Goal: Feedback & Contribution: Submit feedback/report problem

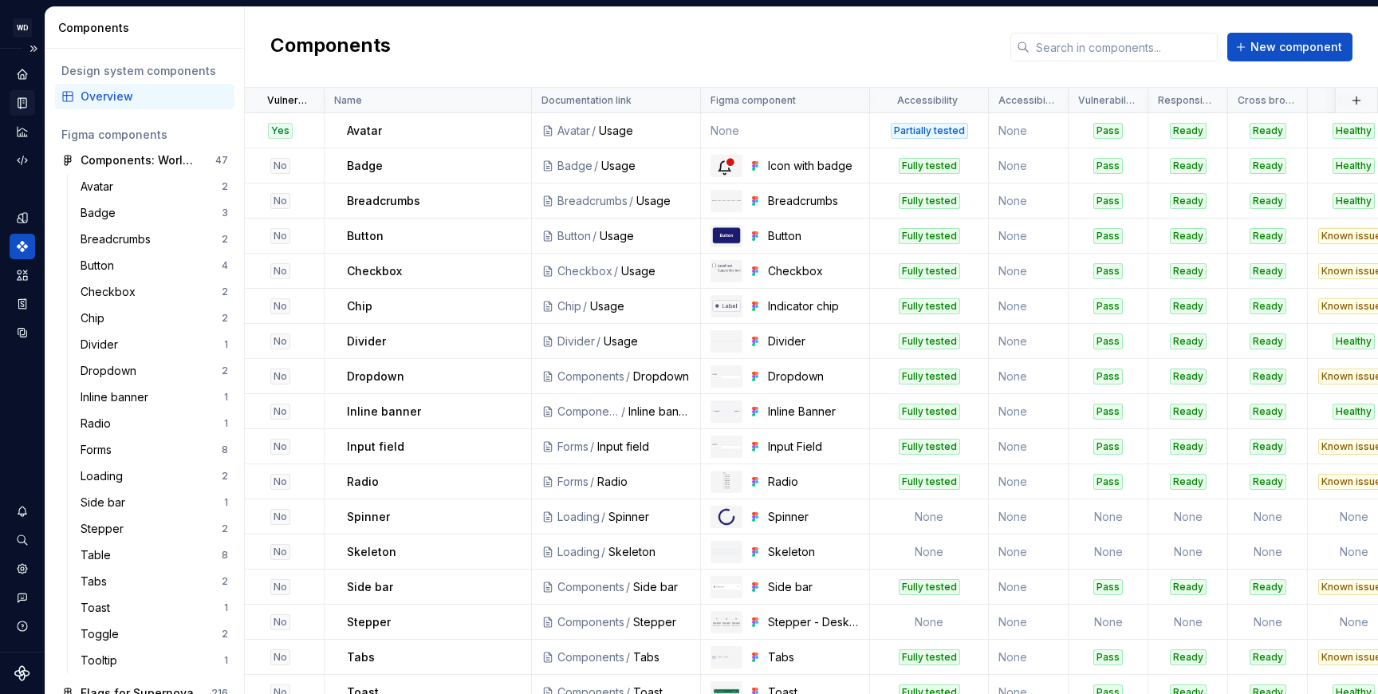
click at [22, 101] on icon "Documentation" at bounding box center [24, 103] width 6 height 9
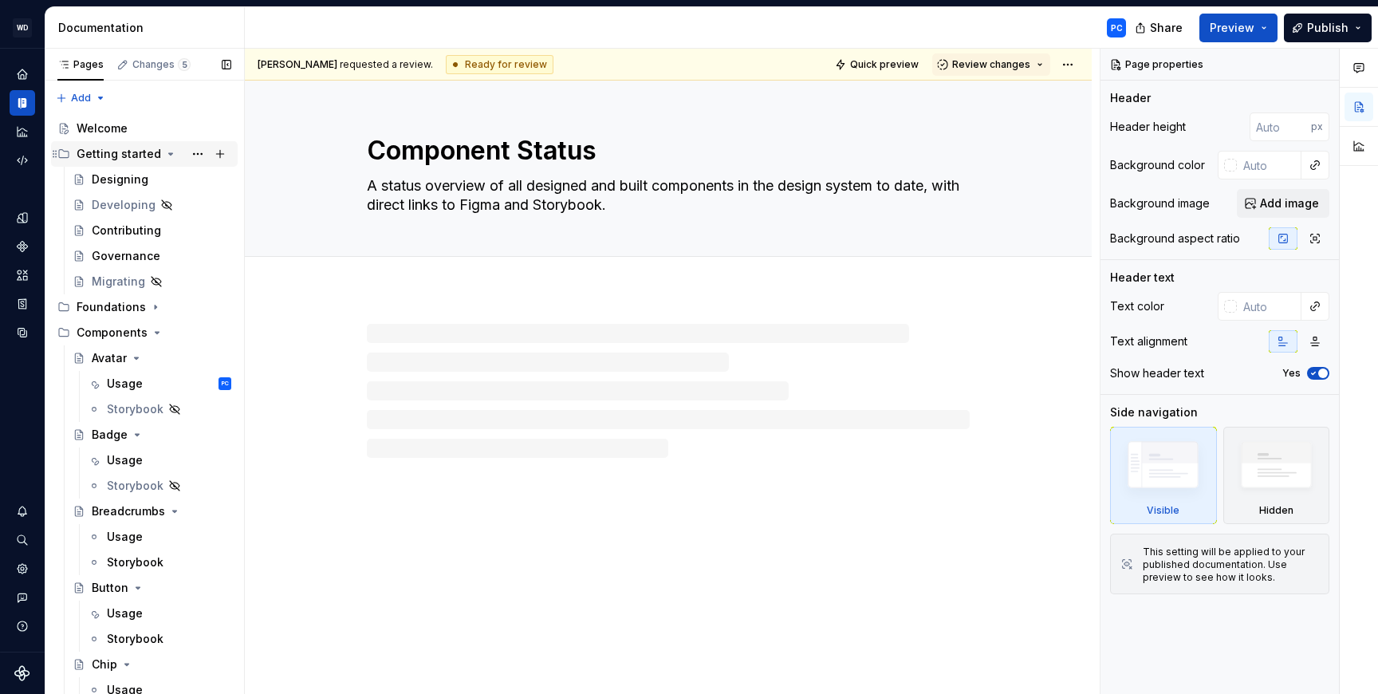
click at [169, 154] on icon "Page tree" at bounding box center [171, 154] width 4 height 2
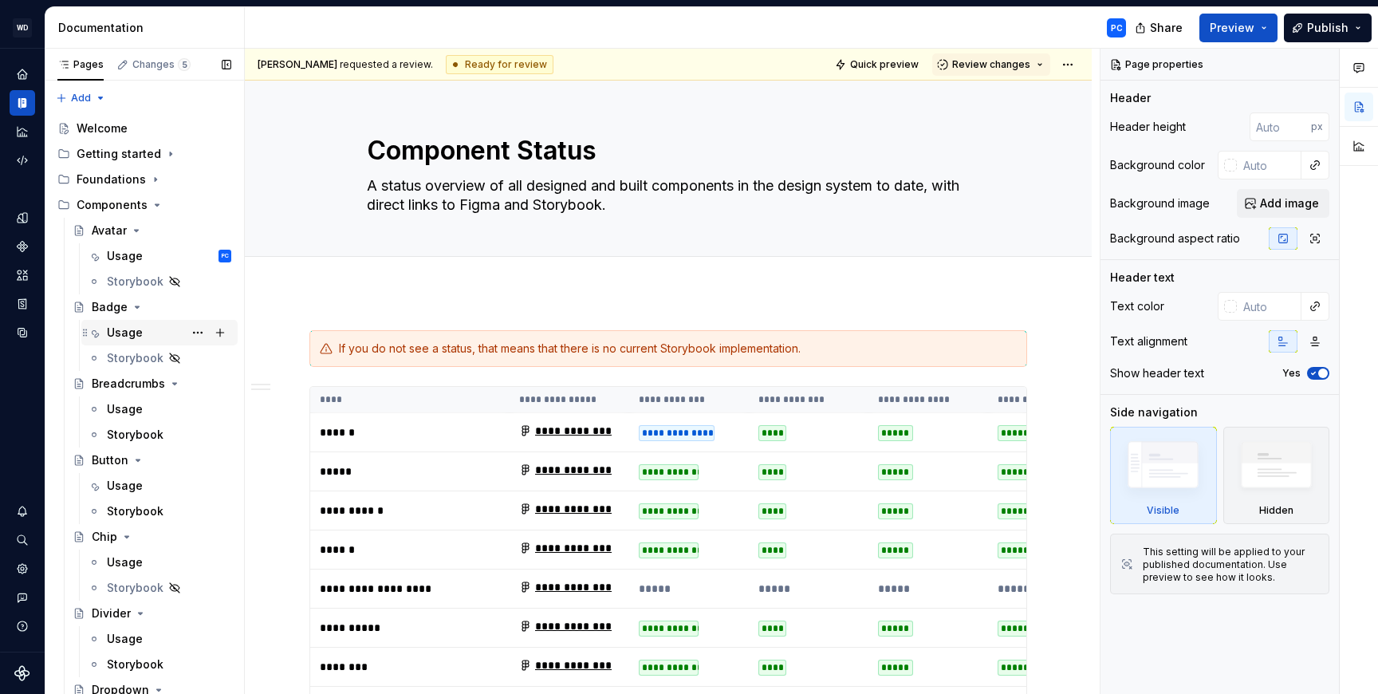
click at [128, 332] on div "Usage" at bounding box center [125, 333] width 36 height 16
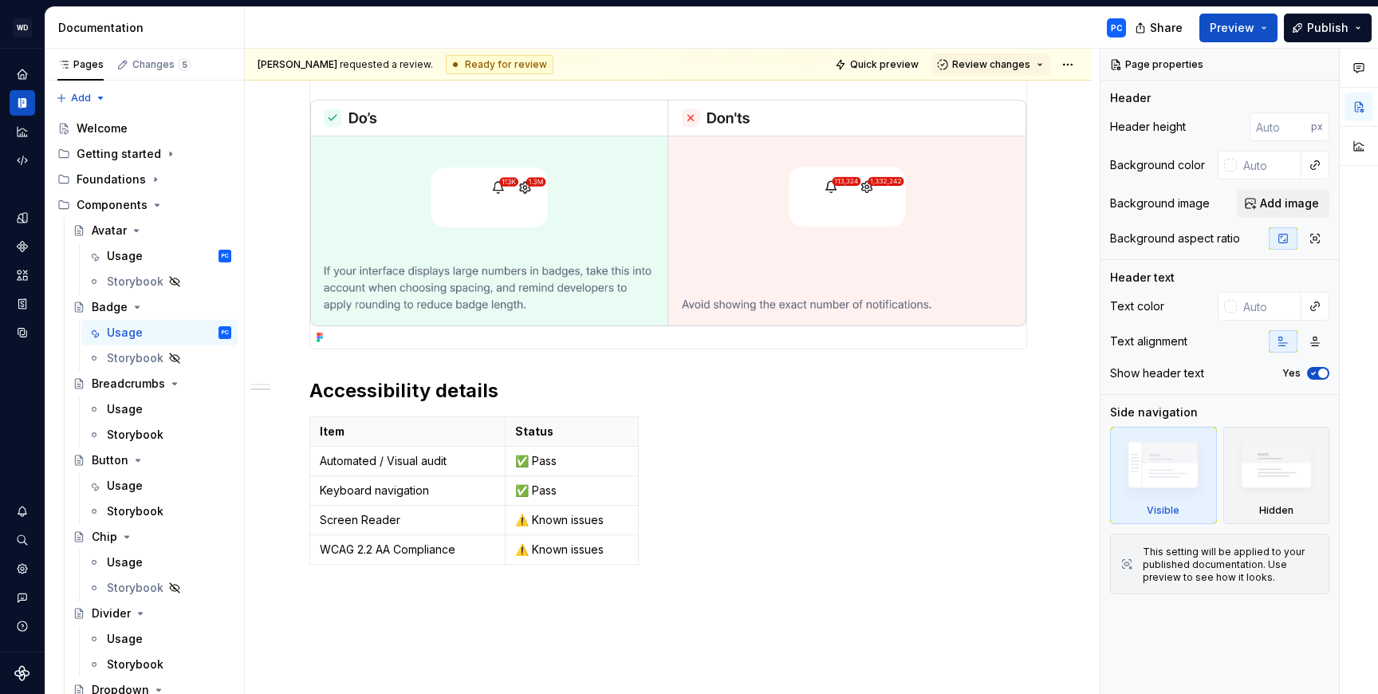
scroll to position [1299, 0]
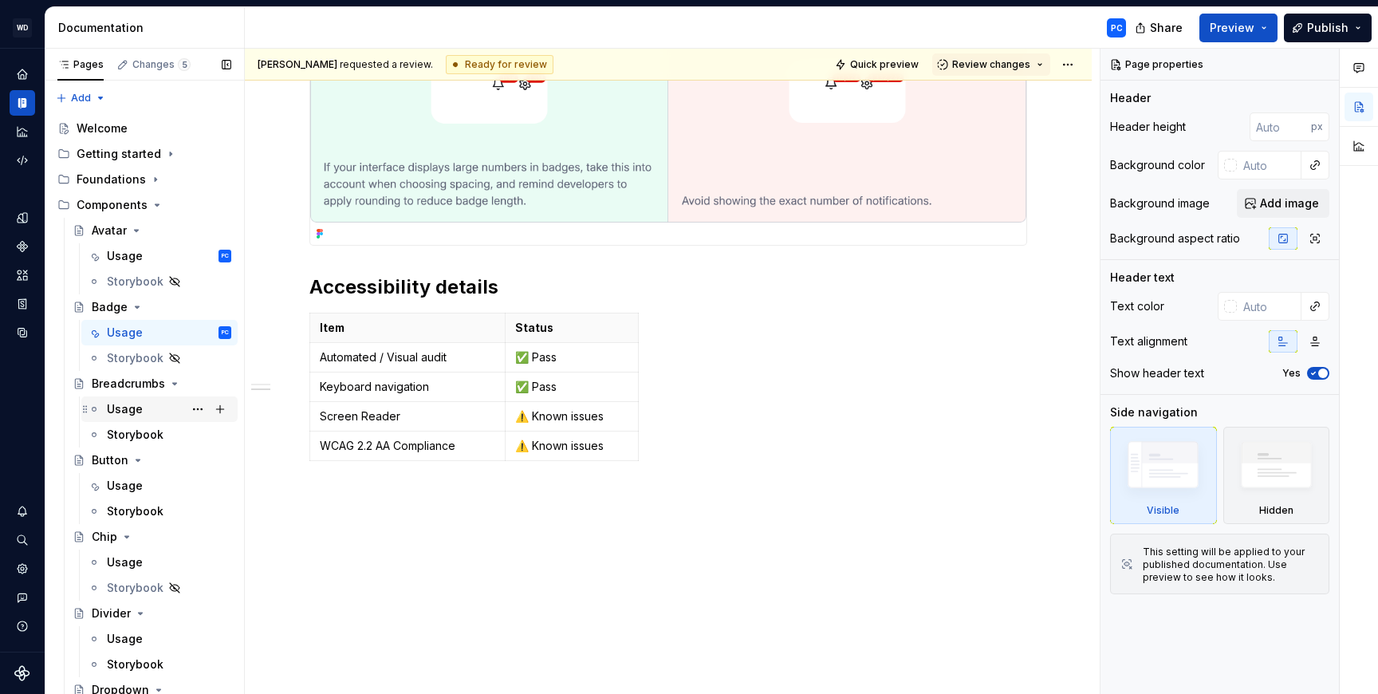
click at [126, 411] on div "Usage" at bounding box center [125, 409] width 36 height 16
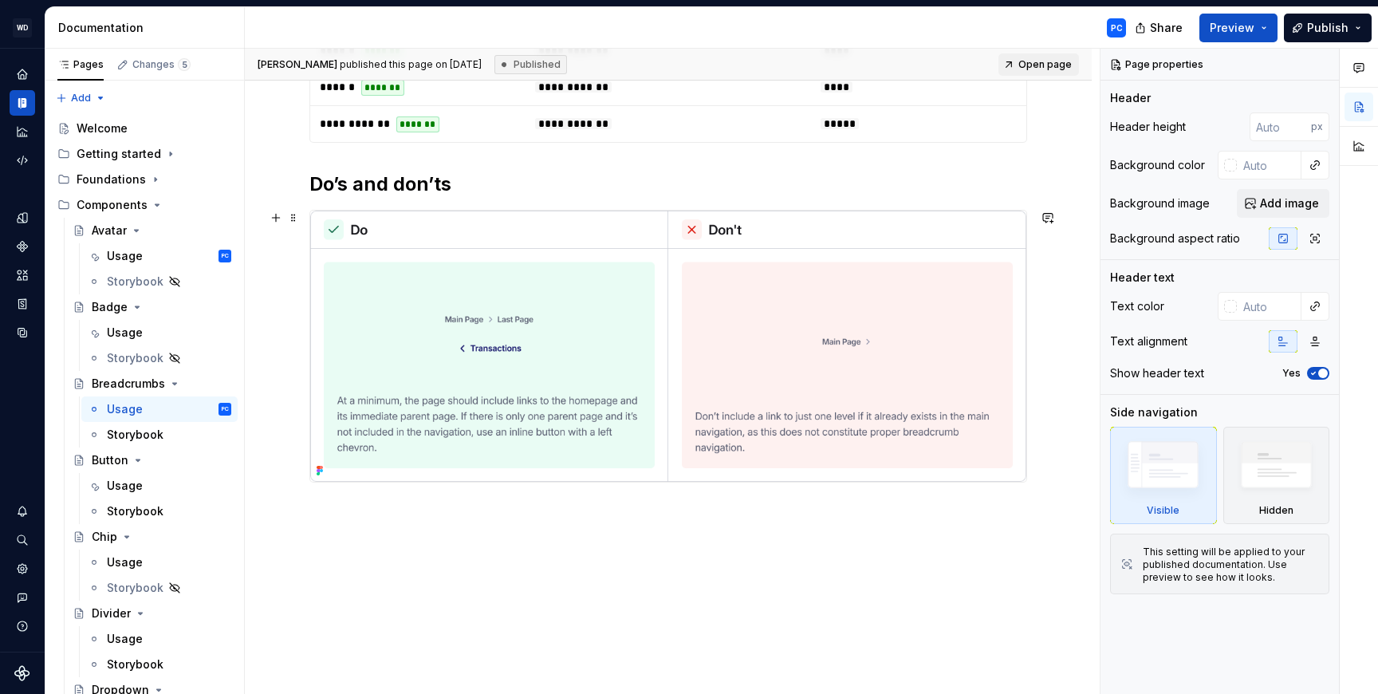
scroll to position [773, 0]
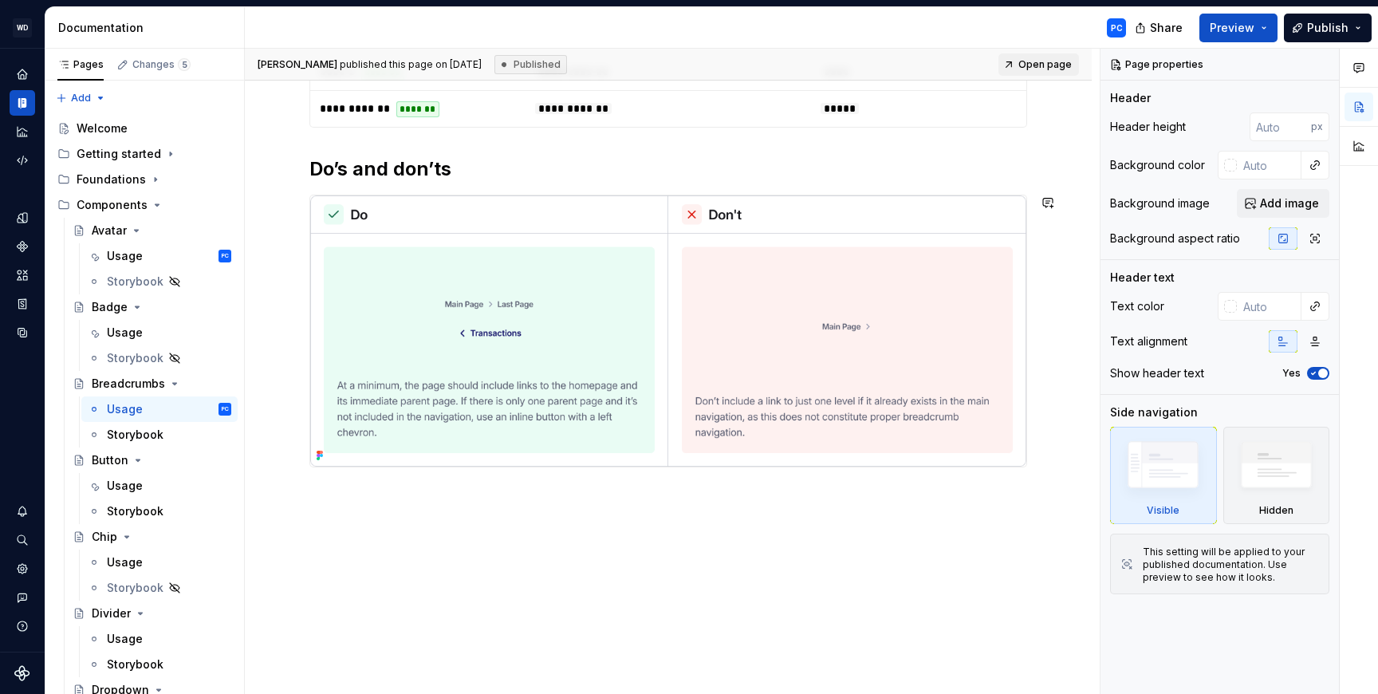
click at [404, 519] on div "**********" at bounding box center [668, 118] width 847 height 1152
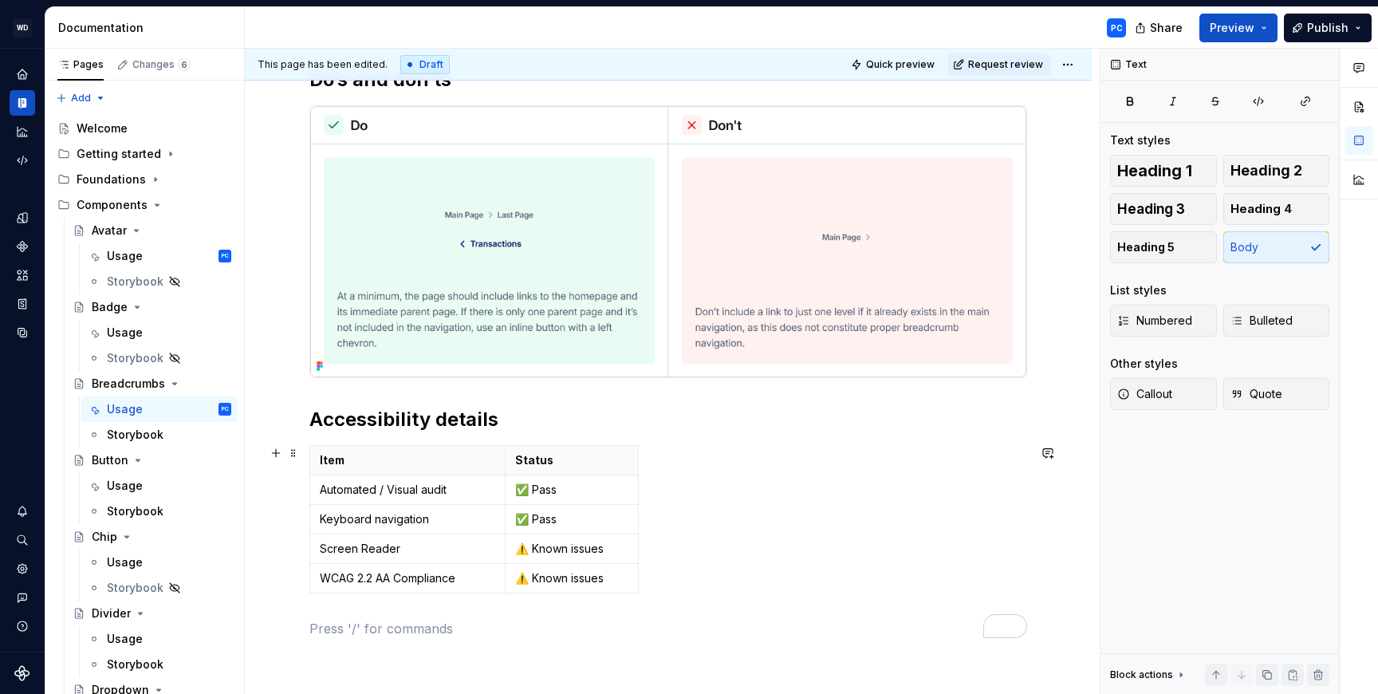
scroll to position [893, 0]
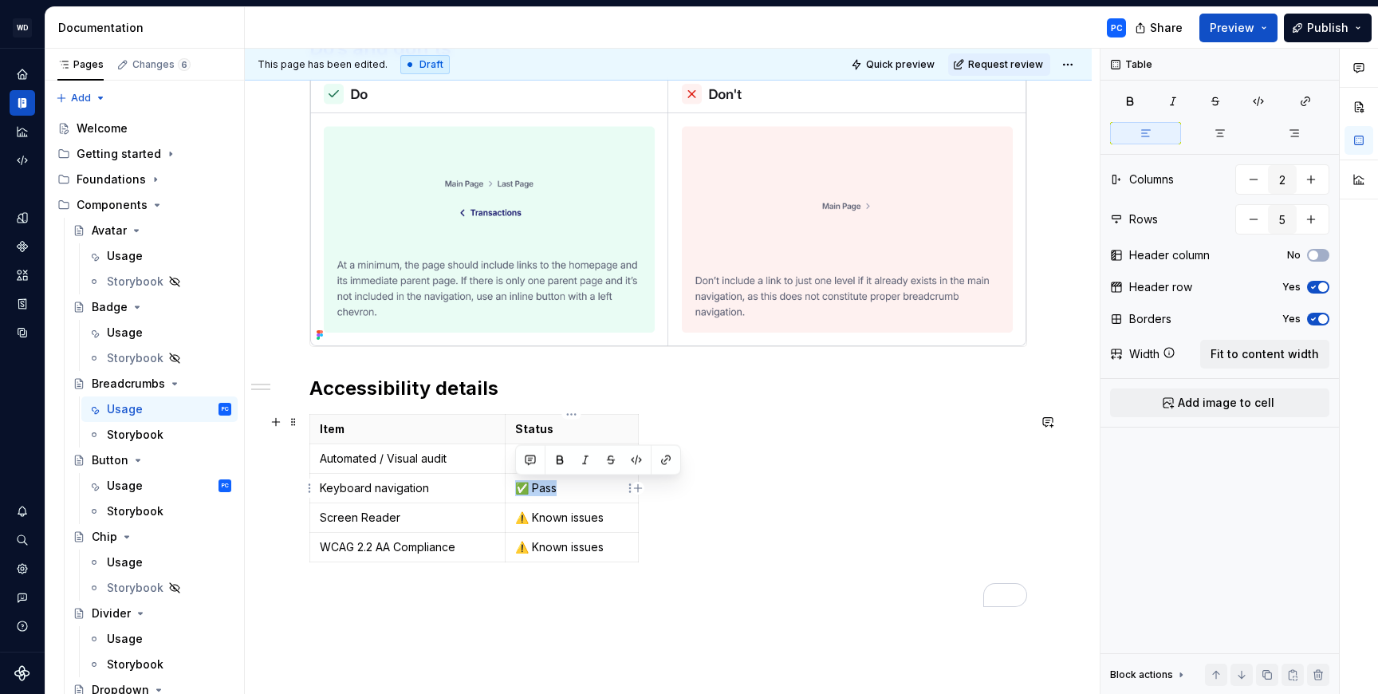
drag, startPoint x: 554, startPoint y: 487, endPoint x: 517, endPoint y: 490, distance: 37.6
click at [517, 489] on p "✅ Pass" at bounding box center [571, 488] width 113 height 16
copy p "✅ Pass"
drag, startPoint x: 610, startPoint y: 519, endPoint x: 517, endPoint y: 521, distance: 92.5
click at [517, 521] on p "⚠️ Known issues" at bounding box center [571, 518] width 113 height 16
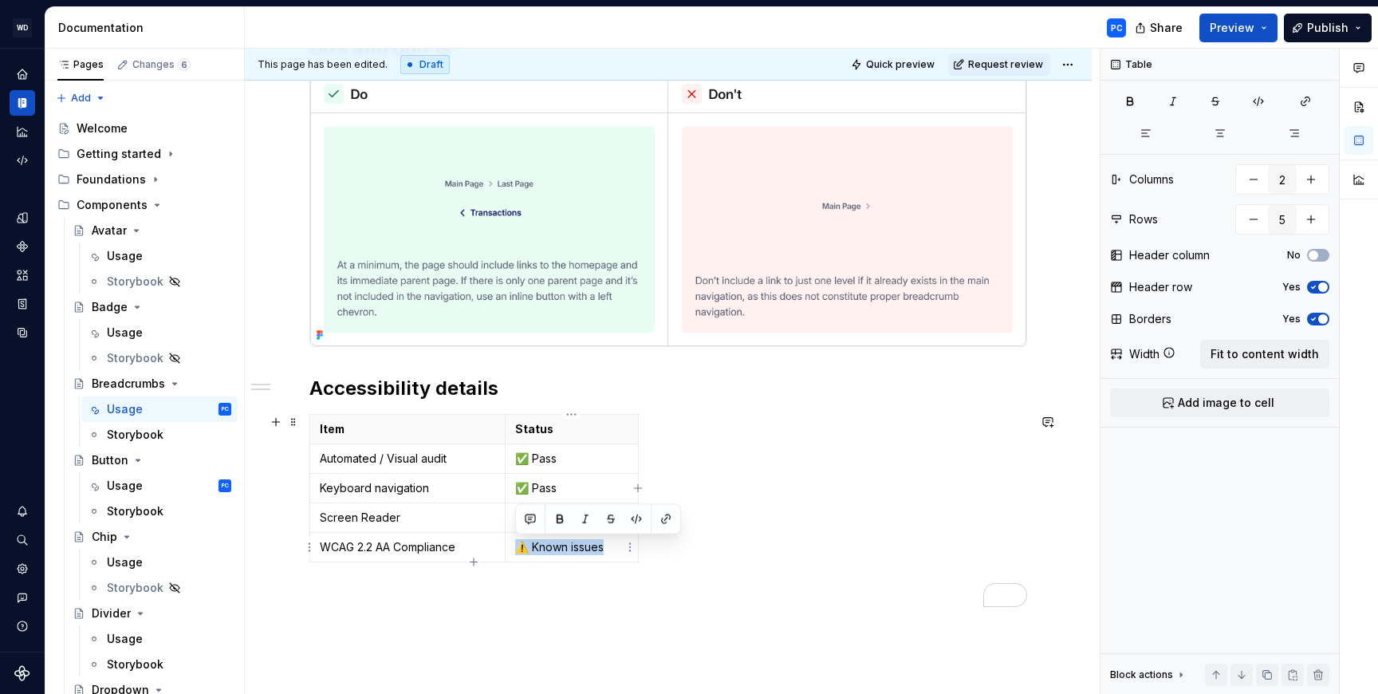
drag, startPoint x: 606, startPoint y: 548, endPoint x: 517, endPoint y: 552, distance: 88.6
click at [517, 552] on p "⚠️ Known issues" at bounding box center [571, 547] width 113 height 16
click at [1066, 65] on html "WD Worldpay Design System PC Design system data Documentation PC Share Preview …" at bounding box center [689, 347] width 1378 height 694
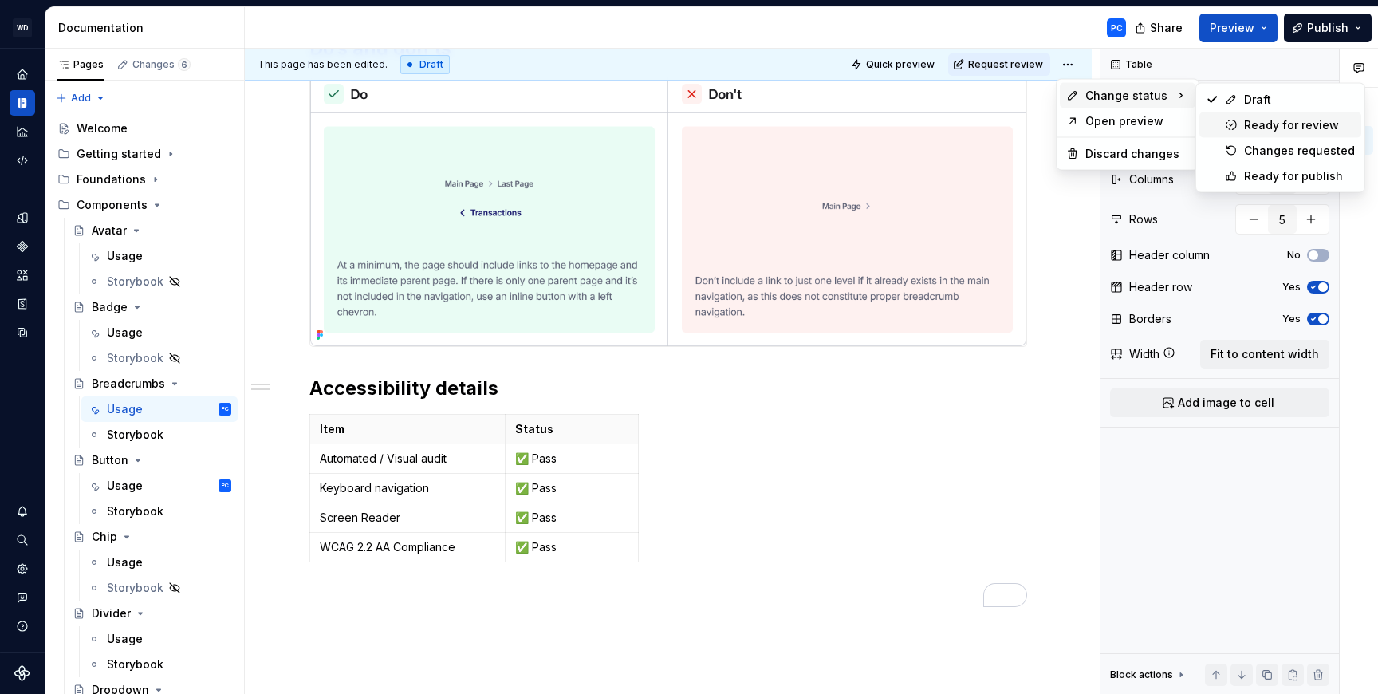
click at [1277, 128] on div "Ready for review" at bounding box center [1299, 125] width 111 height 16
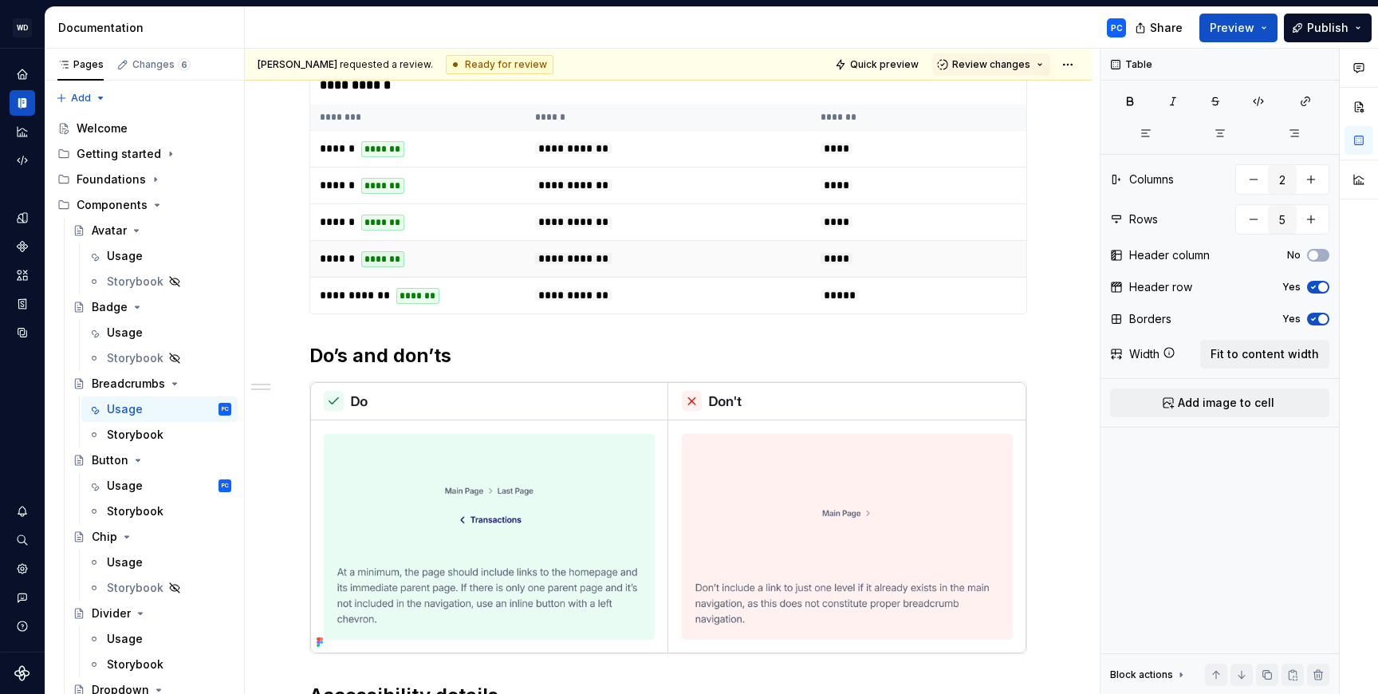
scroll to position [1033, 0]
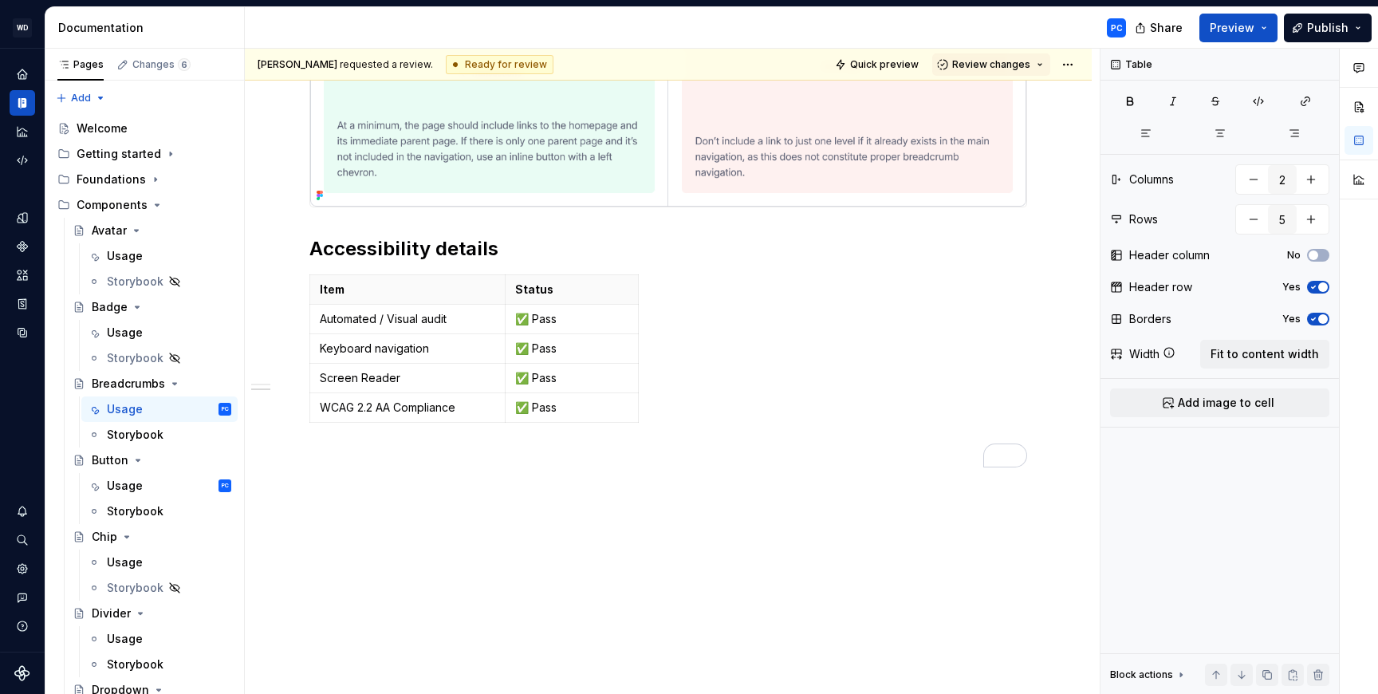
type textarea "*"
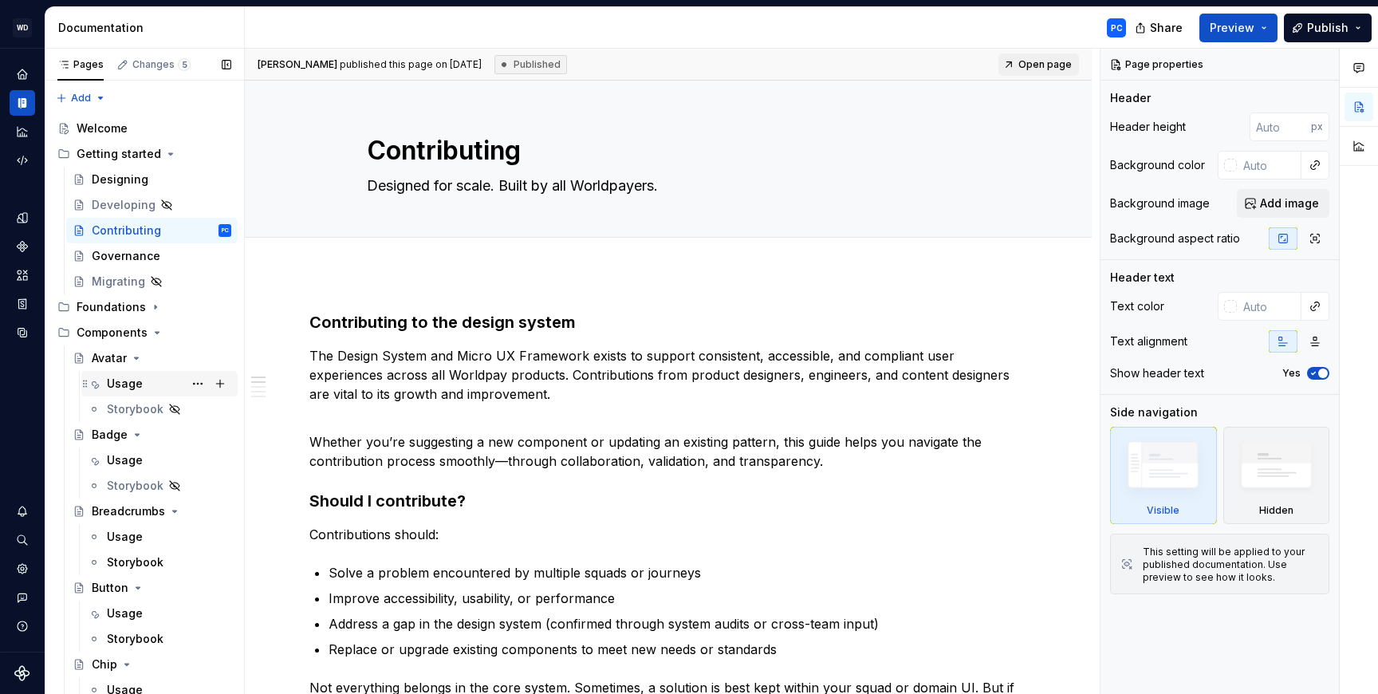
click at [119, 381] on div "Usage" at bounding box center [125, 384] width 36 height 16
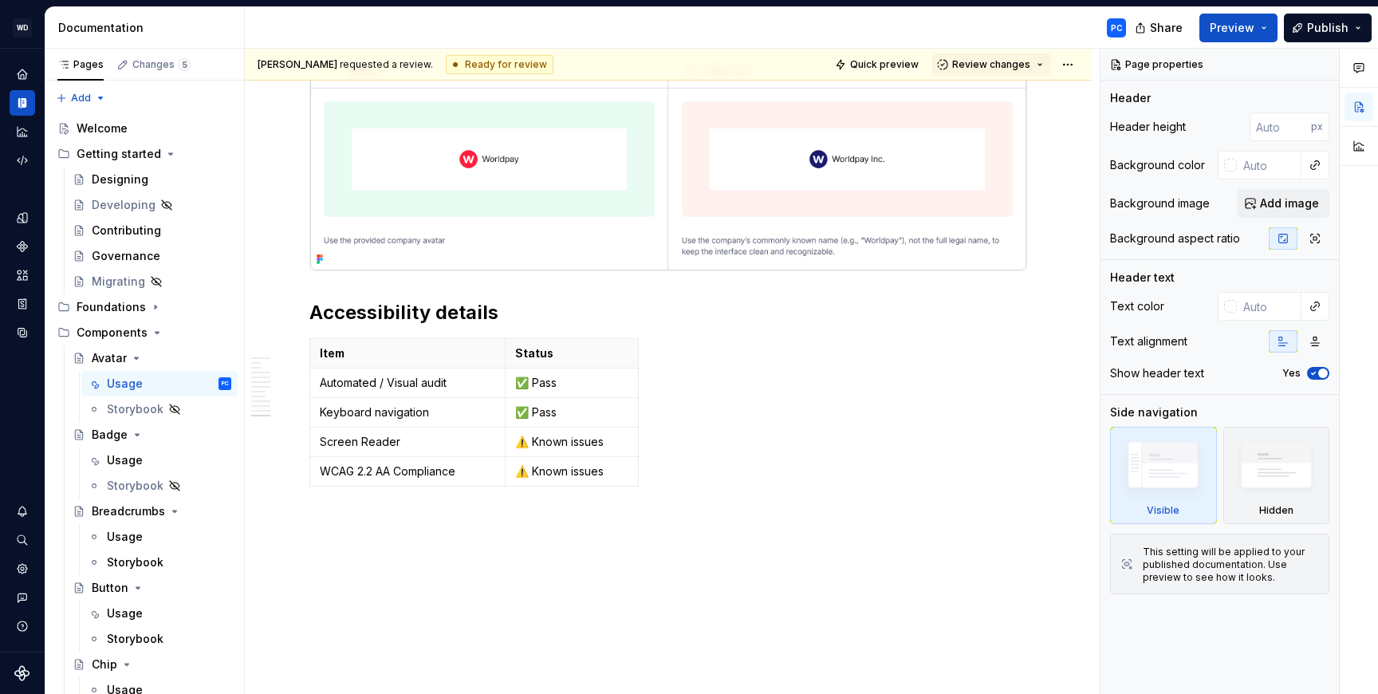
scroll to position [4141, 0]
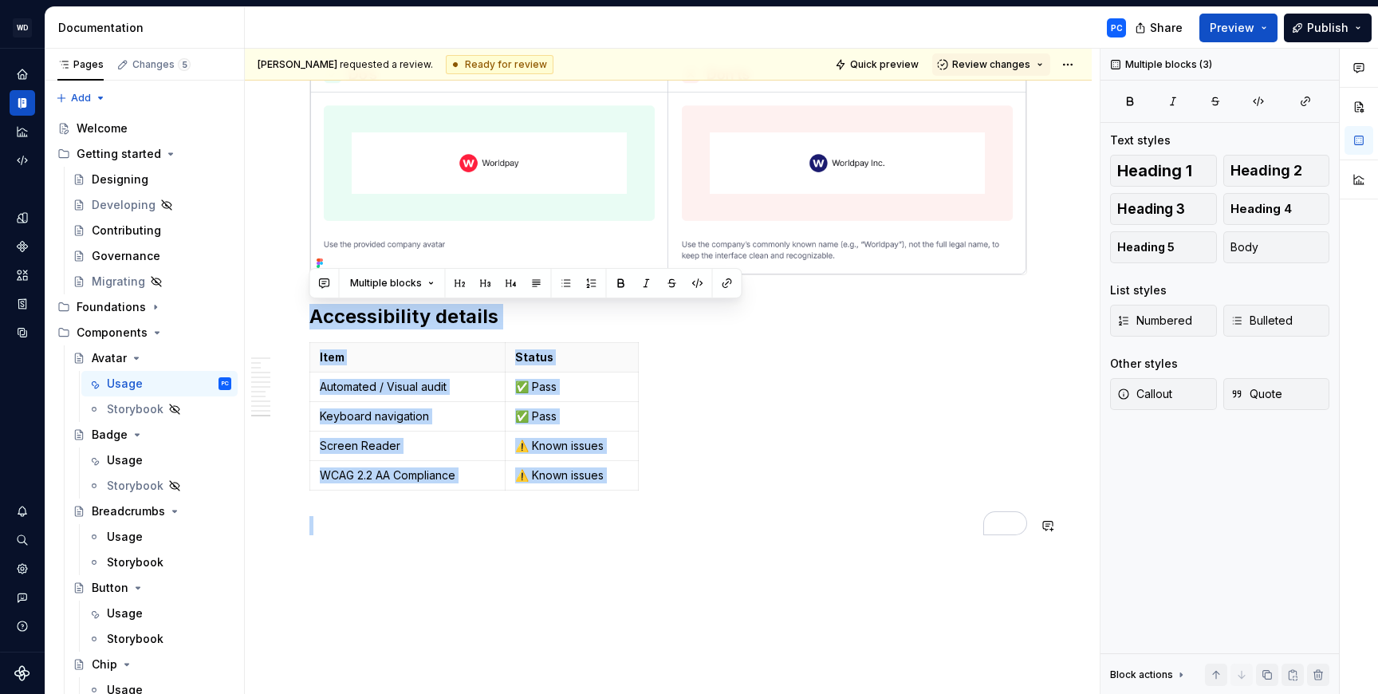
drag, startPoint x: 311, startPoint y: 319, endPoint x: 629, endPoint y: 550, distance: 393.3
copy div "Accessibility details Item Status Automated / Visual audit ✅ Pass Keyboard navi…"
click at [117, 608] on div "Usage" at bounding box center [125, 613] width 36 height 16
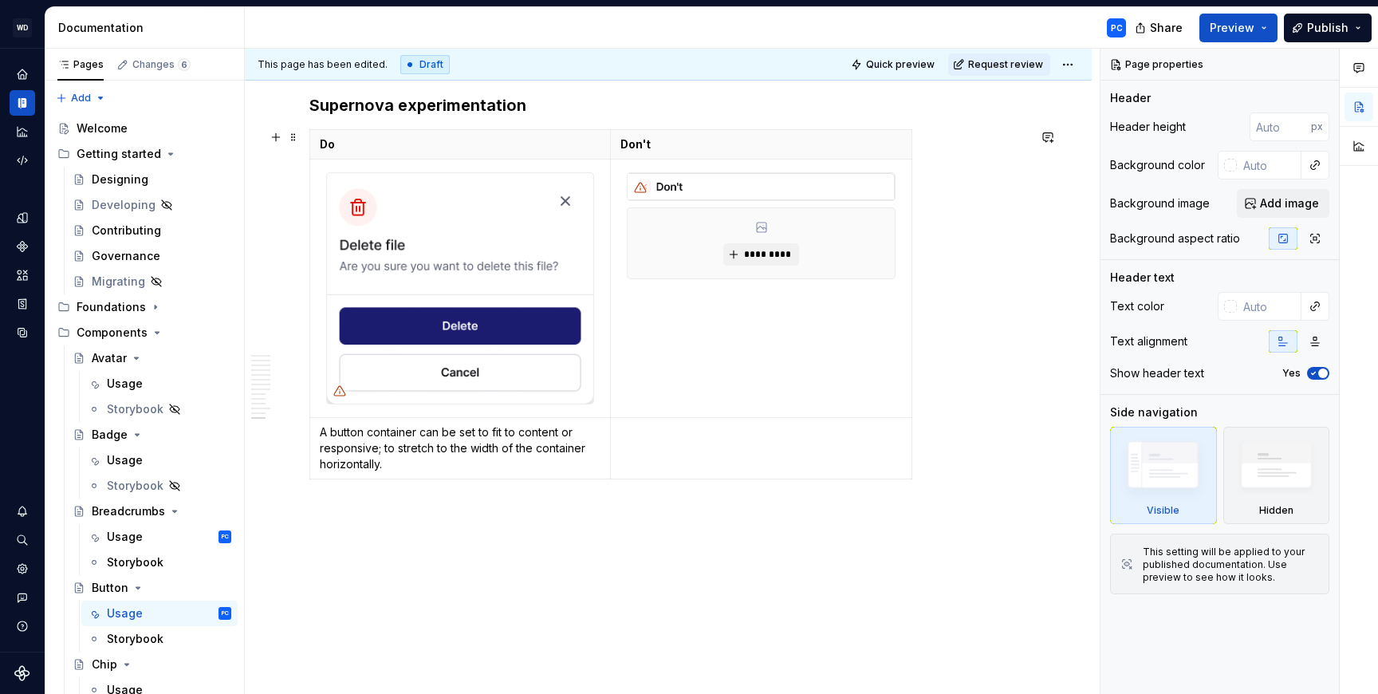
scroll to position [6985, 0]
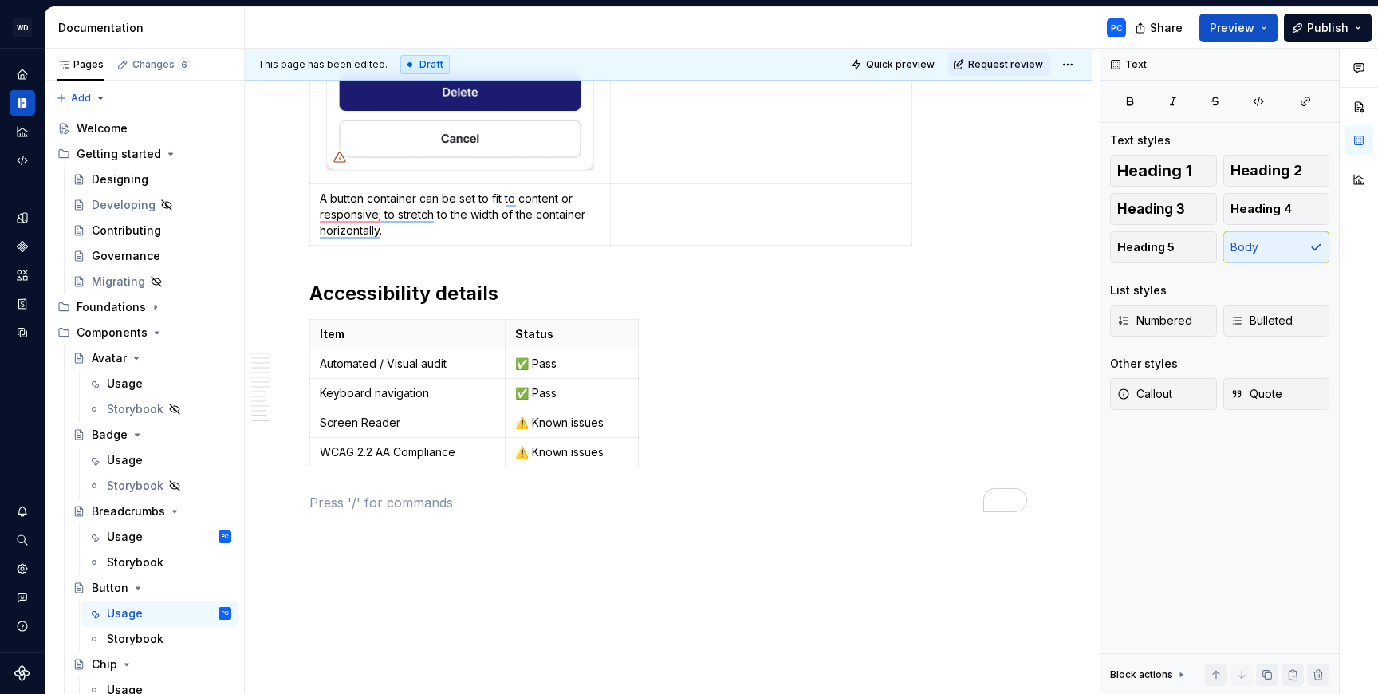
scroll to position [7200, 0]
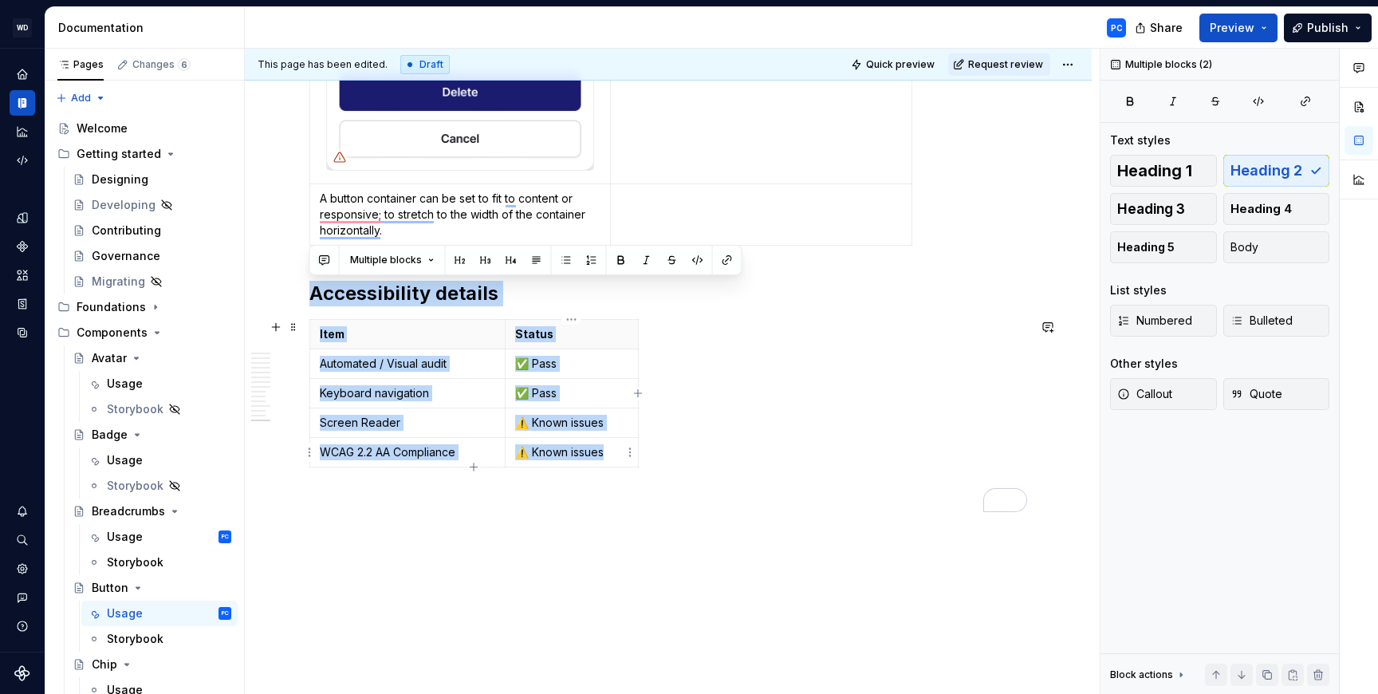
drag, startPoint x: 313, startPoint y: 292, endPoint x: 605, endPoint y: 466, distance: 340.4
copy div "Accessibility details Item Status Automated / Visual audit ✅ Pass Keyboard navi…"
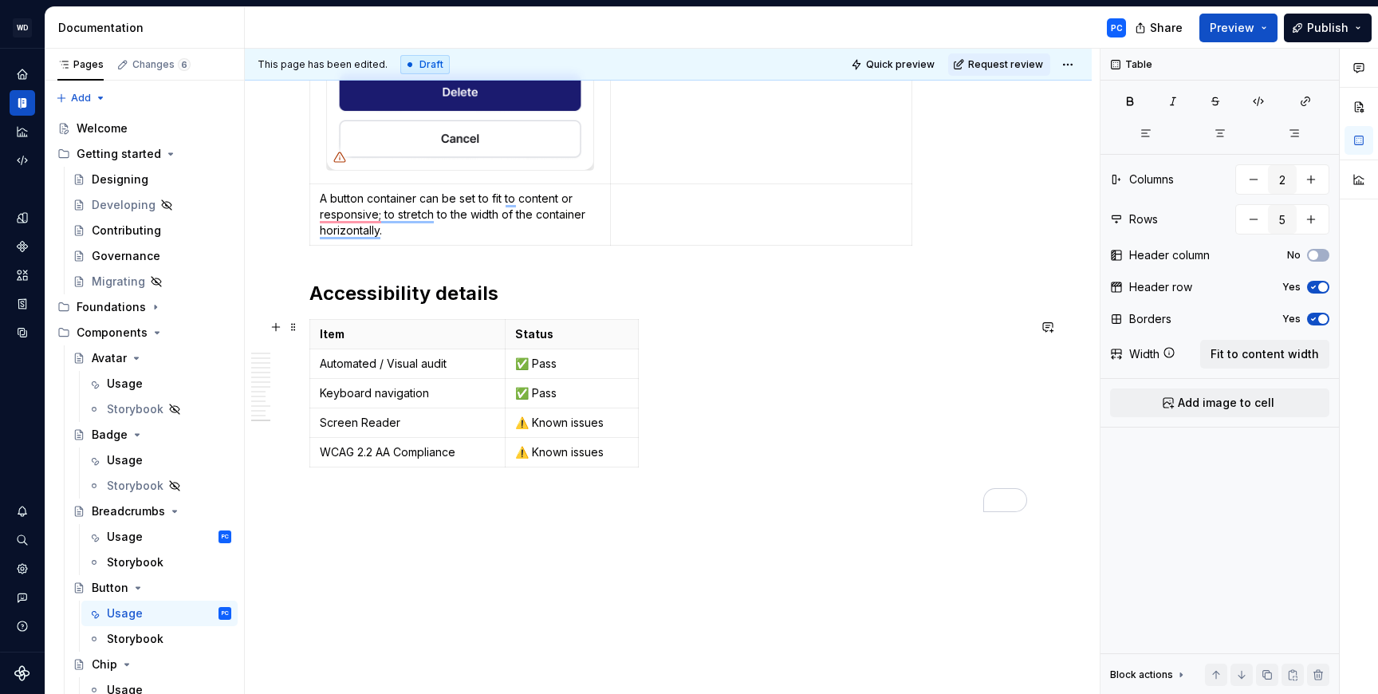
click at [726, 395] on div "Item Status Automated / Visual audit ✅ Pass Keyboard navigation ✅ Pass Screen R…" at bounding box center [668, 396] width 718 height 155
click at [1022, 65] on span "Request review" at bounding box center [1005, 64] width 75 height 13
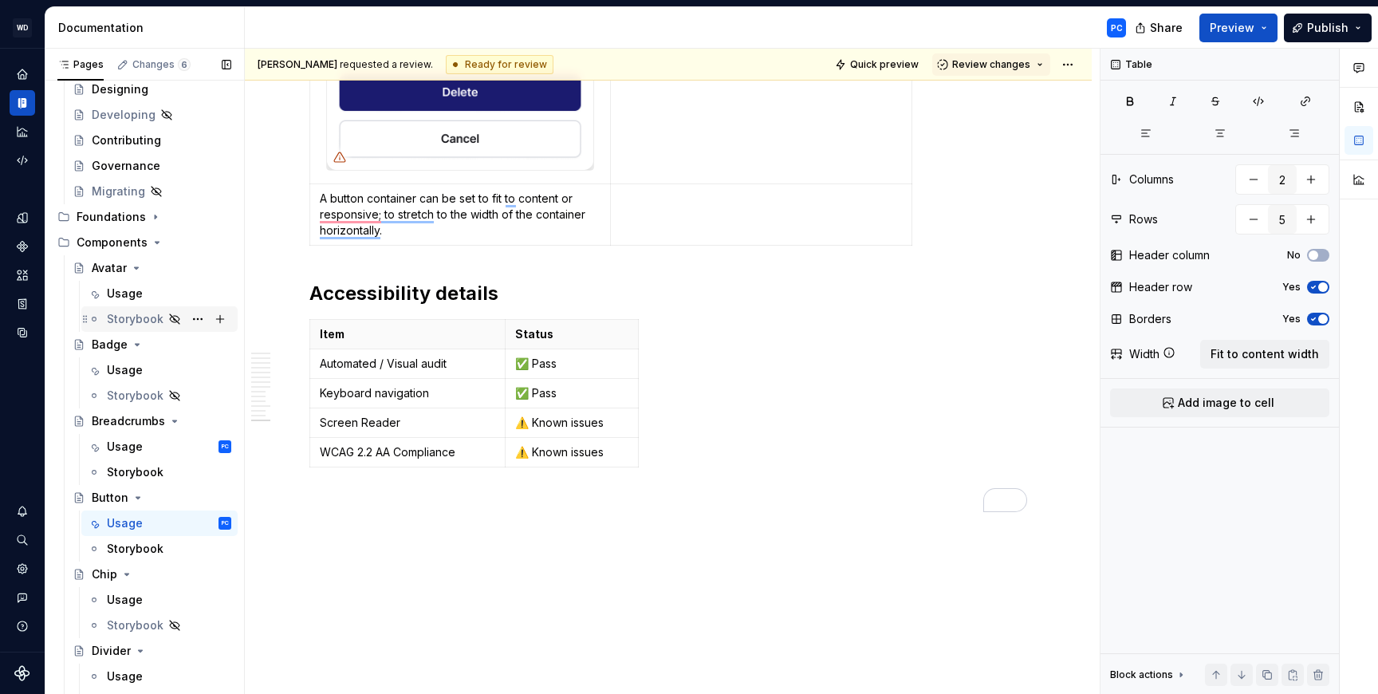
scroll to position [100, 0]
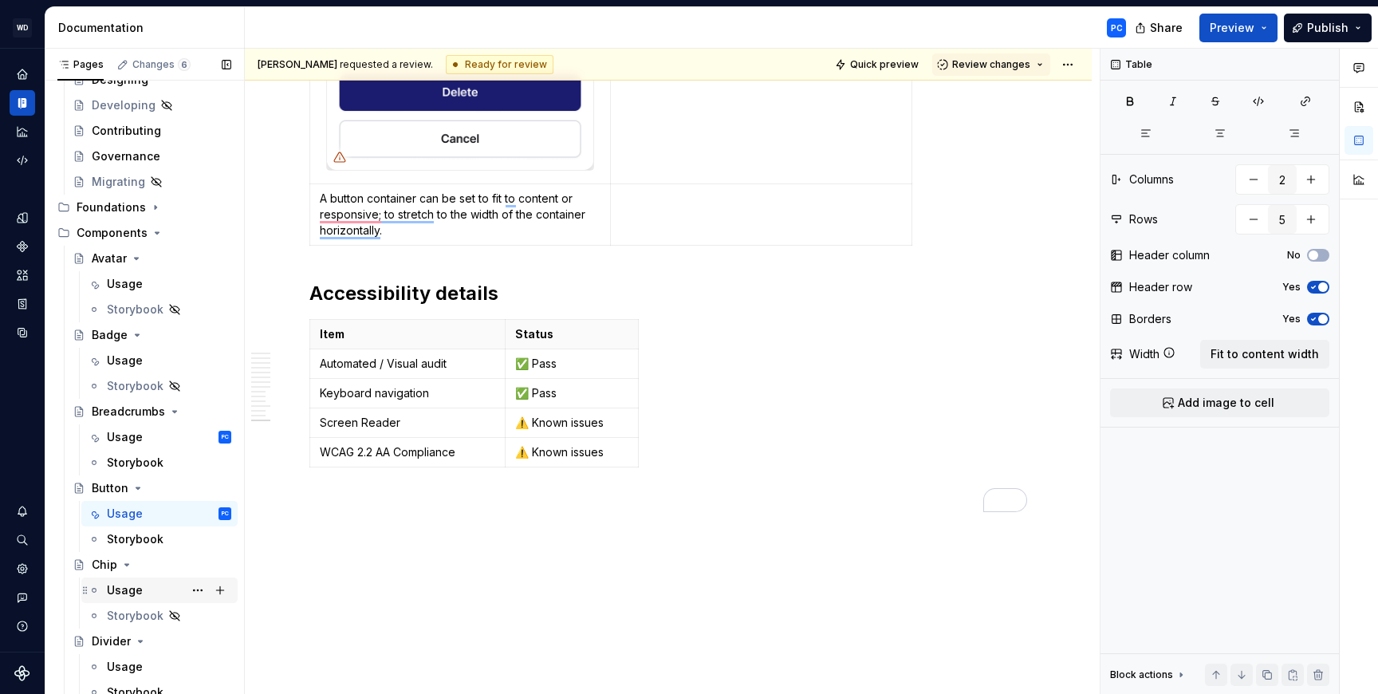
click at [136, 588] on div "Usage" at bounding box center [125, 590] width 36 height 16
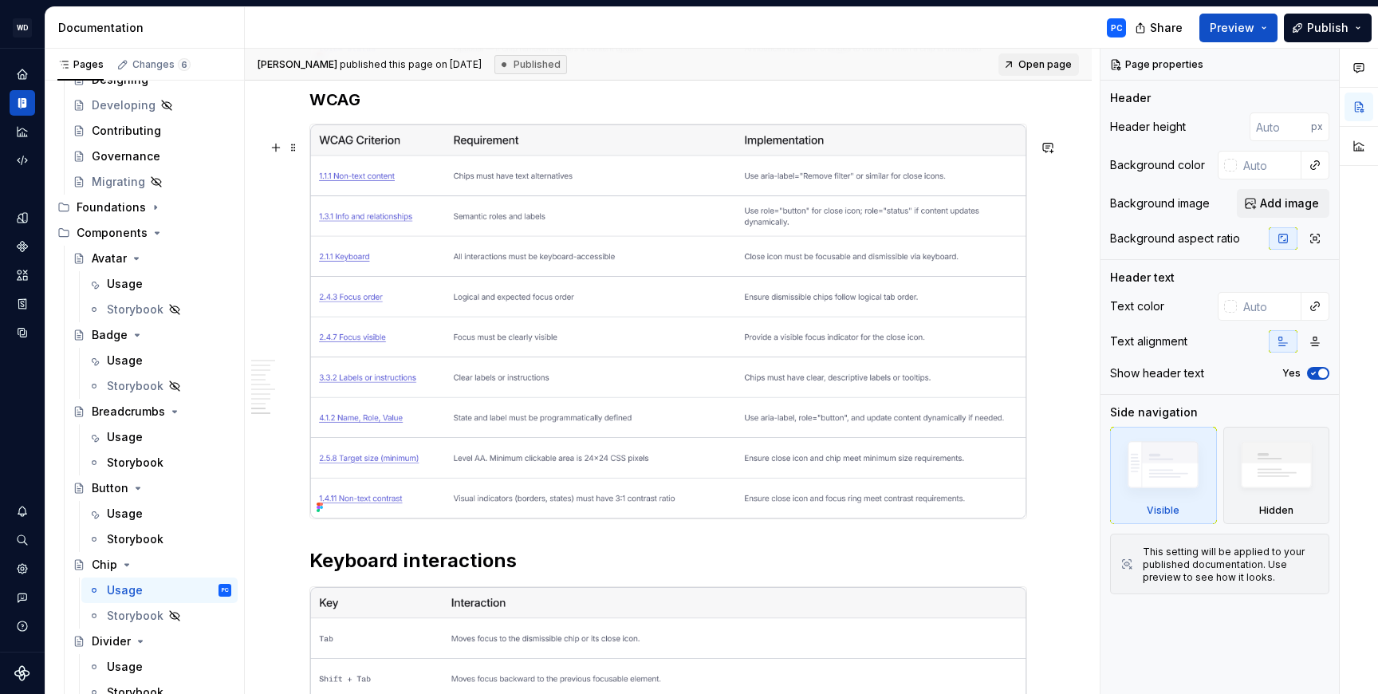
scroll to position [4620, 0]
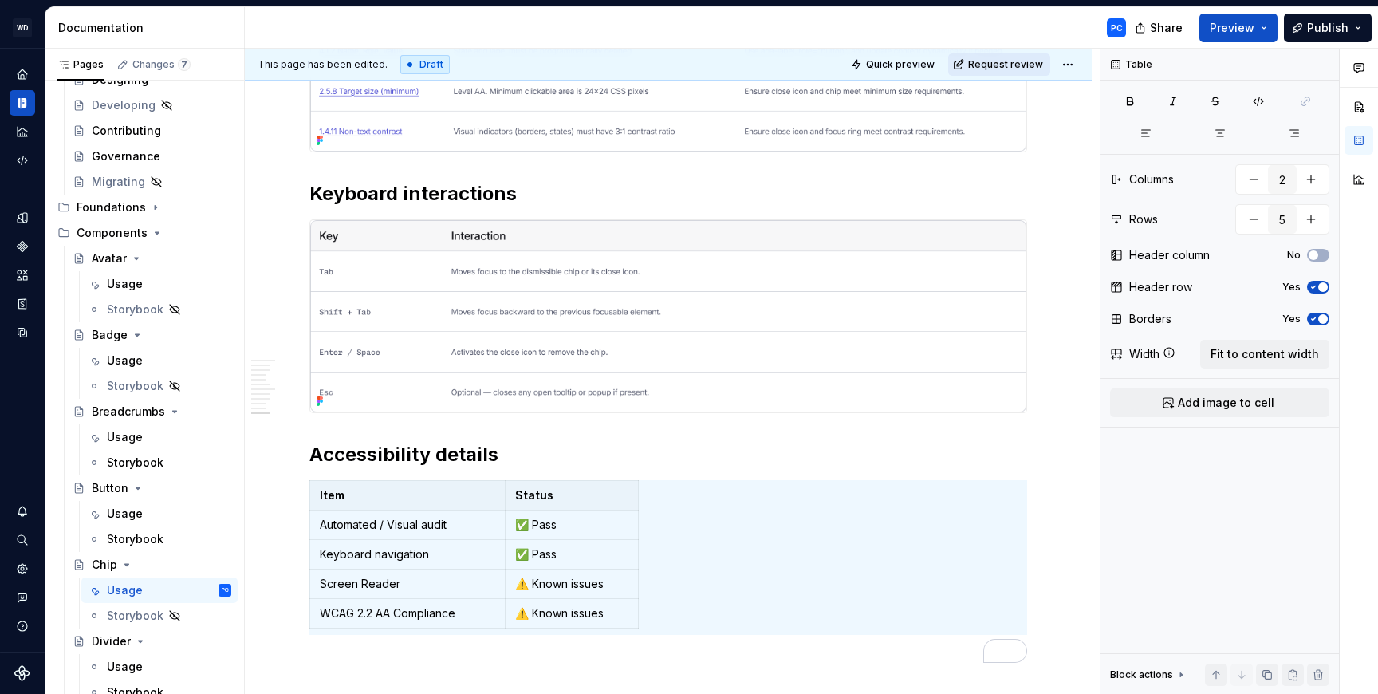
click at [1029, 66] on span "Request review" at bounding box center [1005, 64] width 75 height 13
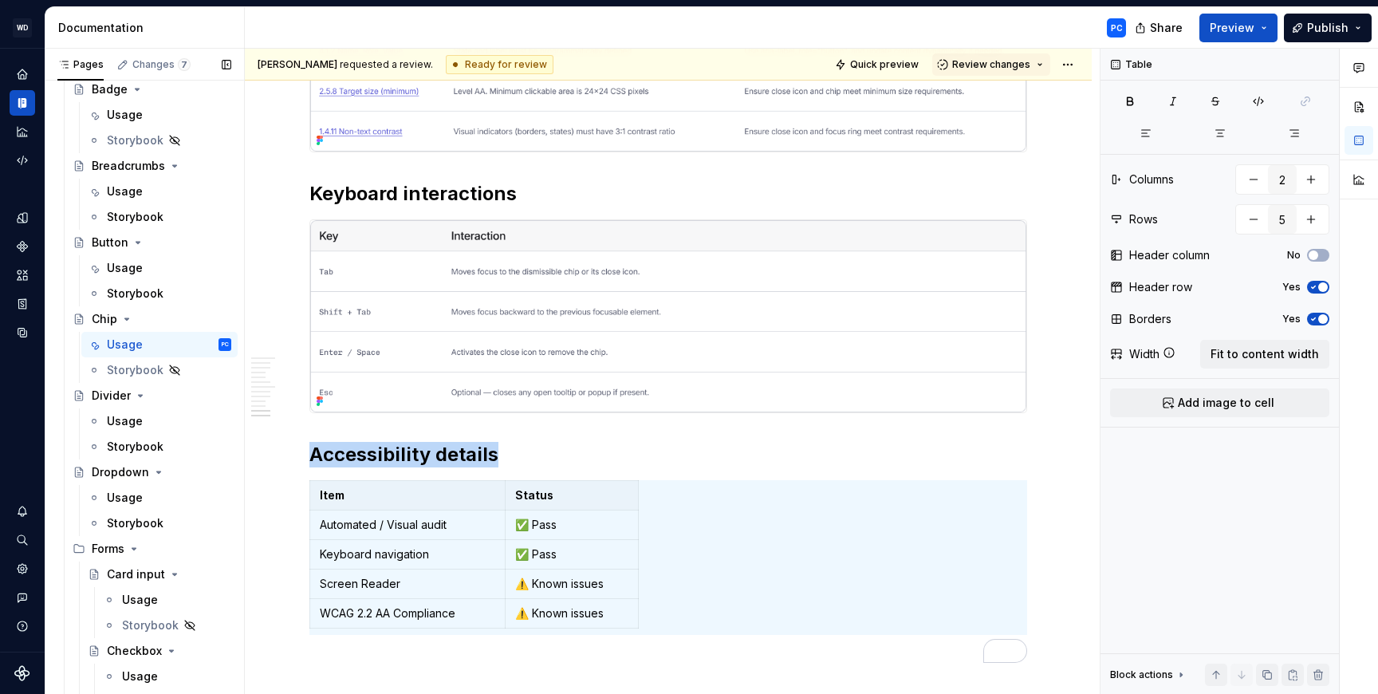
scroll to position [349, 0]
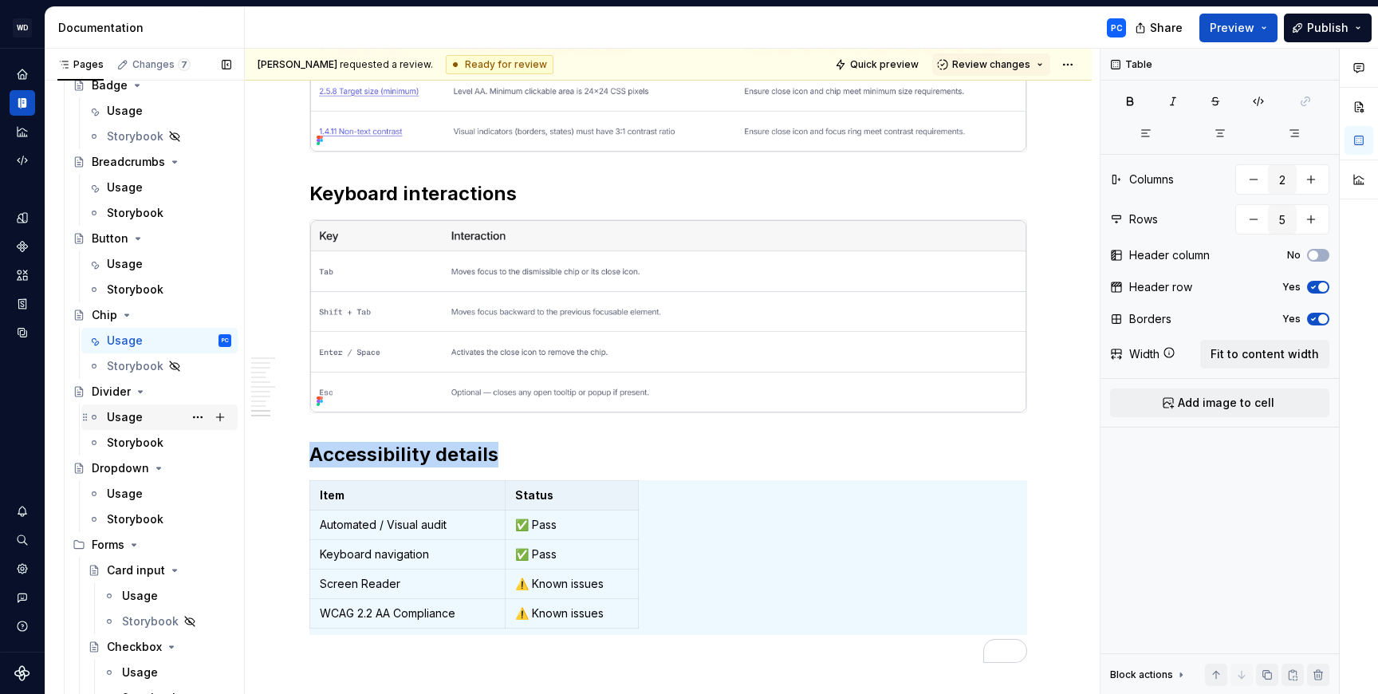
click at [138, 419] on div "Usage" at bounding box center [125, 417] width 36 height 16
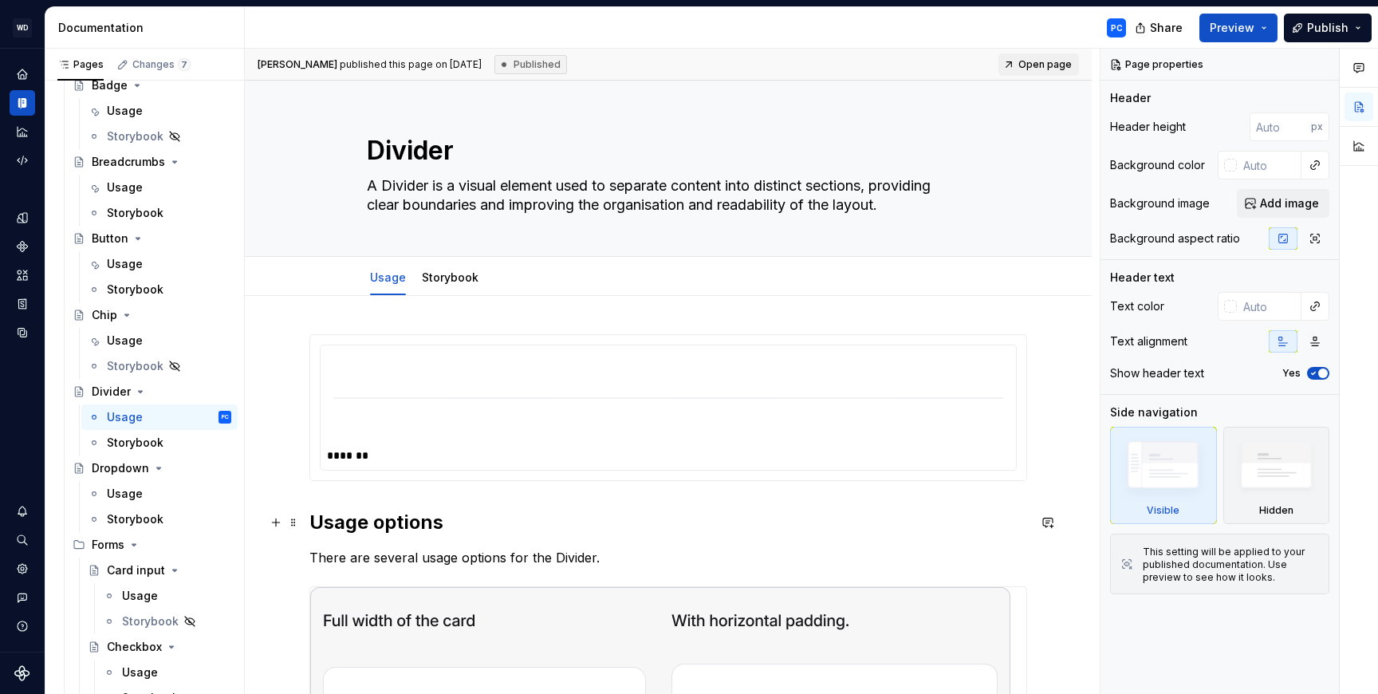
scroll to position [388, 0]
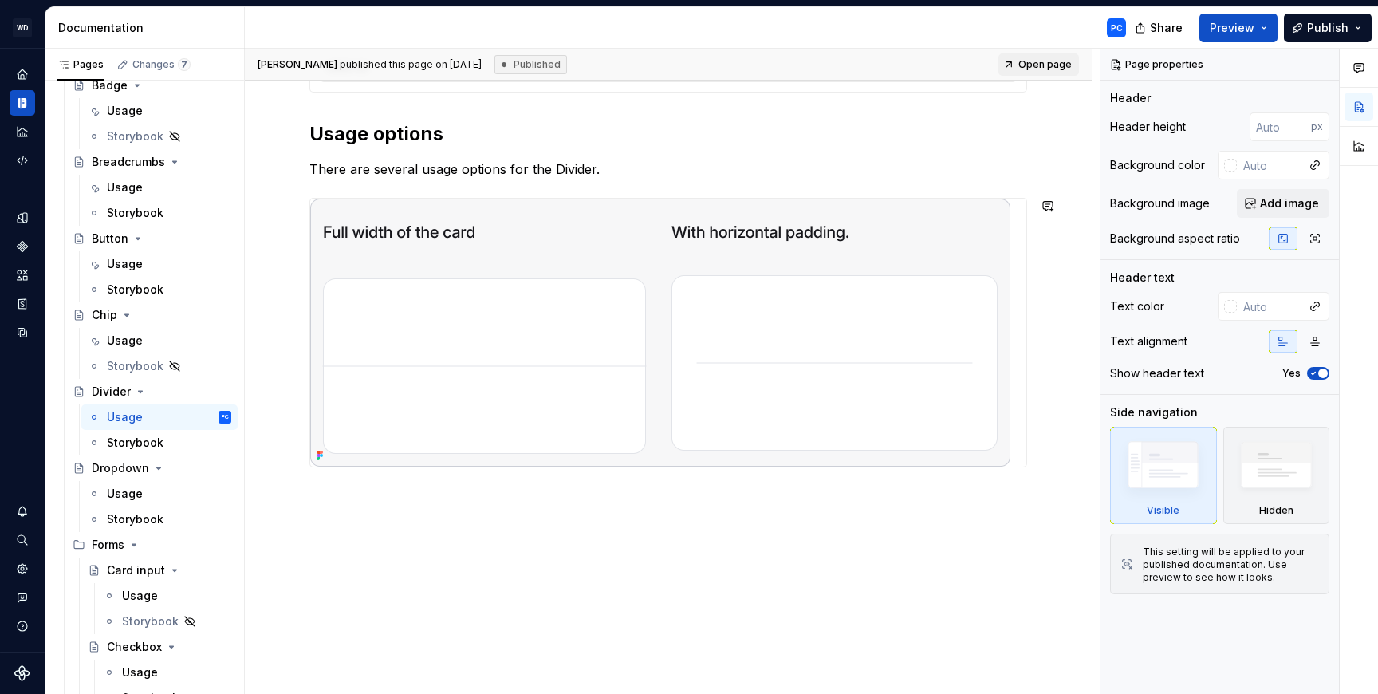
click at [463, 549] on div "******* Usage options There are several usage options for the Divider." at bounding box center [668, 301] width 847 height 787
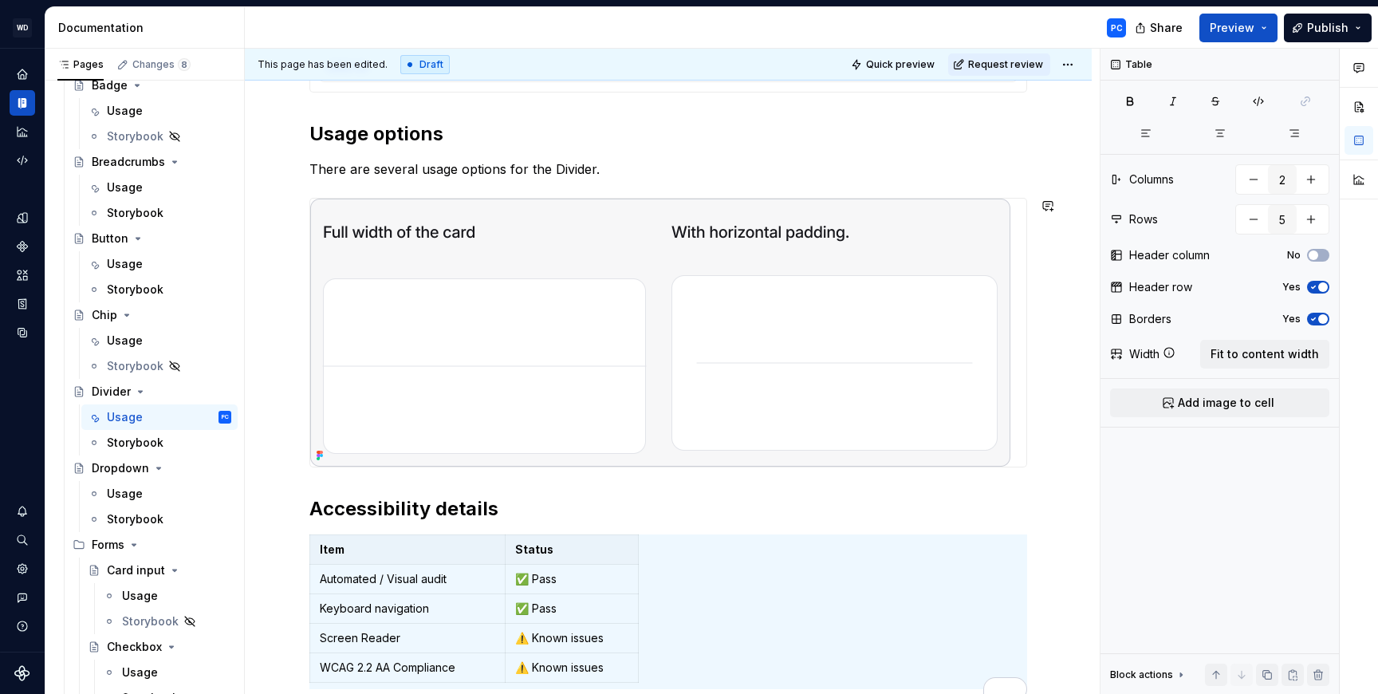
click at [761, 486] on div "******* Usage options There are several usage options for the Divider. Accessib…" at bounding box center [668, 317] width 718 height 743
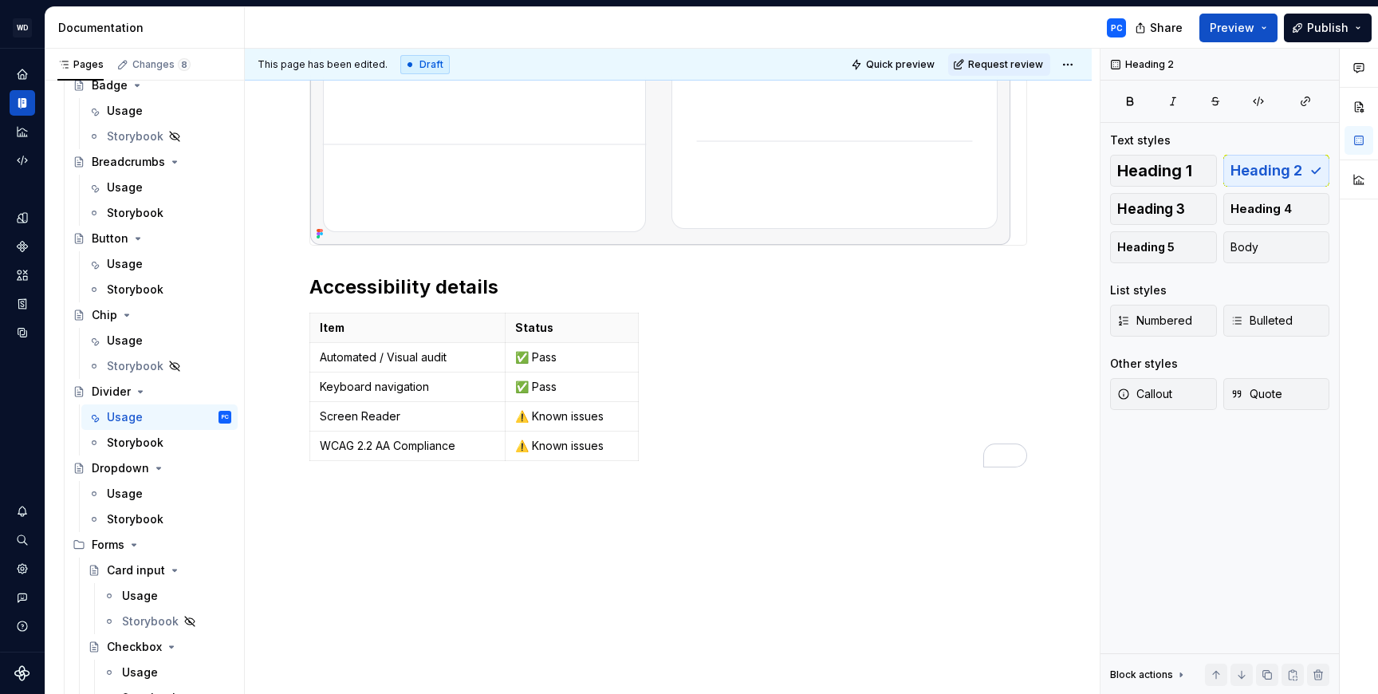
scroll to position [610, 0]
click at [1013, 61] on span "Request review" at bounding box center [1005, 64] width 75 height 13
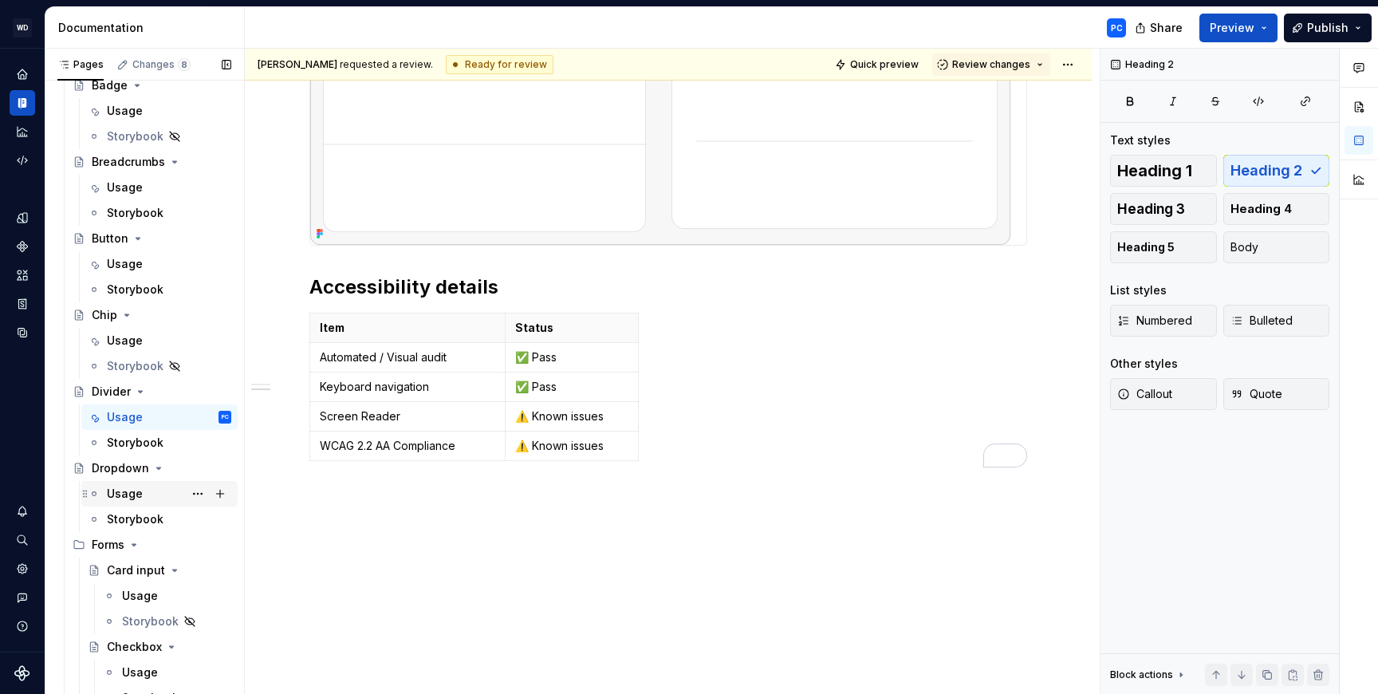
click at [136, 497] on div "Usage" at bounding box center [125, 494] width 36 height 16
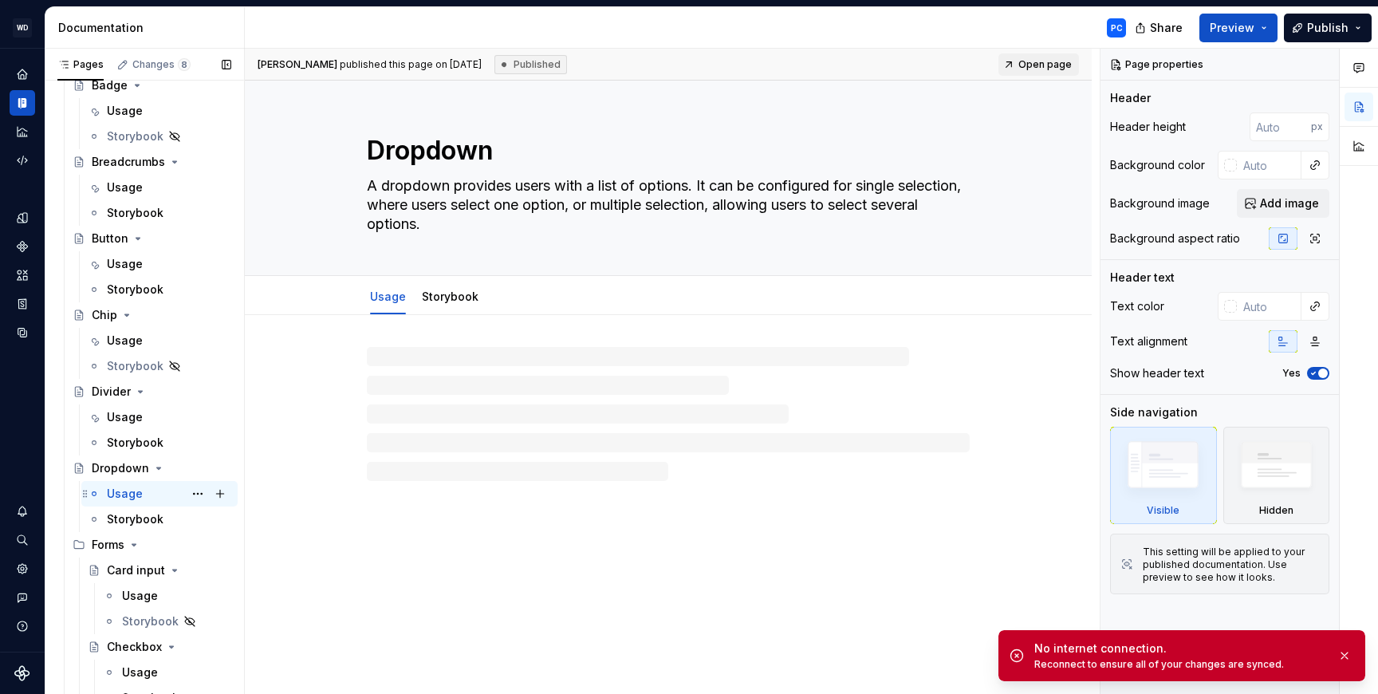
click at [136, 498] on div "Usage" at bounding box center [125, 494] width 36 height 16
click at [138, 530] on div "Storybook" at bounding box center [159, 519] width 156 height 26
click at [128, 493] on div "Usage" at bounding box center [125, 494] width 36 height 16
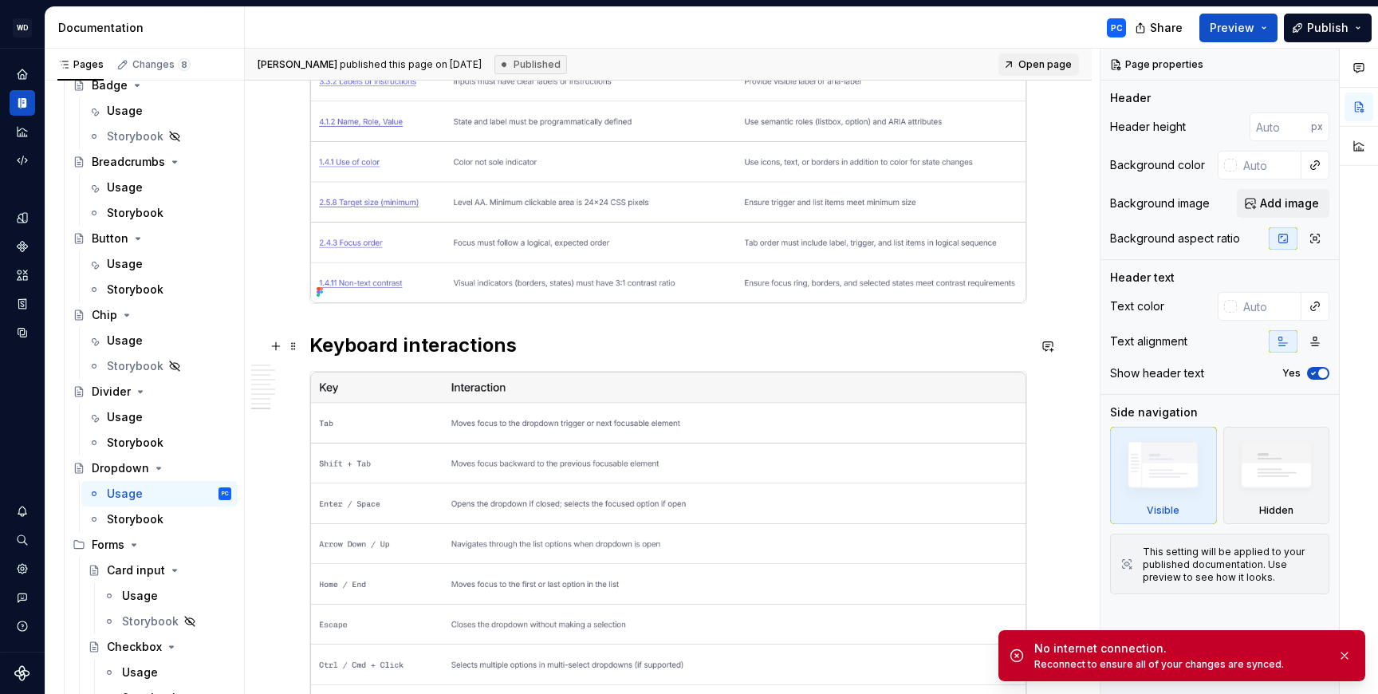
scroll to position [6046, 0]
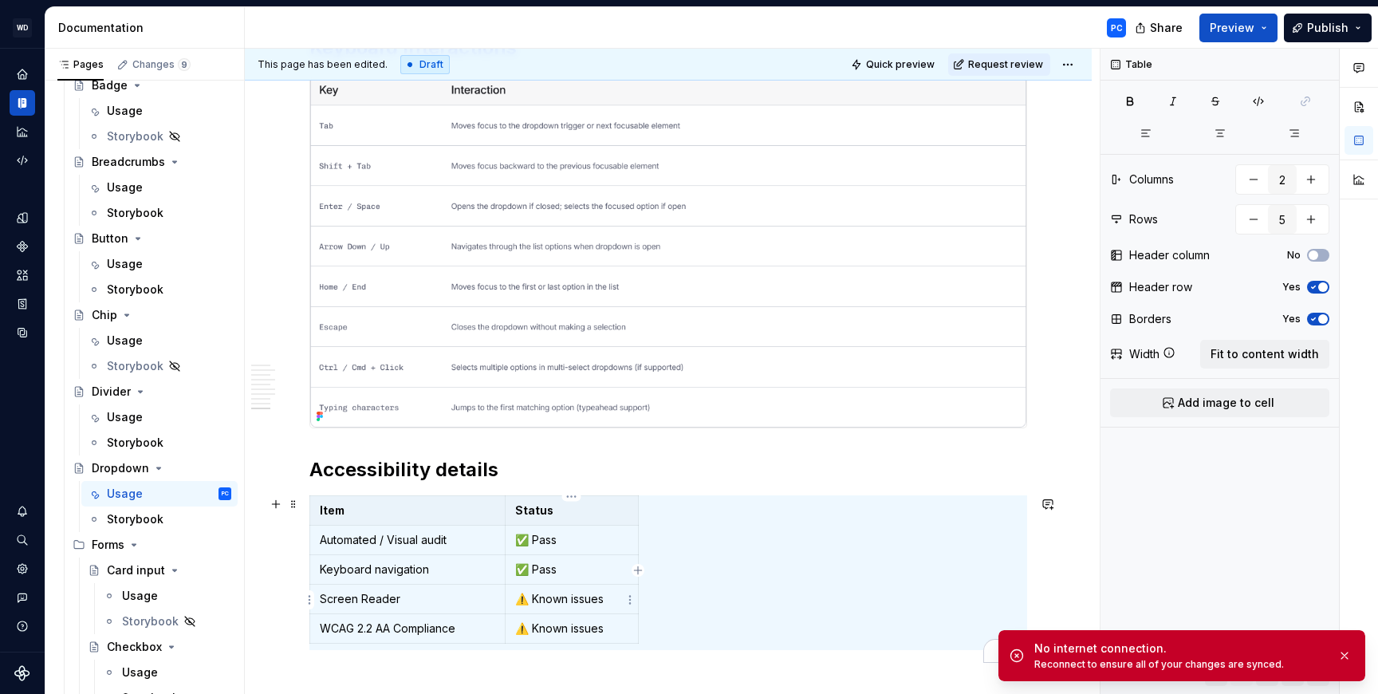
click at [599, 596] on p "⚠️ Known issues" at bounding box center [571, 599] width 113 height 16
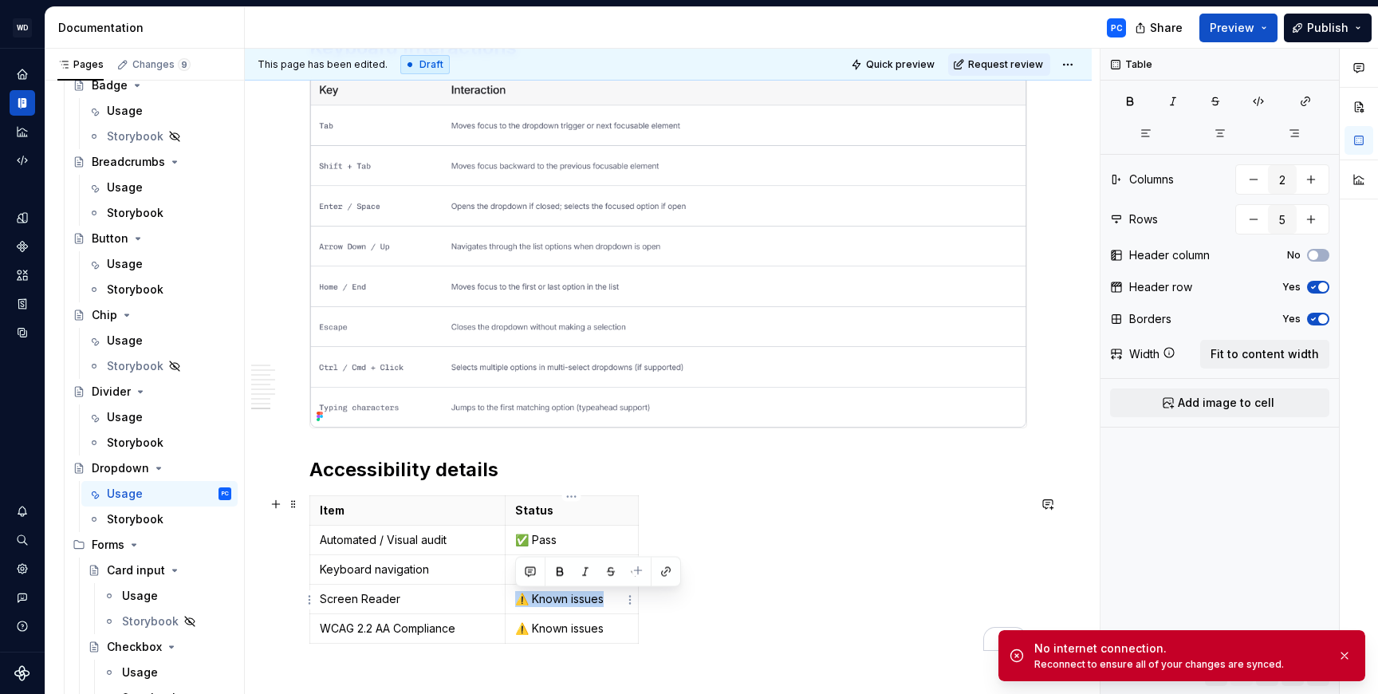
drag, startPoint x: 604, startPoint y: 598, endPoint x: 519, endPoint y: 598, distance: 84.5
click at [519, 598] on p "⚠️ Known issues" at bounding box center [571, 599] width 113 height 16
copy p "⚠️ Known issues"
click at [490, 575] on p "Keyboard navigation" at bounding box center [407, 569] width 175 height 16
drag, startPoint x: 561, startPoint y: 571, endPoint x: 517, endPoint y: 572, distance: 44.7
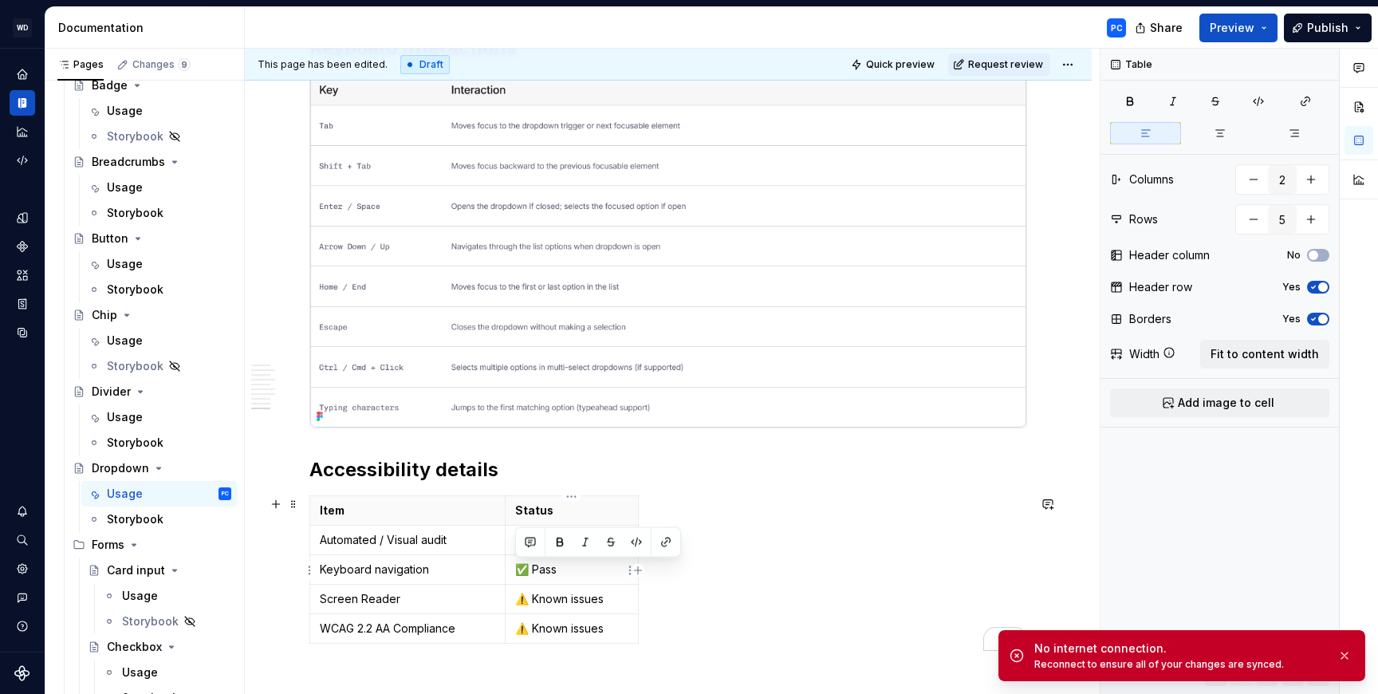
click at [517, 571] on p "✅ Pass" at bounding box center [571, 569] width 113 height 16
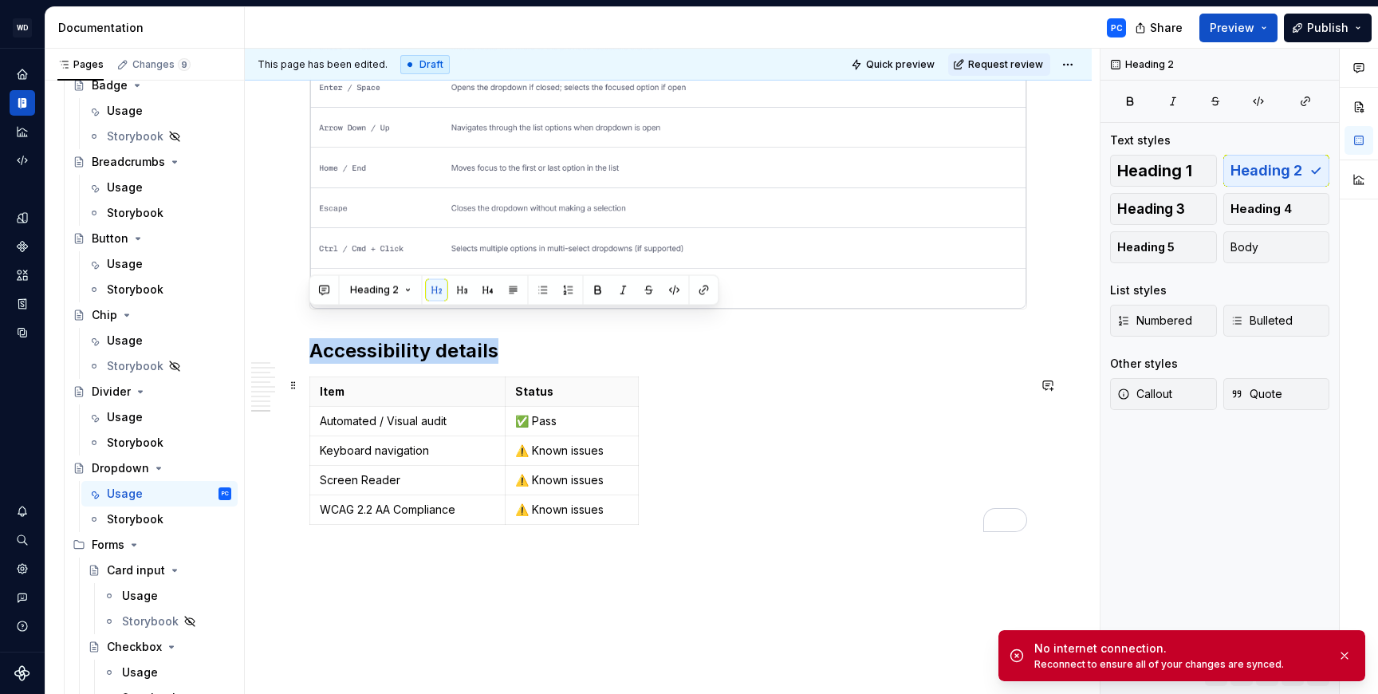
scroll to position [6230, 0]
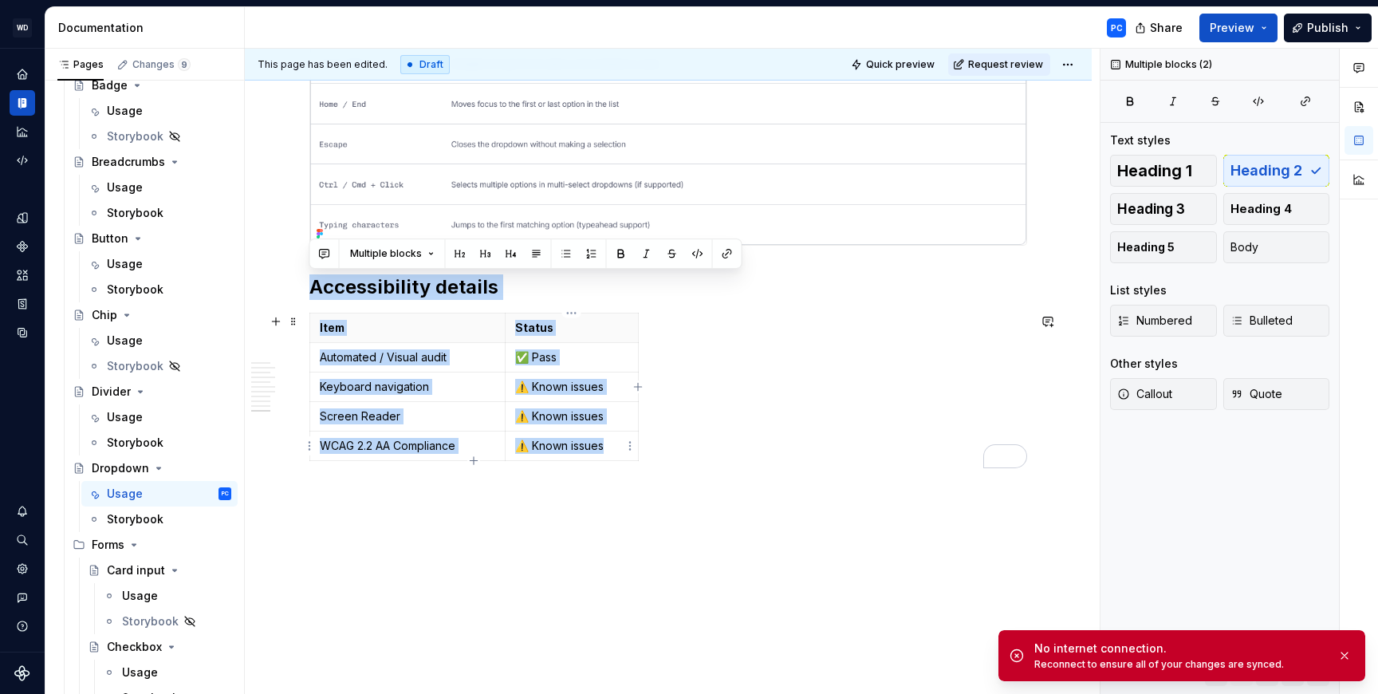
drag, startPoint x: 313, startPoint y: 470, endPoint x: 613, endPoint y: 454, distance: 300.2
copy div "Accessibility details Item Status Automated / Visual audit ✅ Pass Keyboard navi…"
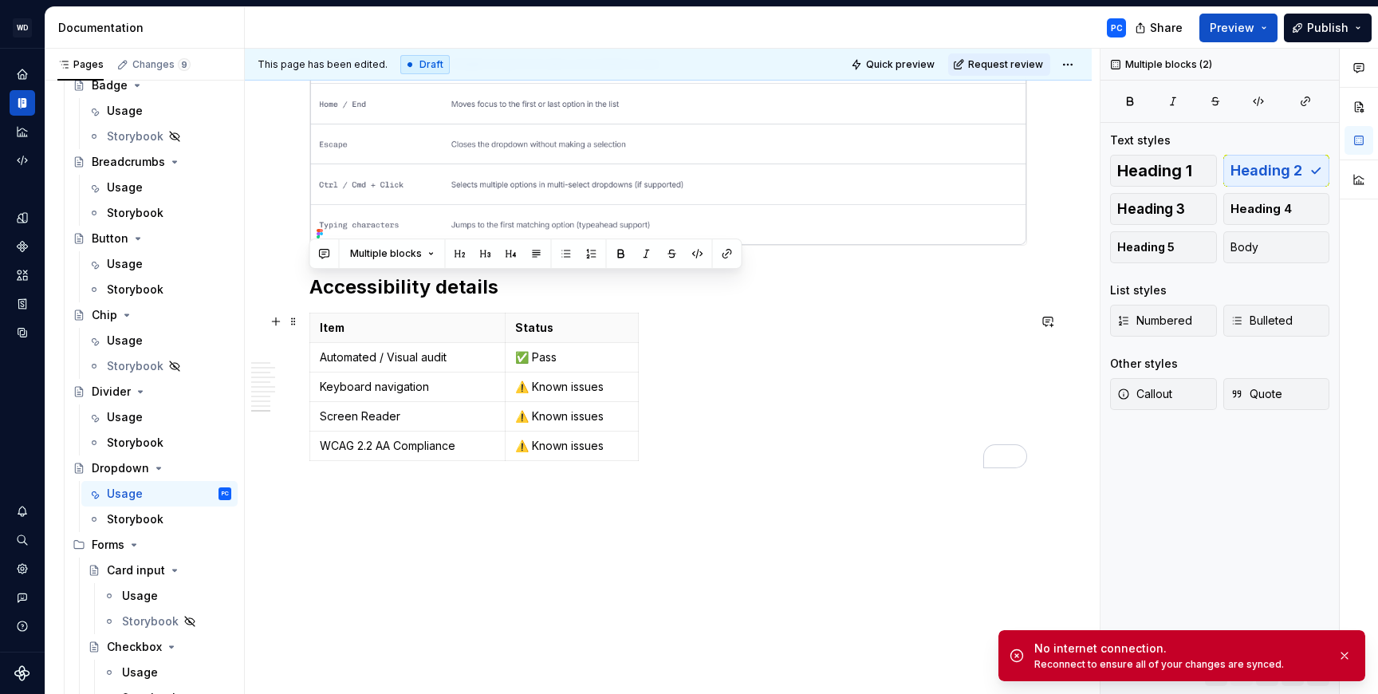
click at [687, 339] on div "Item Status Automated / Visual audit ✅ Pass Keyboard navigation ⚠️ Known issues…" at bounding box center [668, 390] width 718 height 155
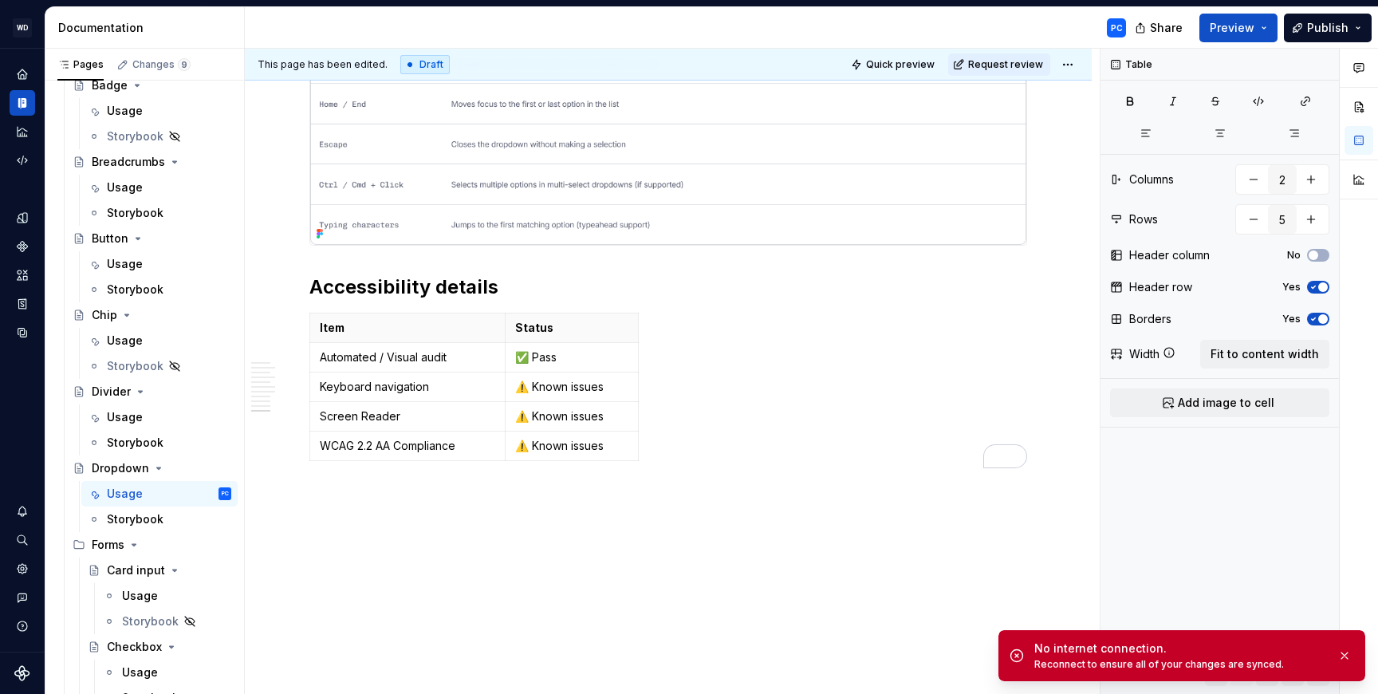
type textarea "*"
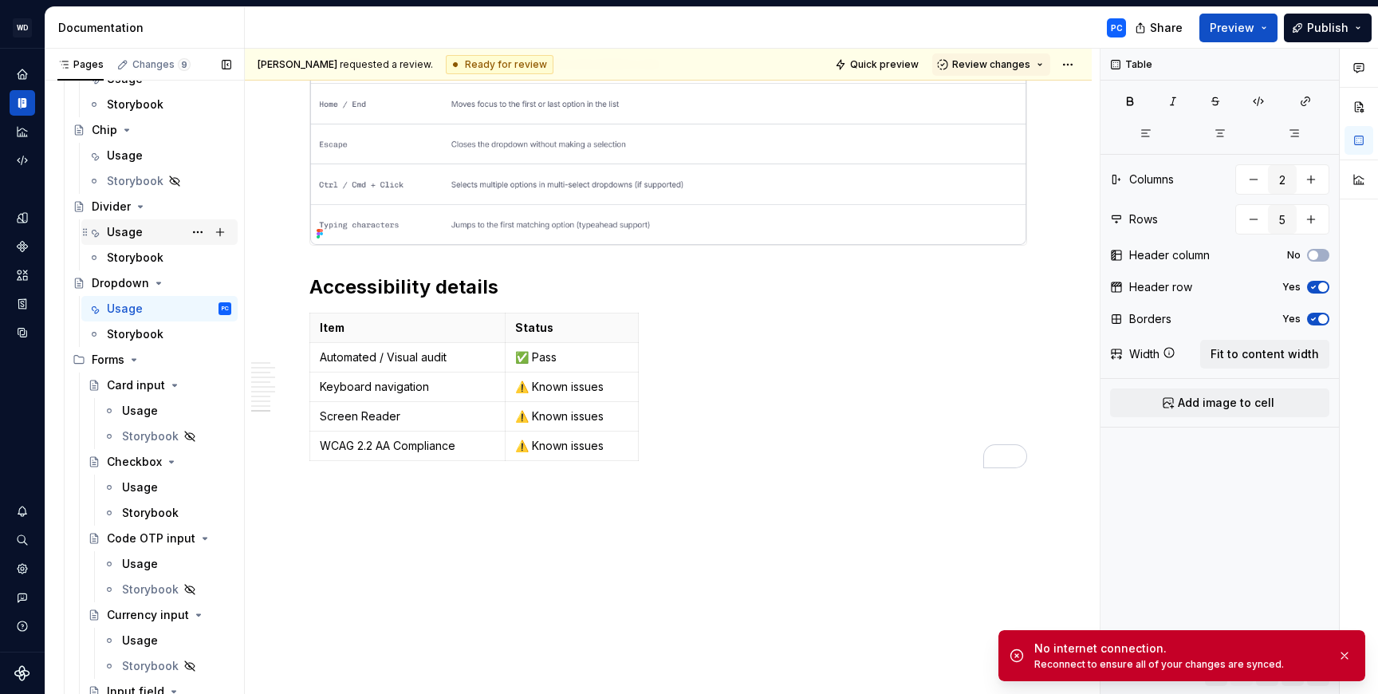
scroll to position [541, 0]
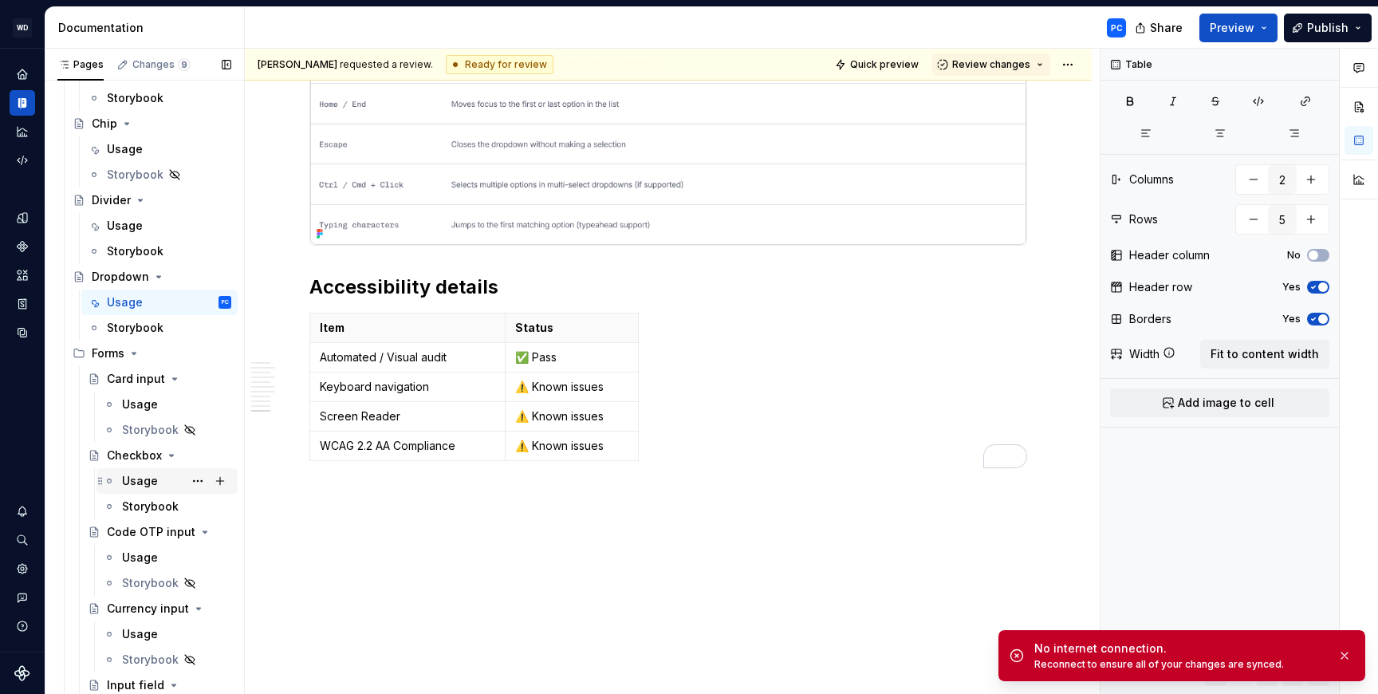
click at [139, 473] on div "Usage" at bounding box center [140, 481] width 36 height 16
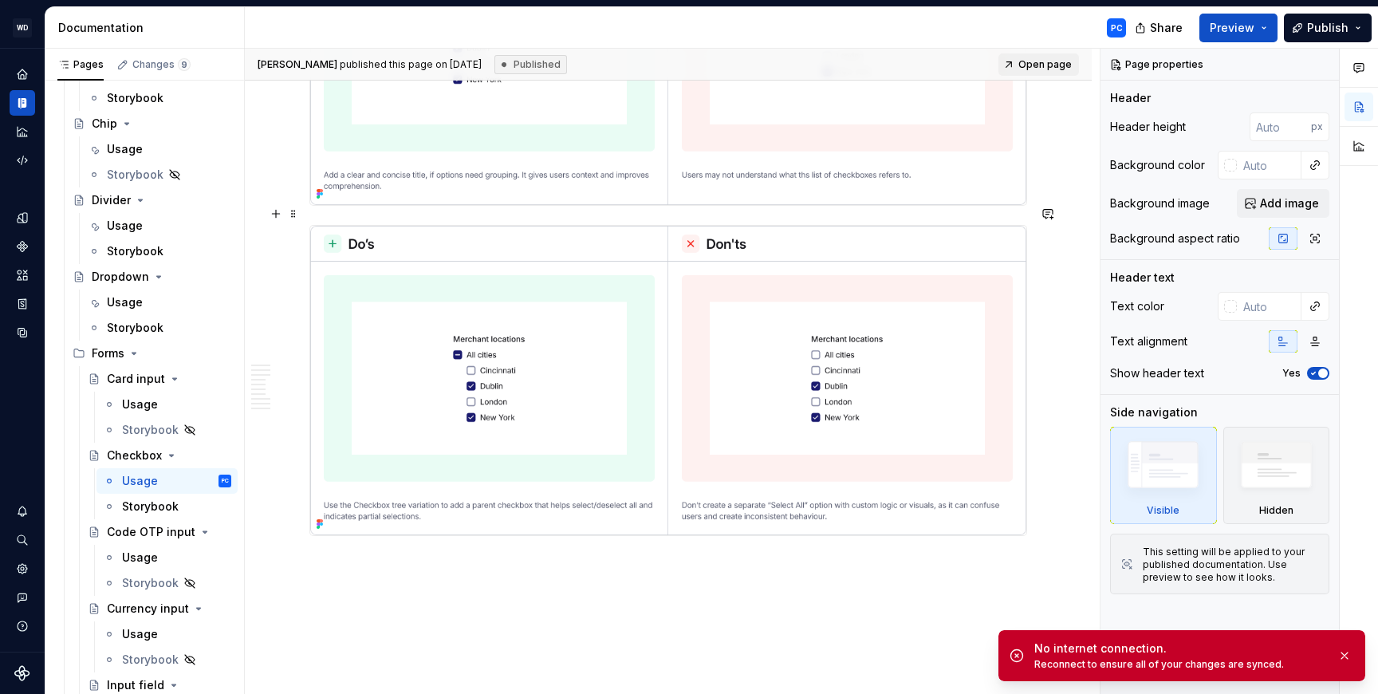
scroll to position [7244, 0]
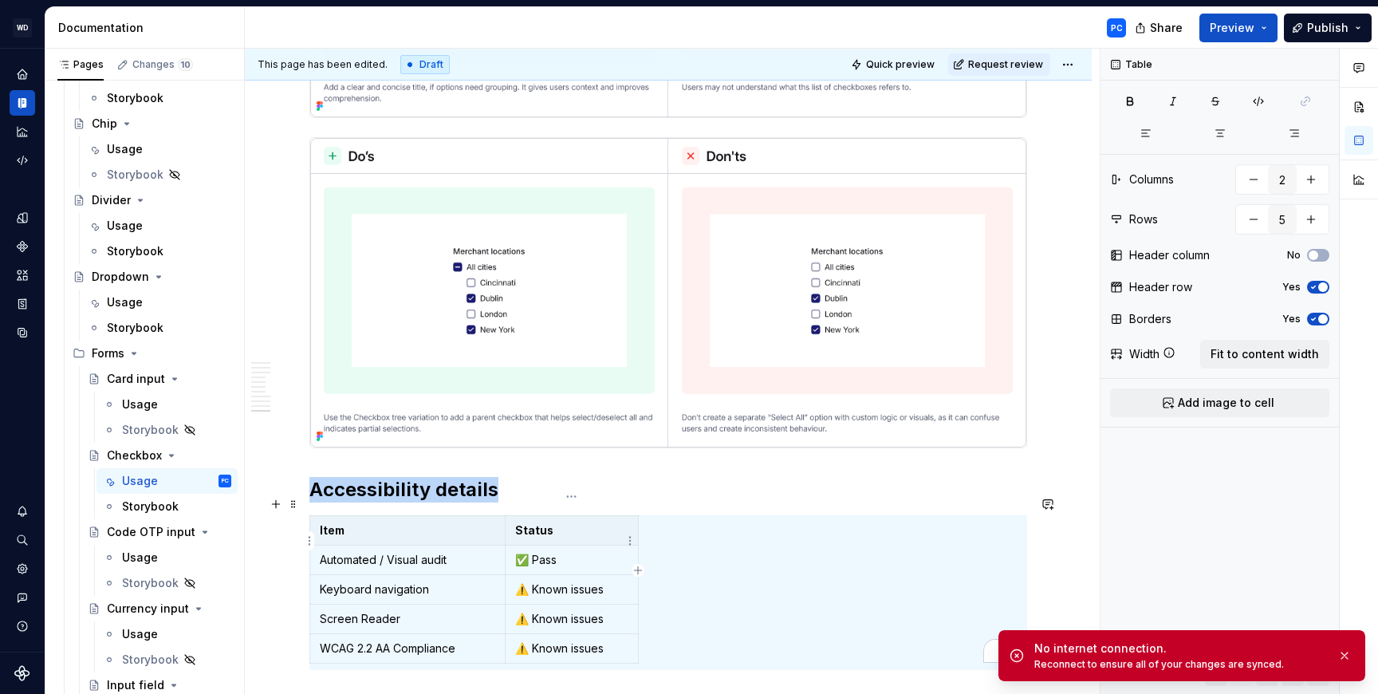
click at [568, 552] on p "✅ Pass" at bounding box center [571, 560] width 113 height 16
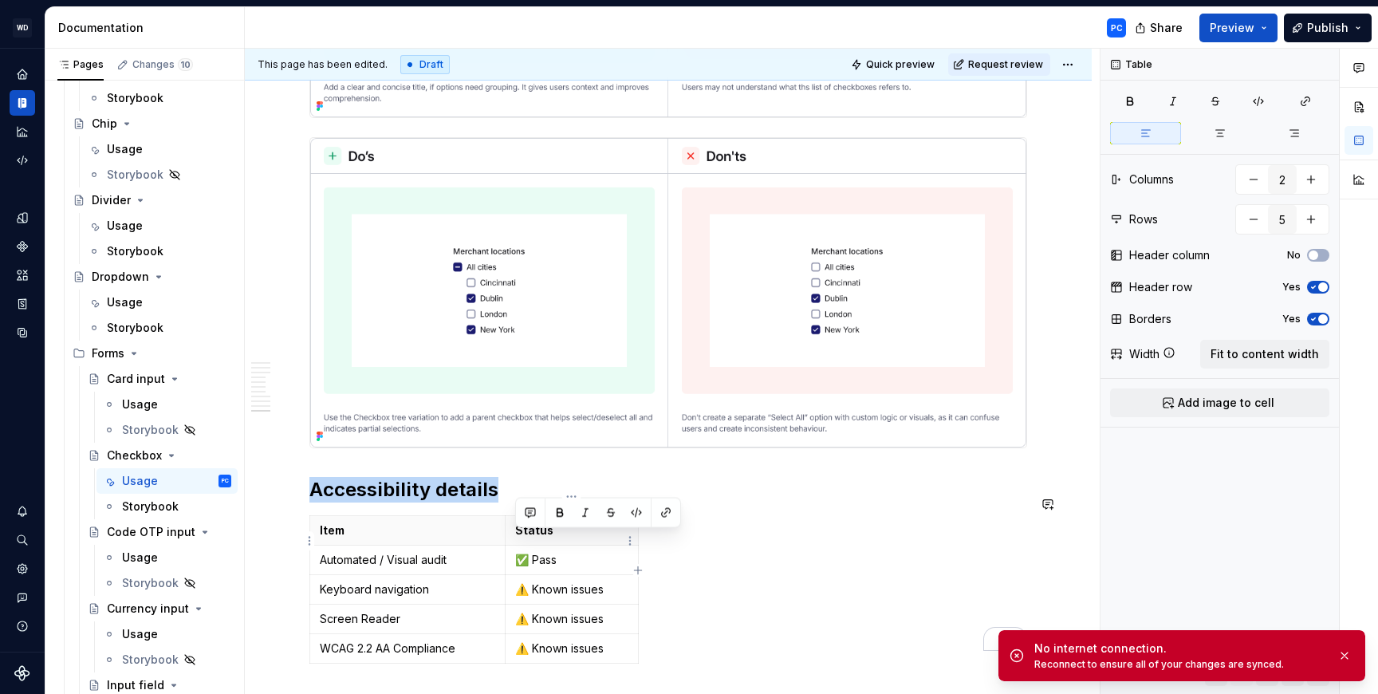
copy p "✅ Pass"
click at [606, 581] on p "⚠️ Known issues" at bounding box center [571, 589] width 113 height 16
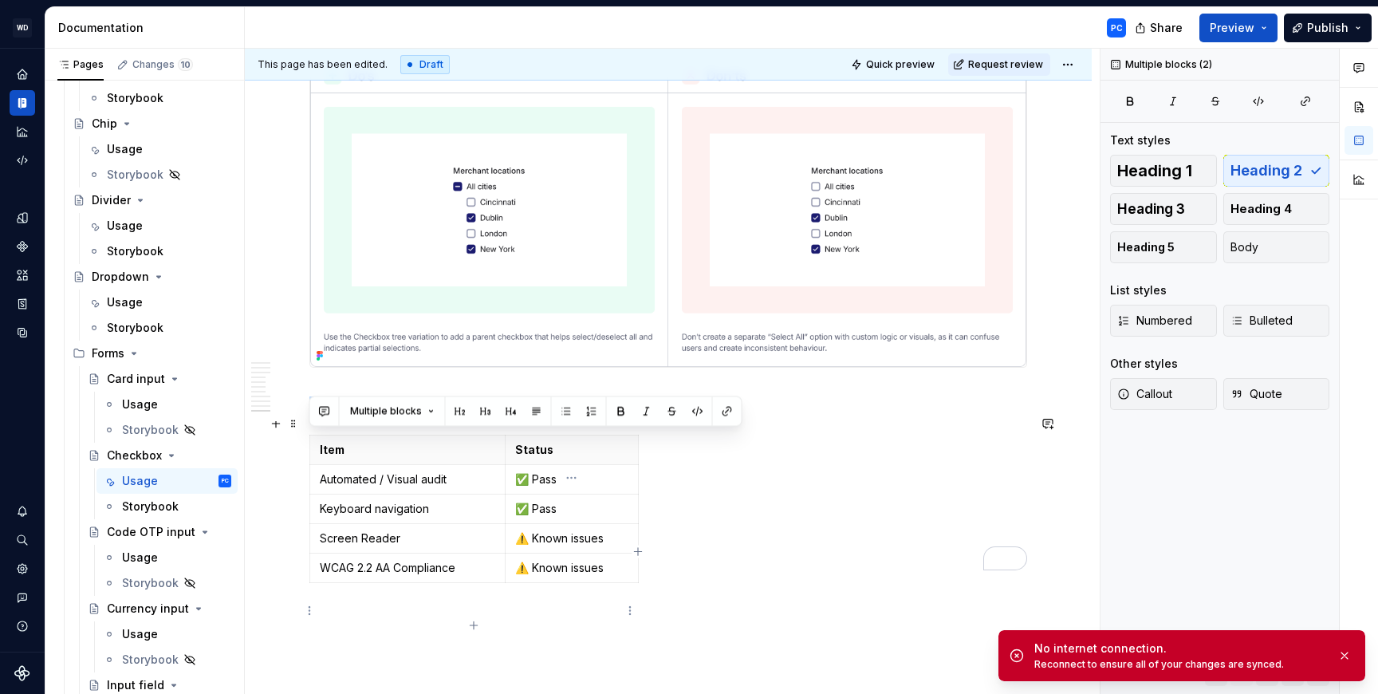
scroll to position [7427, 0]
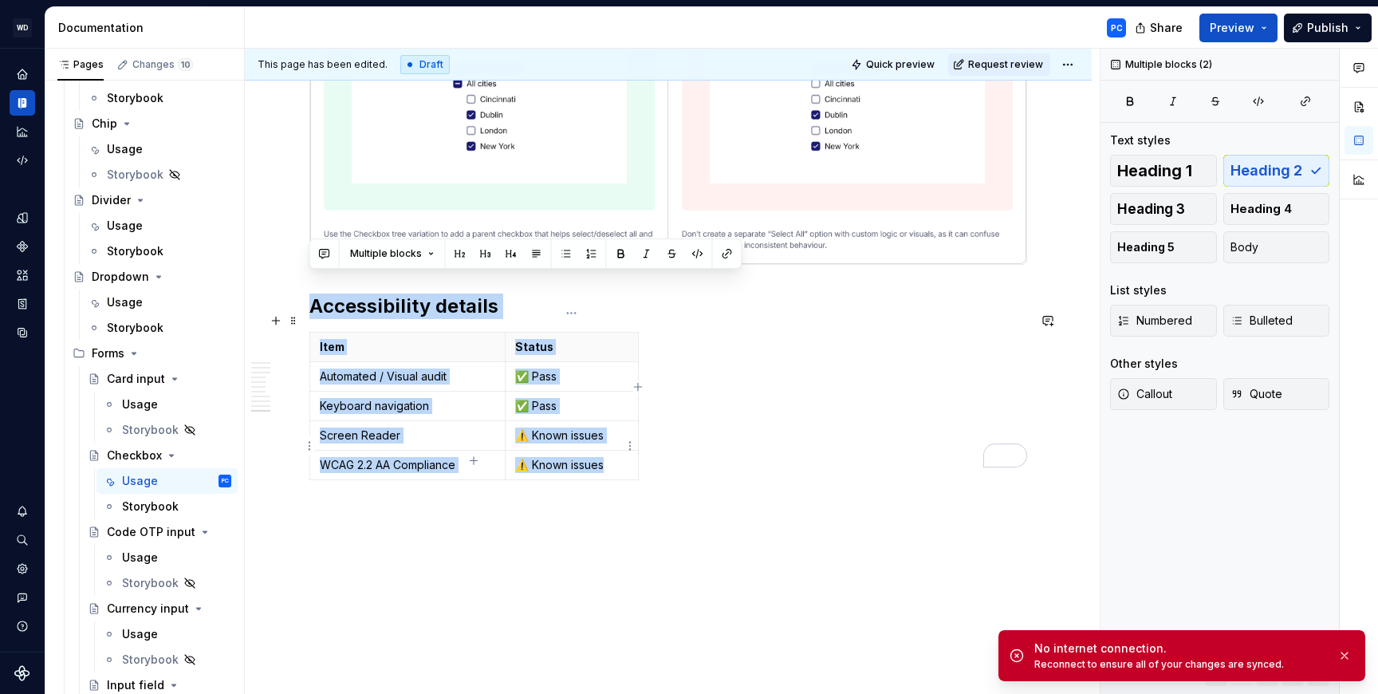
drag, startPoint x: 313, startPoint y: 470, endPoint x: 611, endPoint y: 447, distance: 299.2
copy div "Accessibility details Item Status Automated / Visual audit ✅ Pass Keyboard navi…"
click at [993, 63] on span "Request review" at bounding box center [1005, 64] width 75 height 13
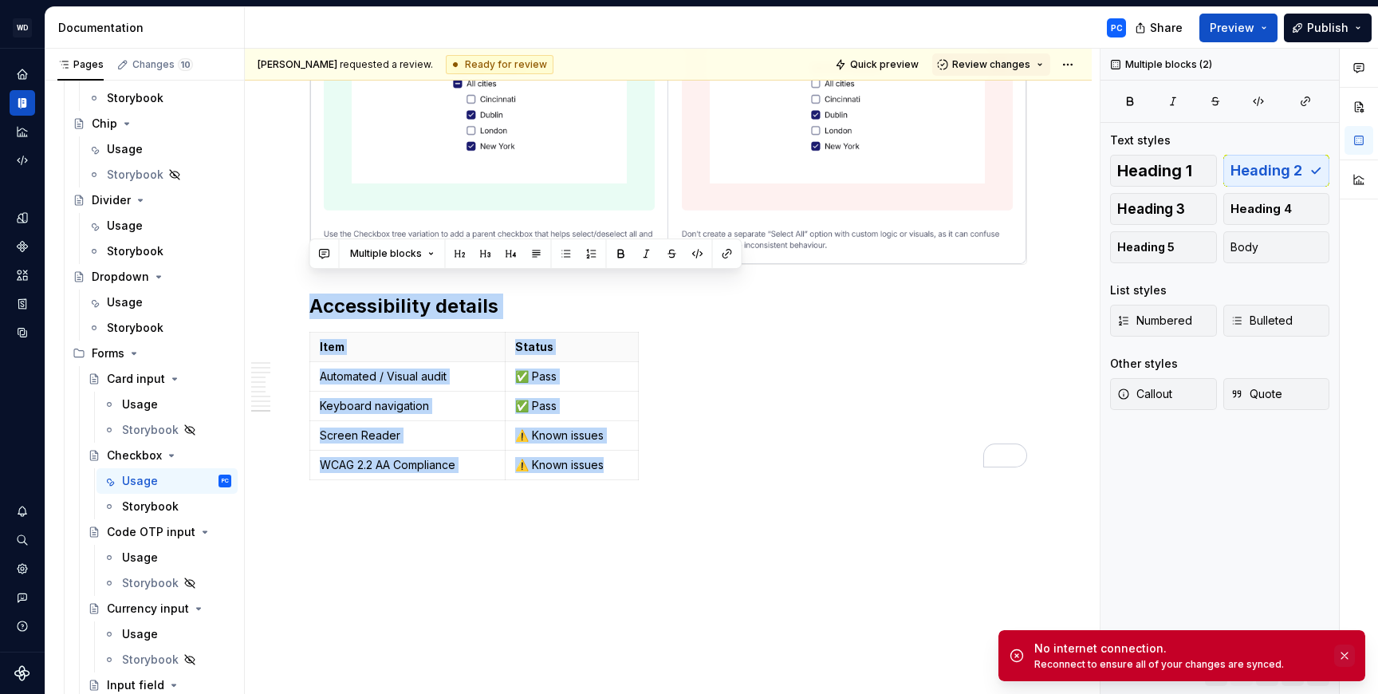
click at [1343, 655] on button "button" at bounding box center [1344, 655] width 21 height 22
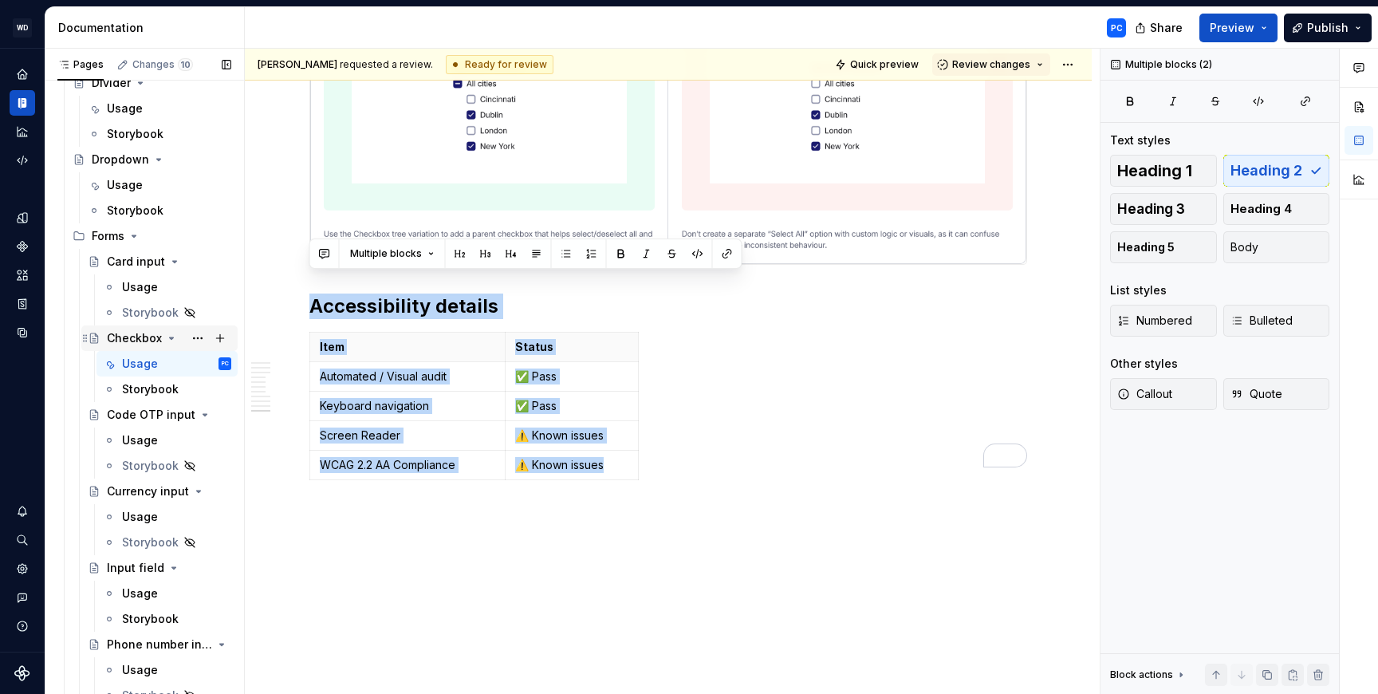
scroll to position [677, 0]
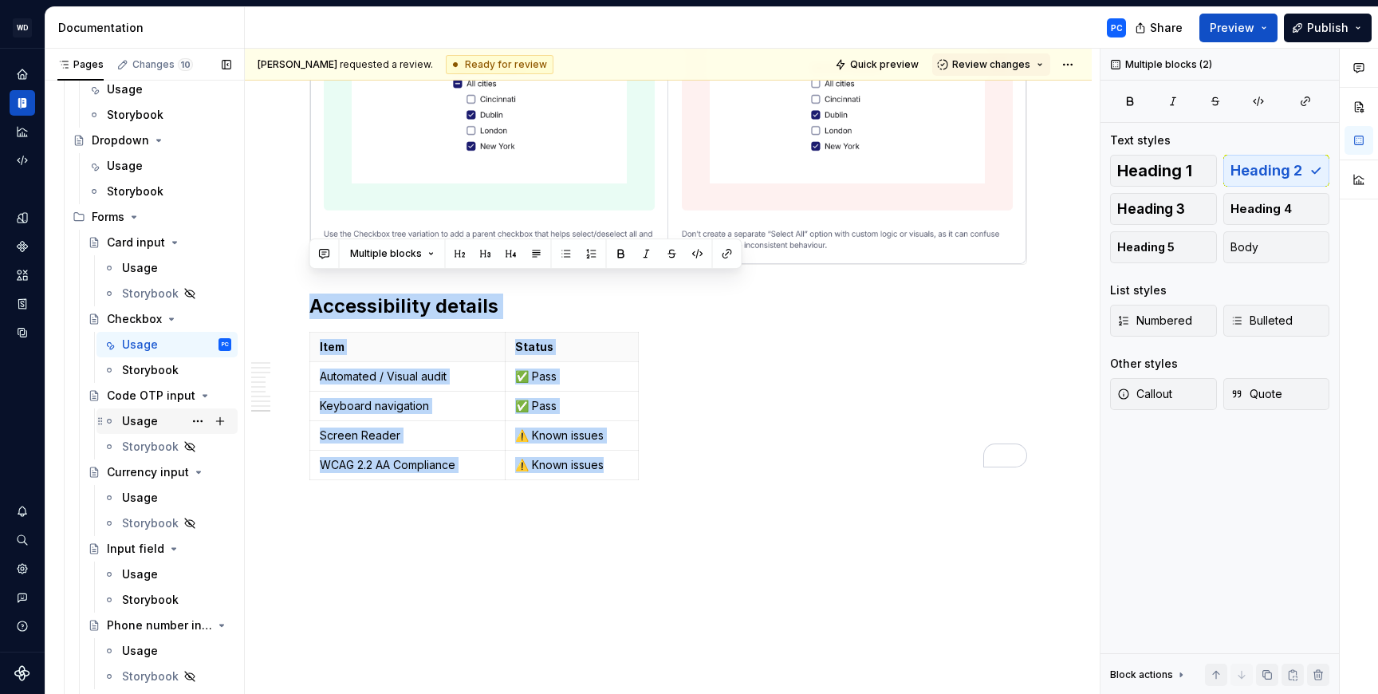
click at [131, 423] on div "Usage" at bounding box center [140, 421] width 36 height 16
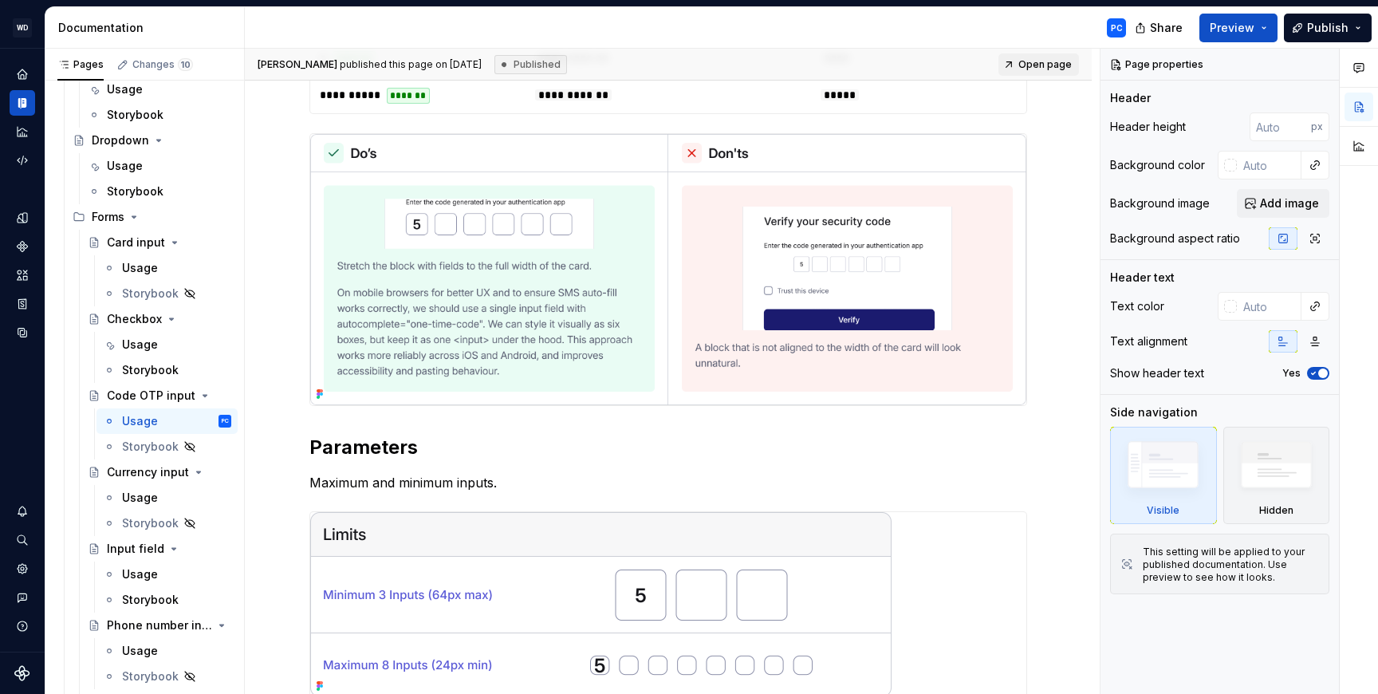
scroll to position [919, 0]
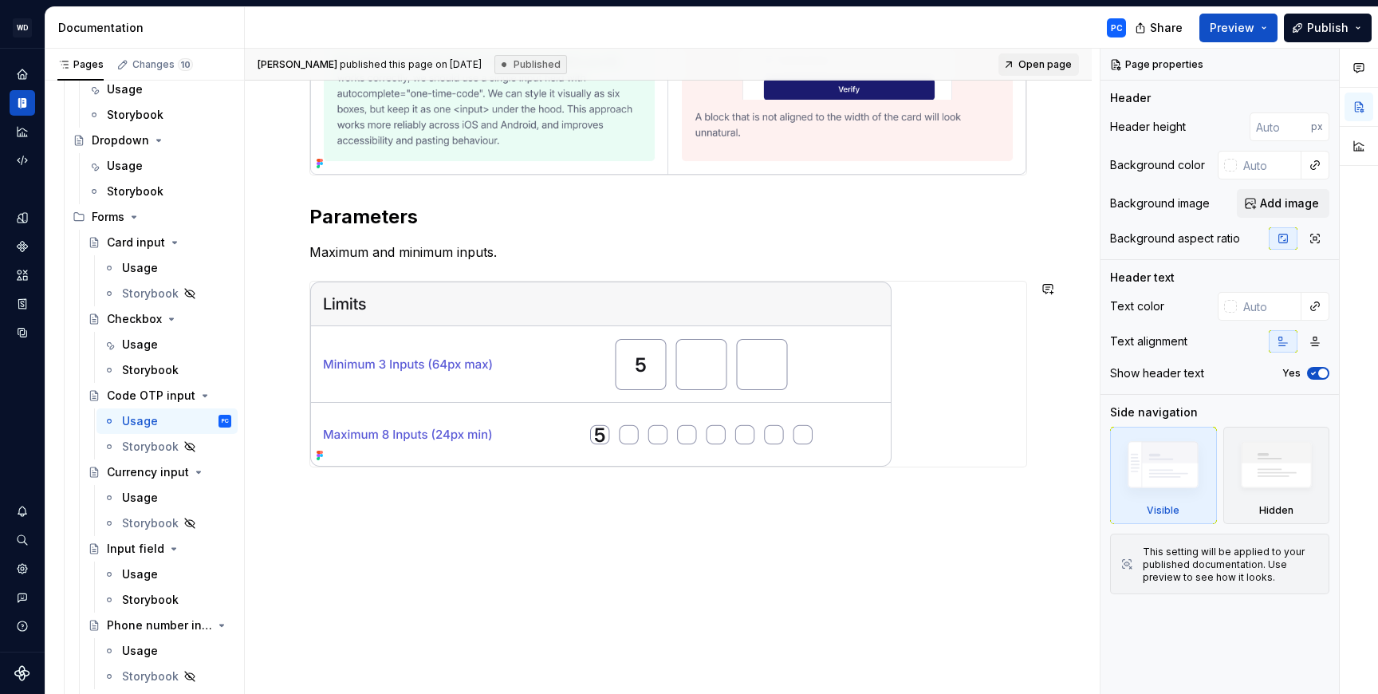
click at [451, 550] on div "**********" at bounding box center [668, 25] width 847 height 1337
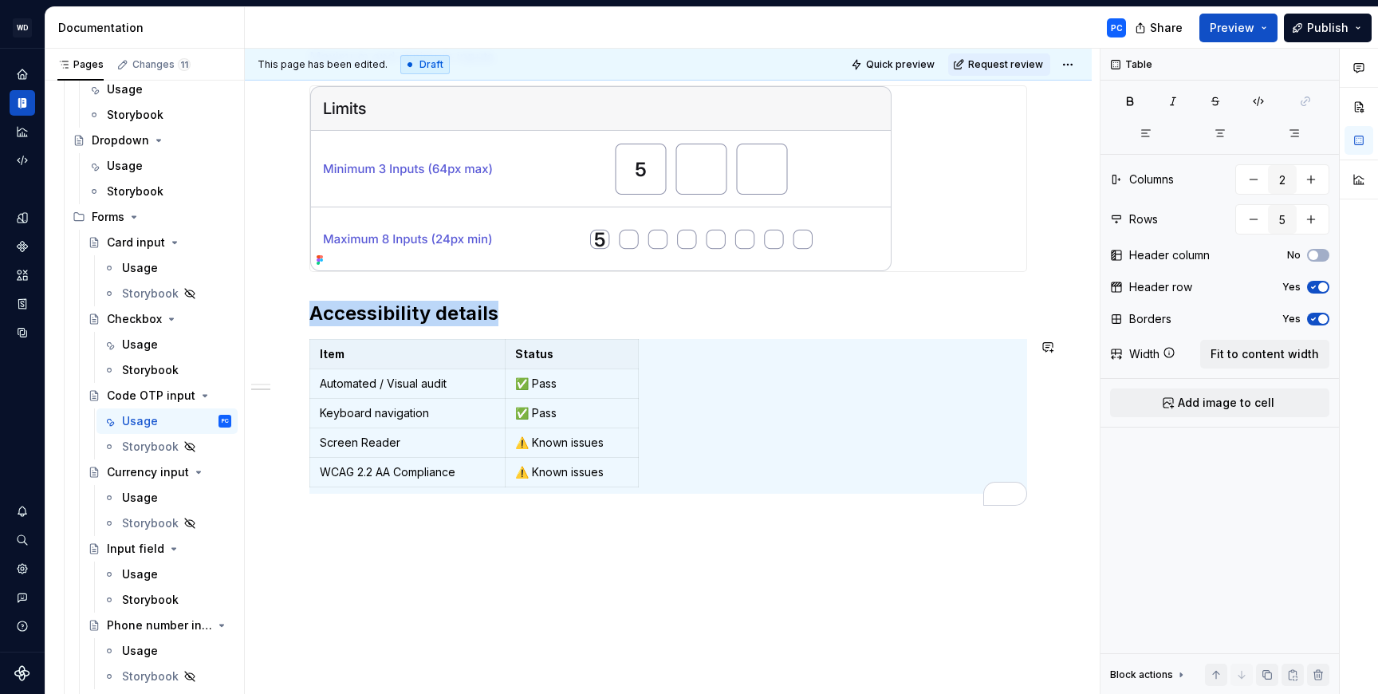
scroll to position [1115, 0]
click at [769, 307] on h2 "Accessibility details" at bounding box center [668, 314] width 718 height 26
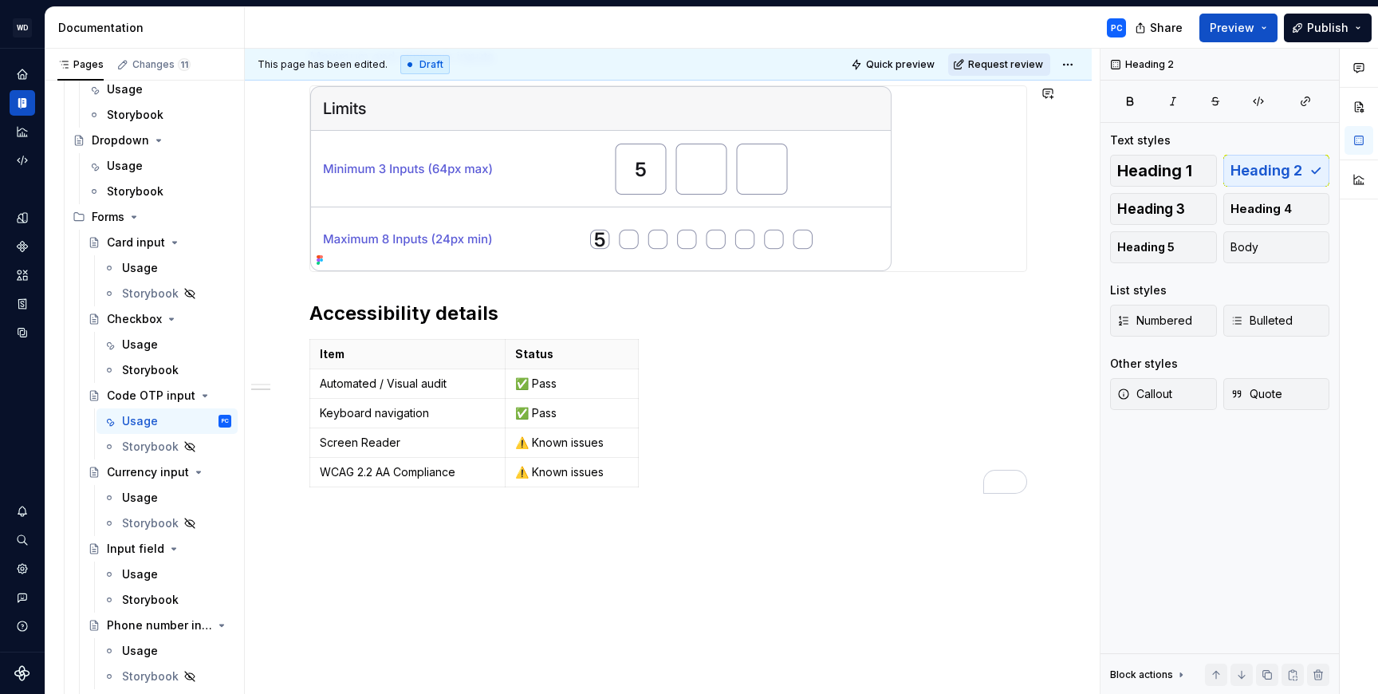
click at [1008, 66] on span "Request review" at bounding box center [1005, 64] width 75 height 13
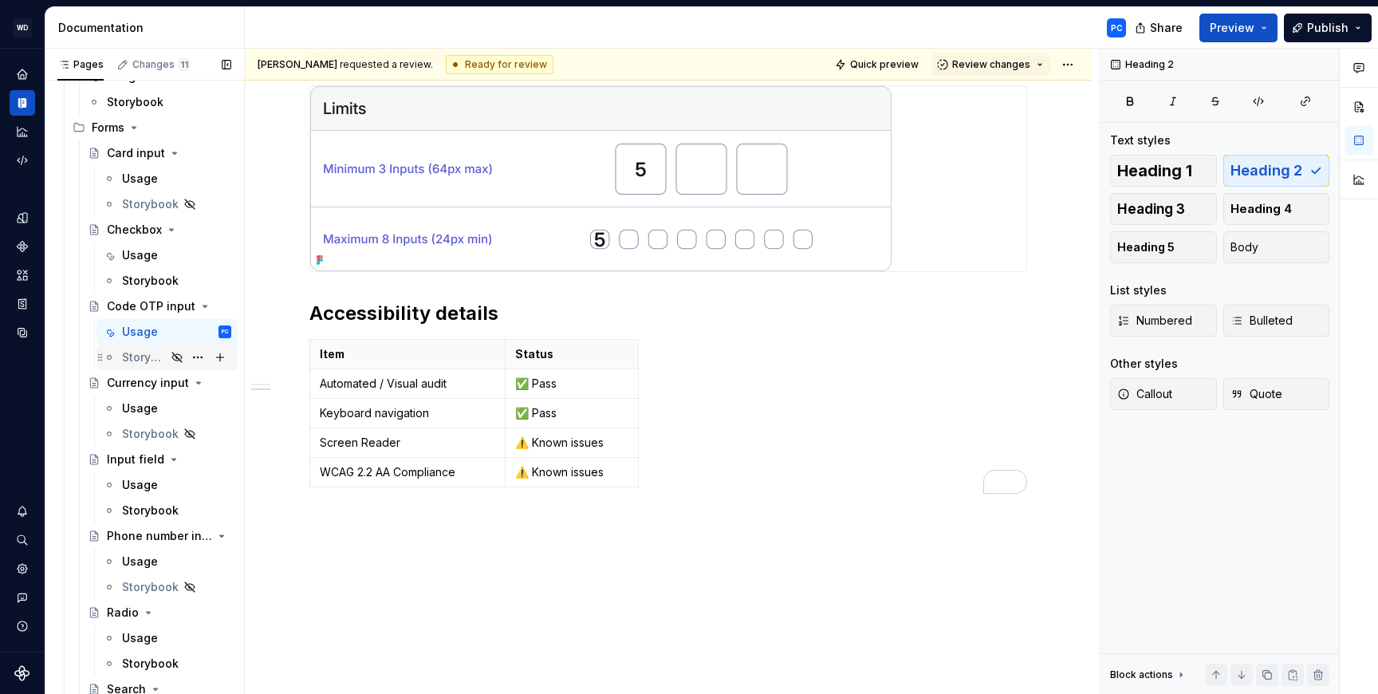
scroll to position [795, 0]
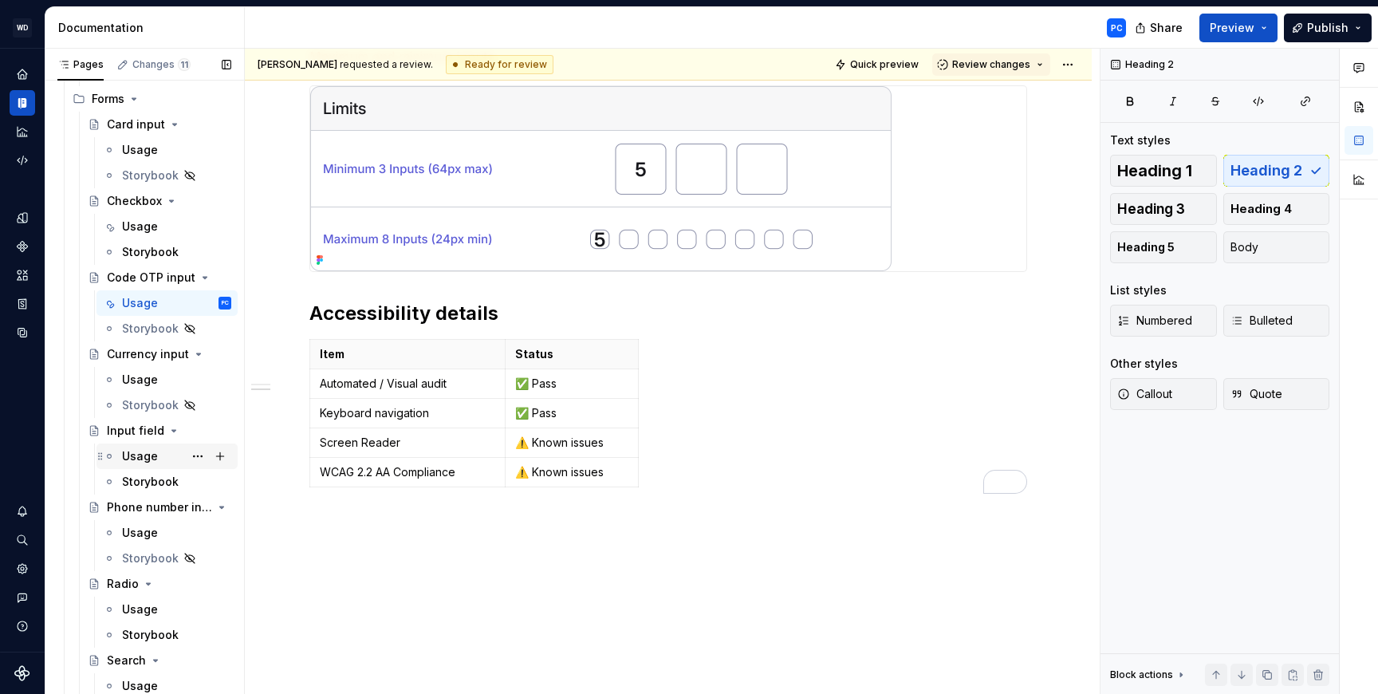
click at [150, 458] on div "Usage" at bounding box center [140, 456] width 36 height 16
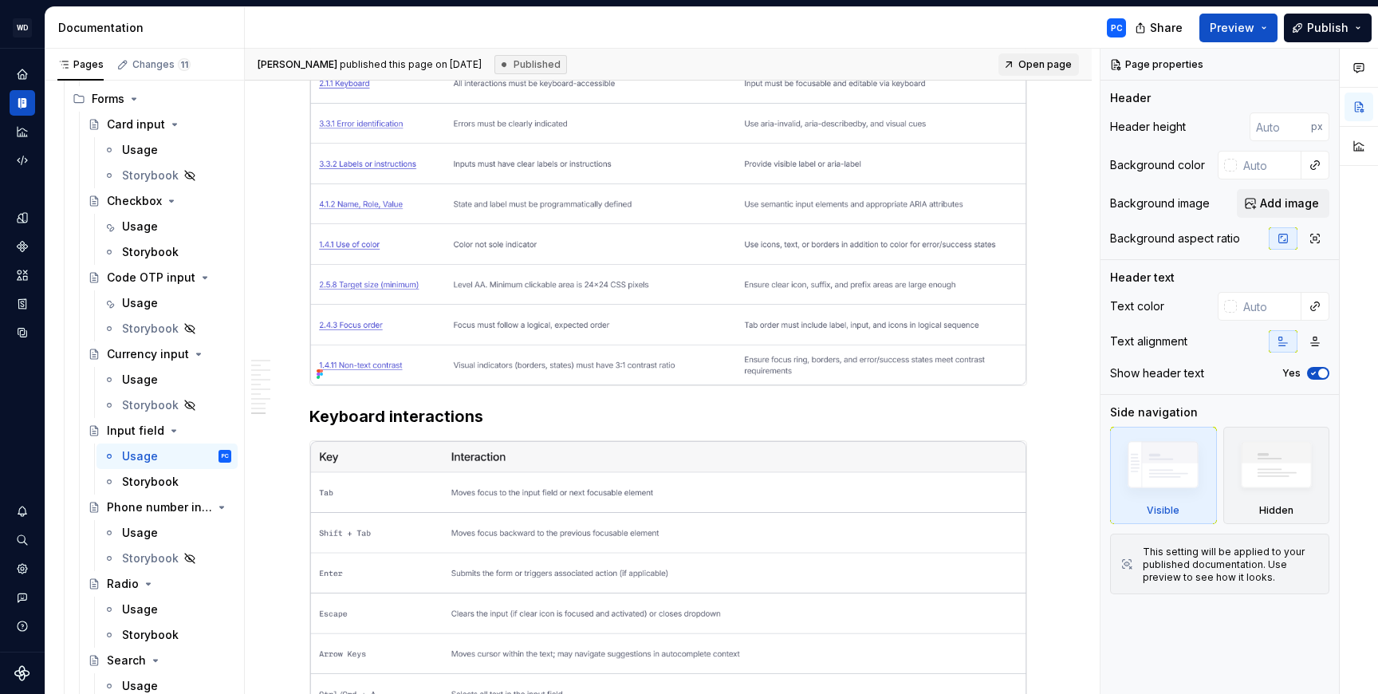
scroll to position [7356, 0]
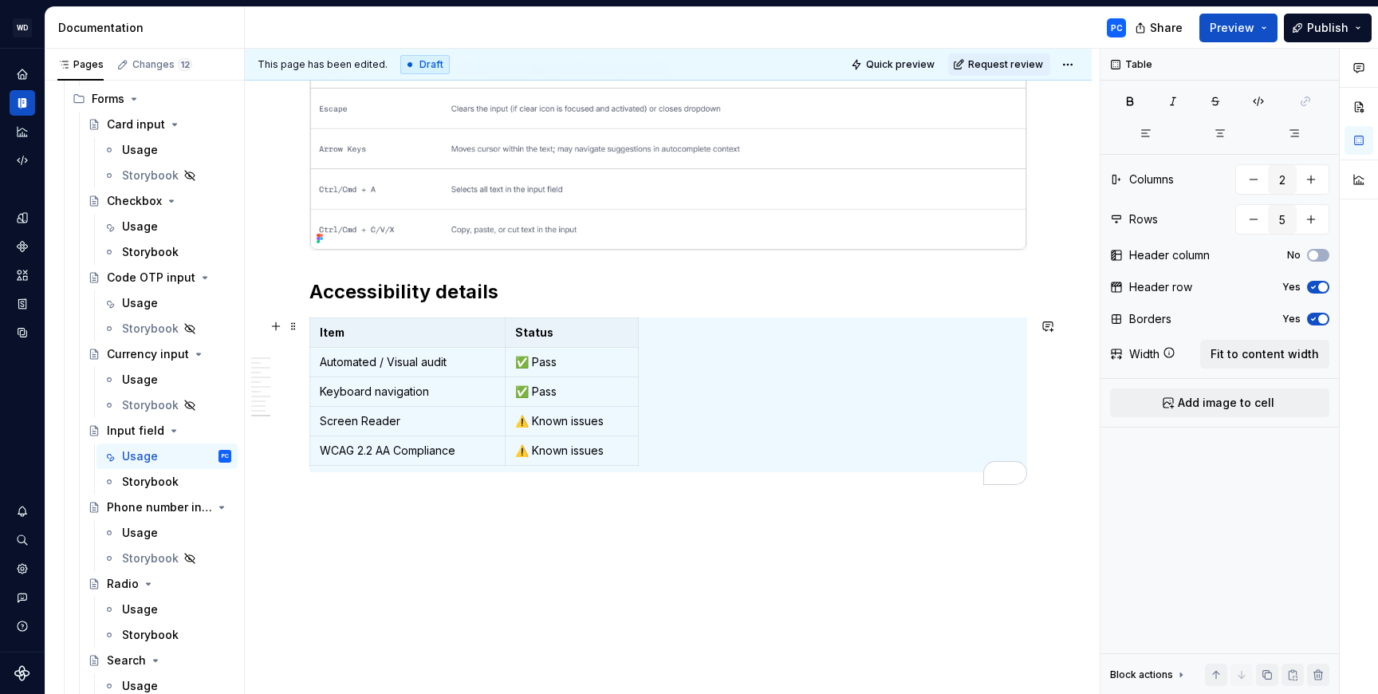
scroll to position [7581, 0]
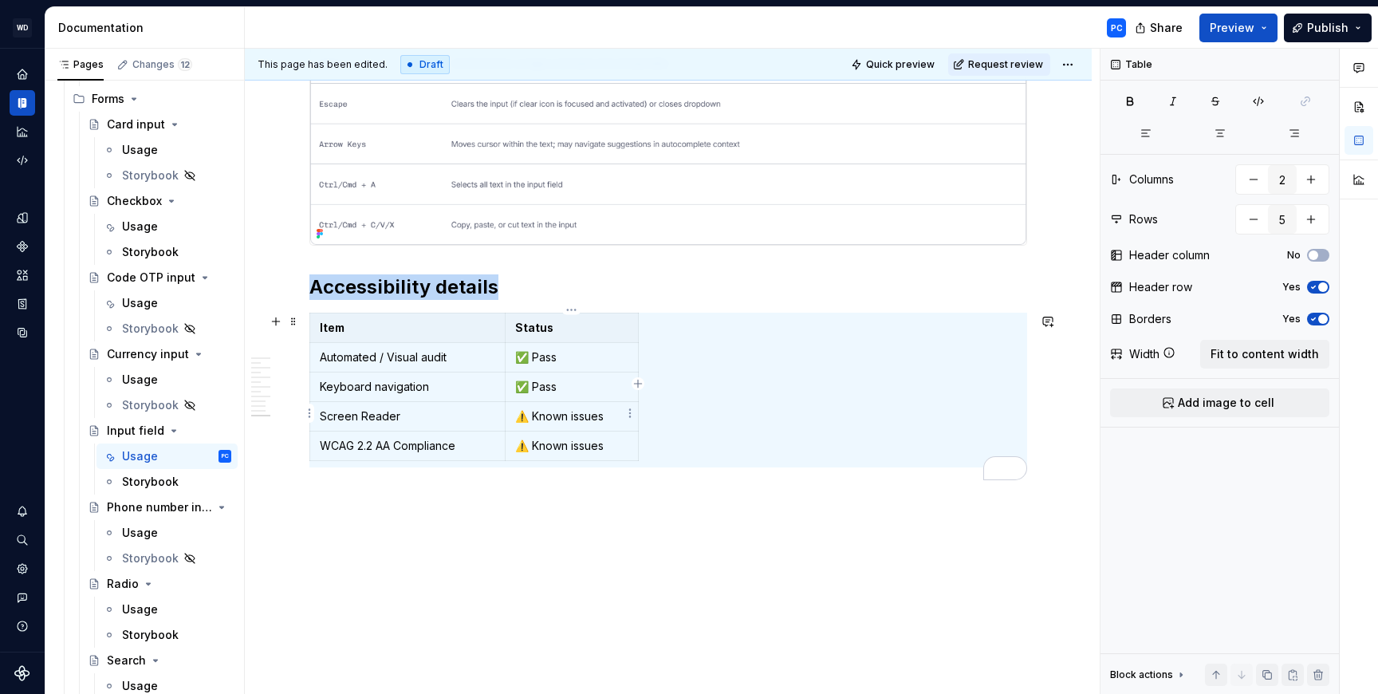
click at [600, 419] on p "⚠️ Known issues" at bounding box center [571, 416] width 113 height 16
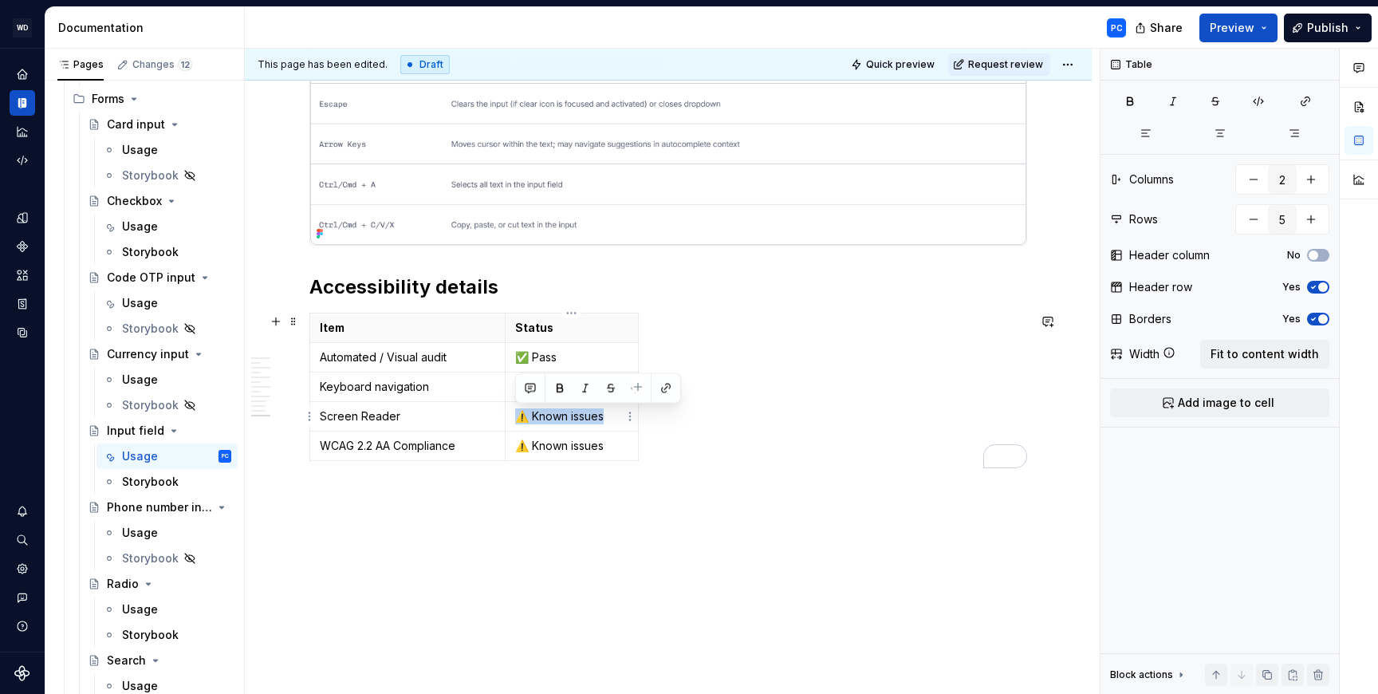
drag, startPoint x: 601, startPoint y: 419, endPoint x: 518, endPoint y: 418, distance: 82.9
click at [518, 418] on p "⚠️ Known issues" at bounding box center [571, 416] width 113 height 16
copy p "⚠️ Known issues"
click at [499, 385] on html "WD Worldpay Design System PC Design system data Documentation PC Share Preview …" at bounding box center [689, 347] width 1378 height 694
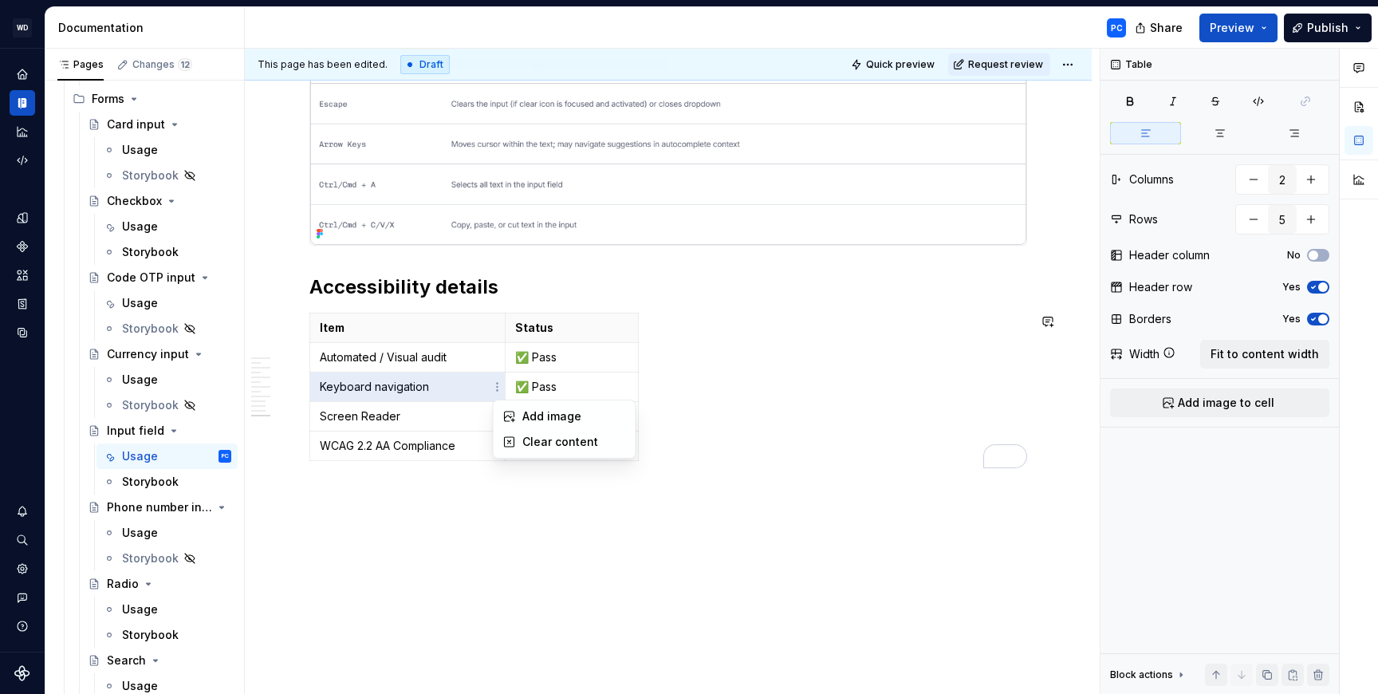
click at [541, 384] on html "WD Worldpay Design System PC Design system data Documentation PC Share Preview …" at bounding box center [689, 347] width 1378 height 694
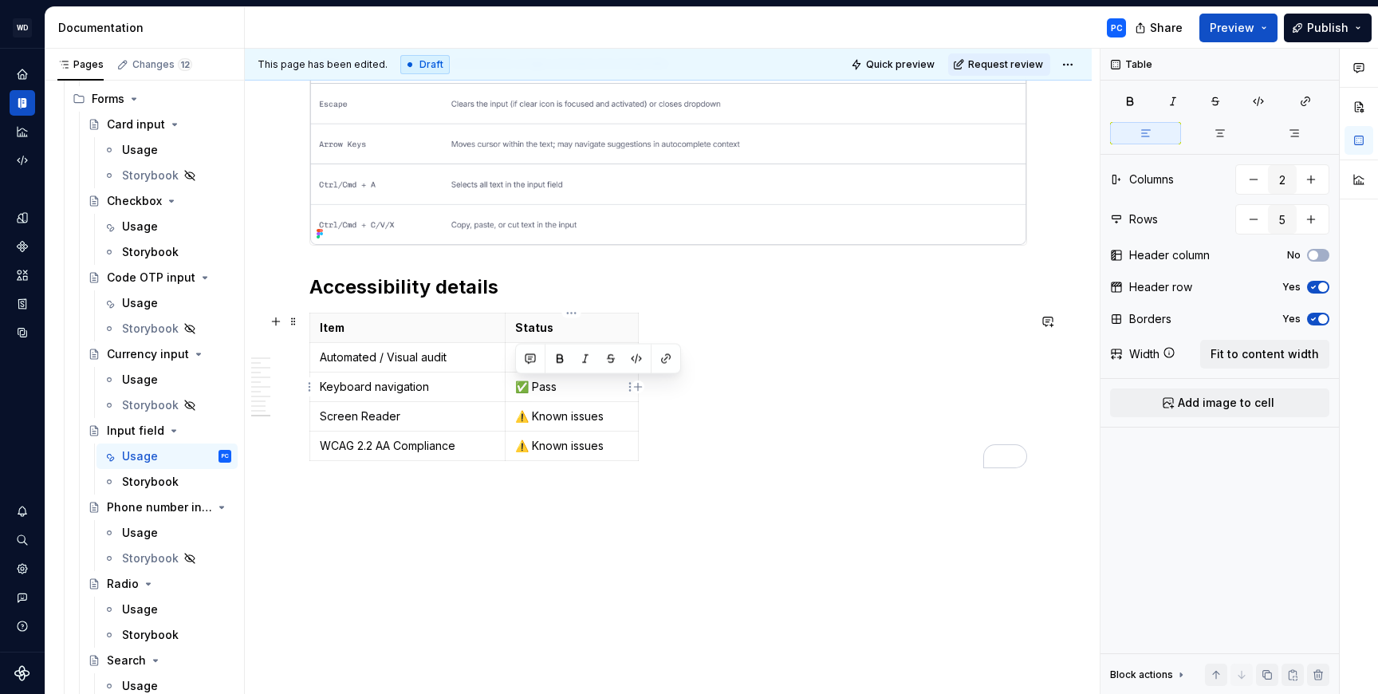
drag, startPoint x: 562, startPoint y: 386, endPoint x: 516, endPoint y: 391, distance: 46.6
click at [516, 391] on p "✅ Pass" at bounding box center [571, 387] width 113 height 16
drag, startPoint x: 614, startPoint y: 445, endPoint x: 606, endPoint y: 444, distance: 8.0
click at [608, 444] on p "⚠️ Known issues" at bounding box center [571, 446] width 113 height 16
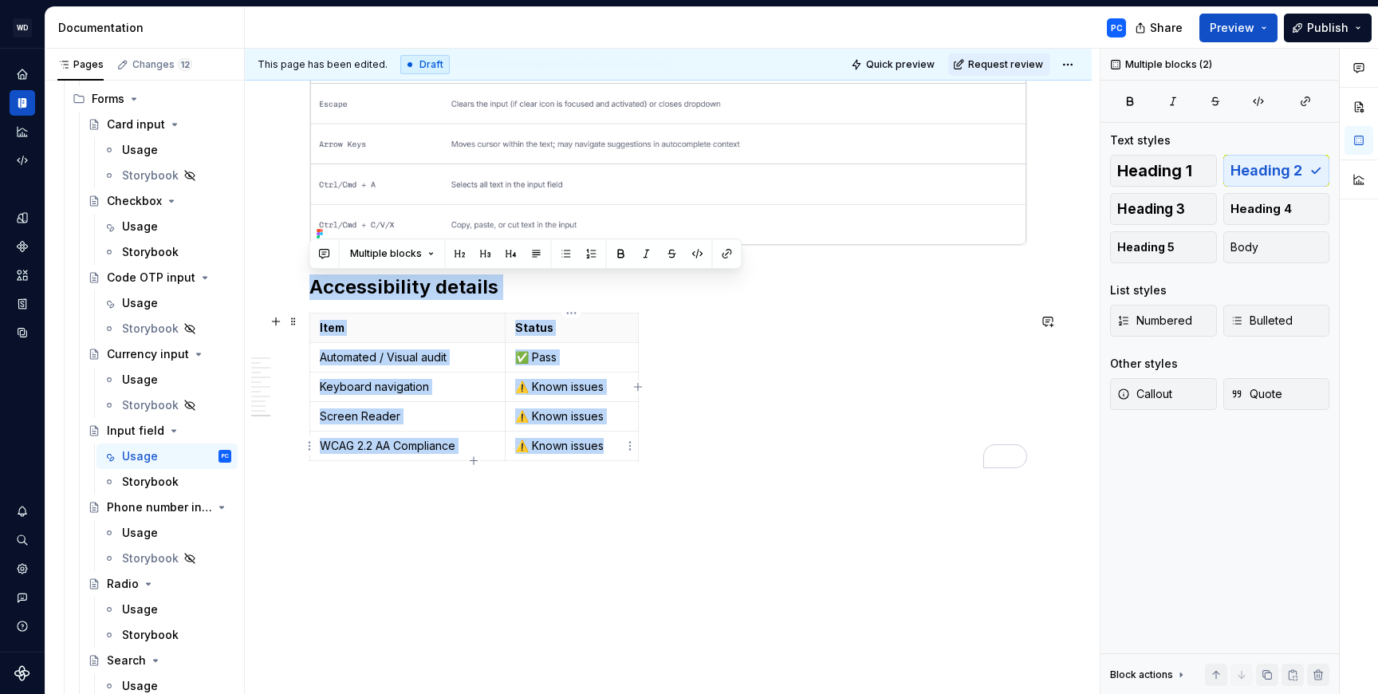
drag, startPoint x: 312, startPoint y: 283, endPoint x: 629, endPoint y: 458, distance: 362.6
copy div "Accessibility details Item Status Automated / Visual audit ✅ Pass Keyboard navi…"
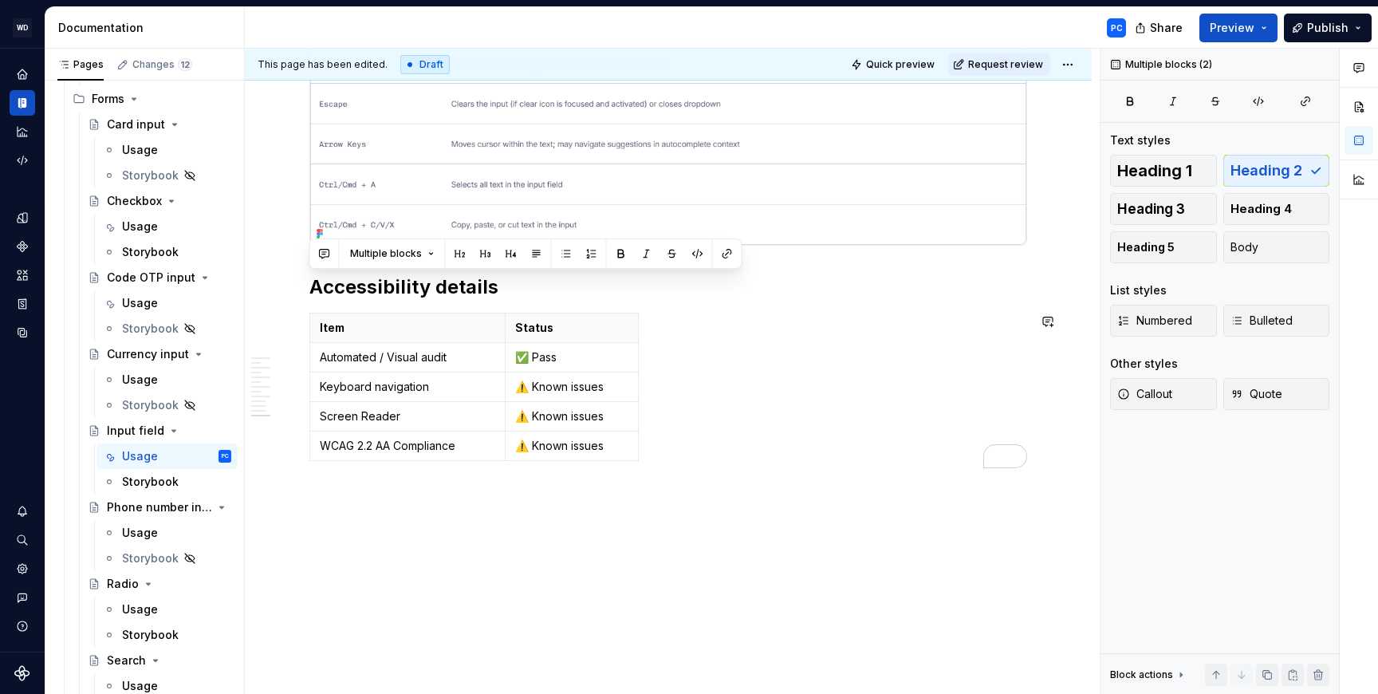
click at [1026, 64] on span "Request review" at bounding box center [1005, 64] width 75 height 13
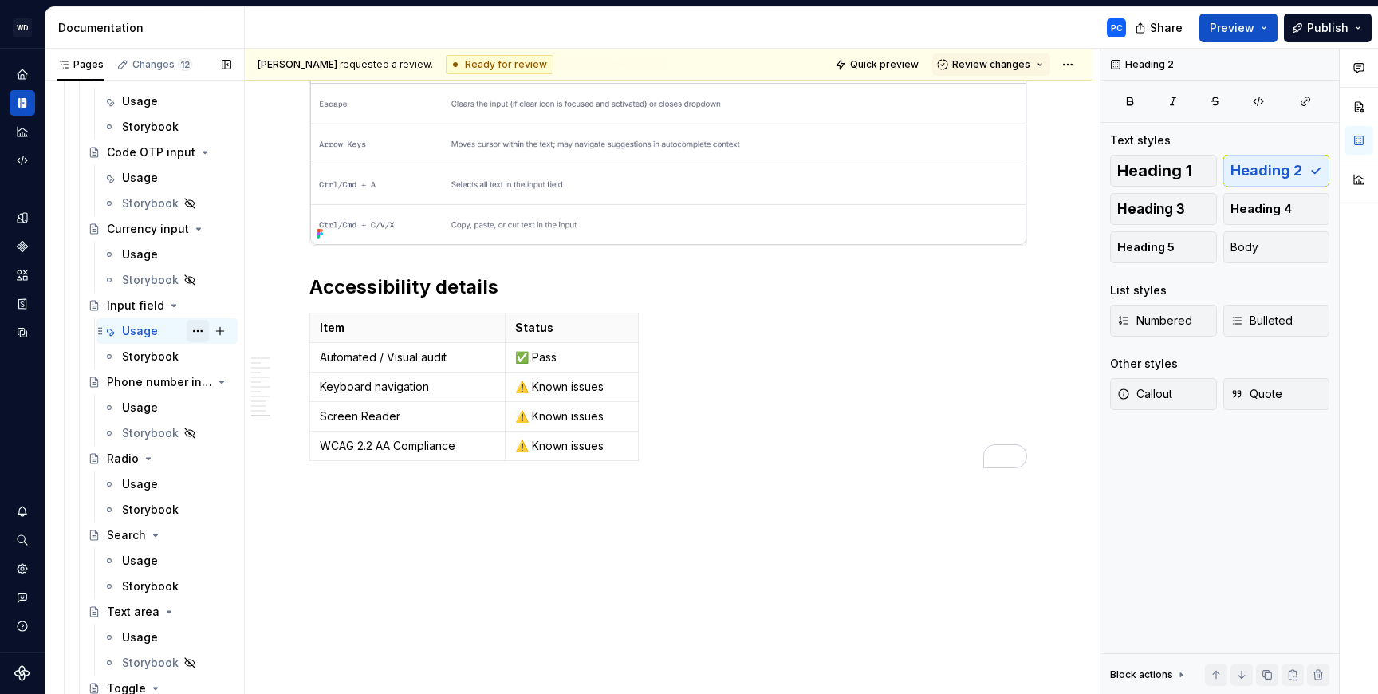
scroll to position [923, 0]
click at [136, 487] on div "Usage" at bounding box center [140, 481] width 36 height 16
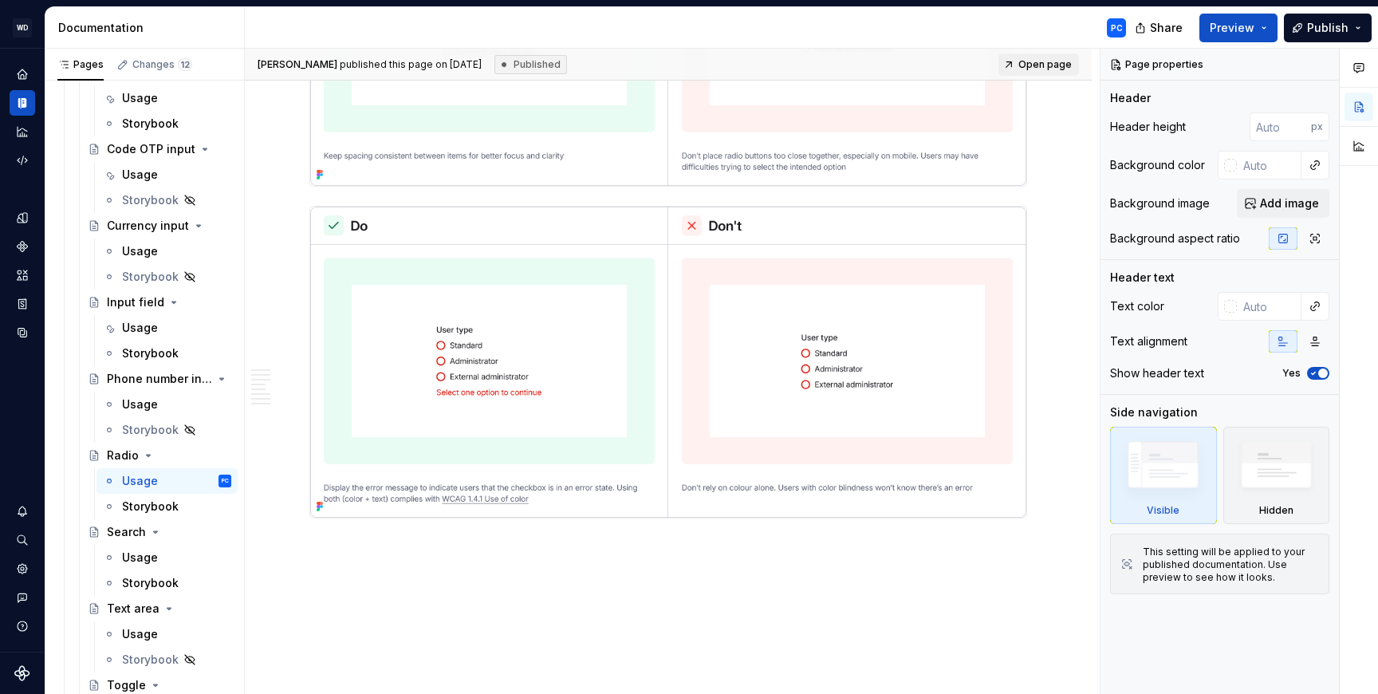
scroll to position [5379, 0]
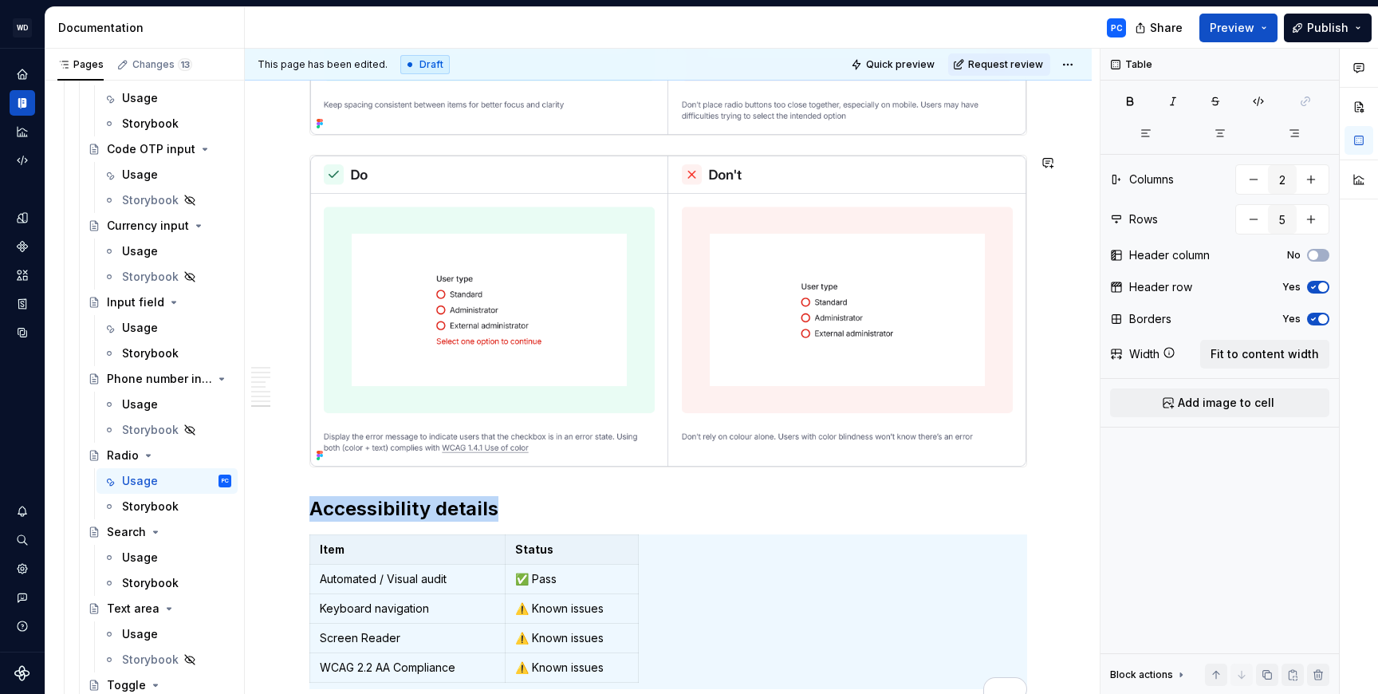
type textarea "*"
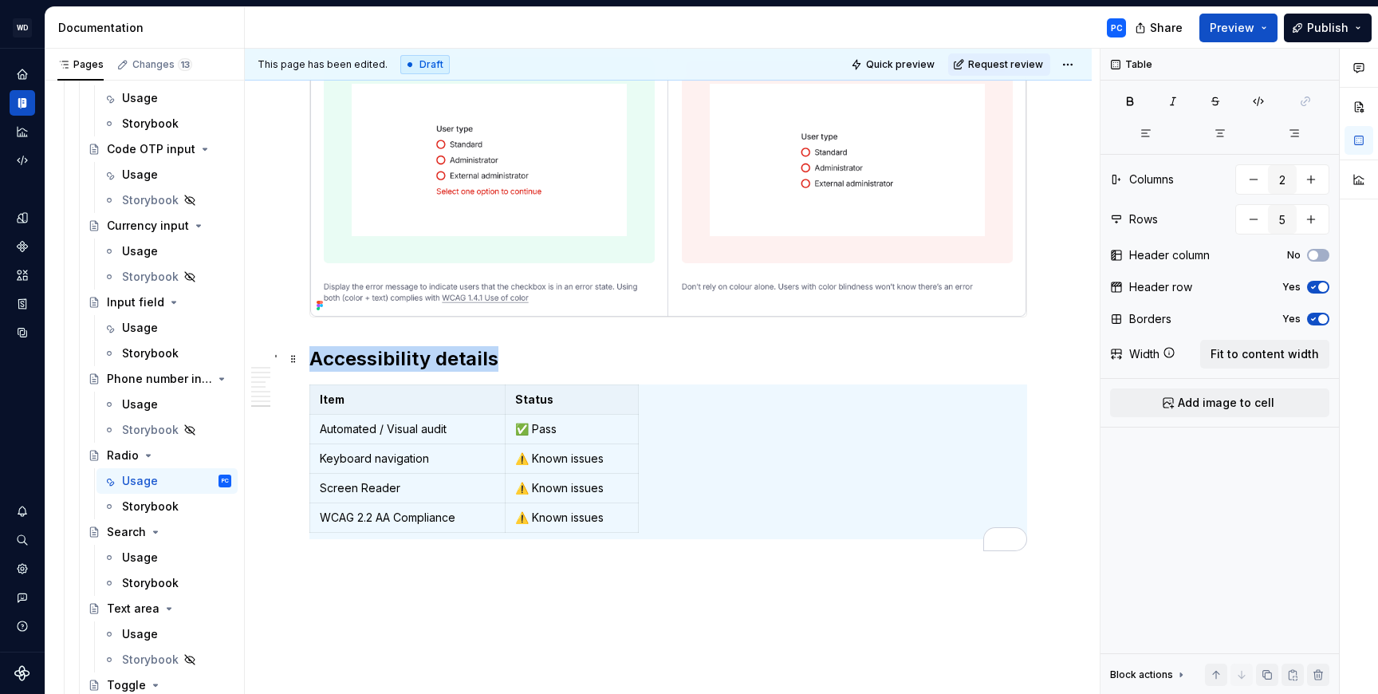
scroll to position [5554, 0]
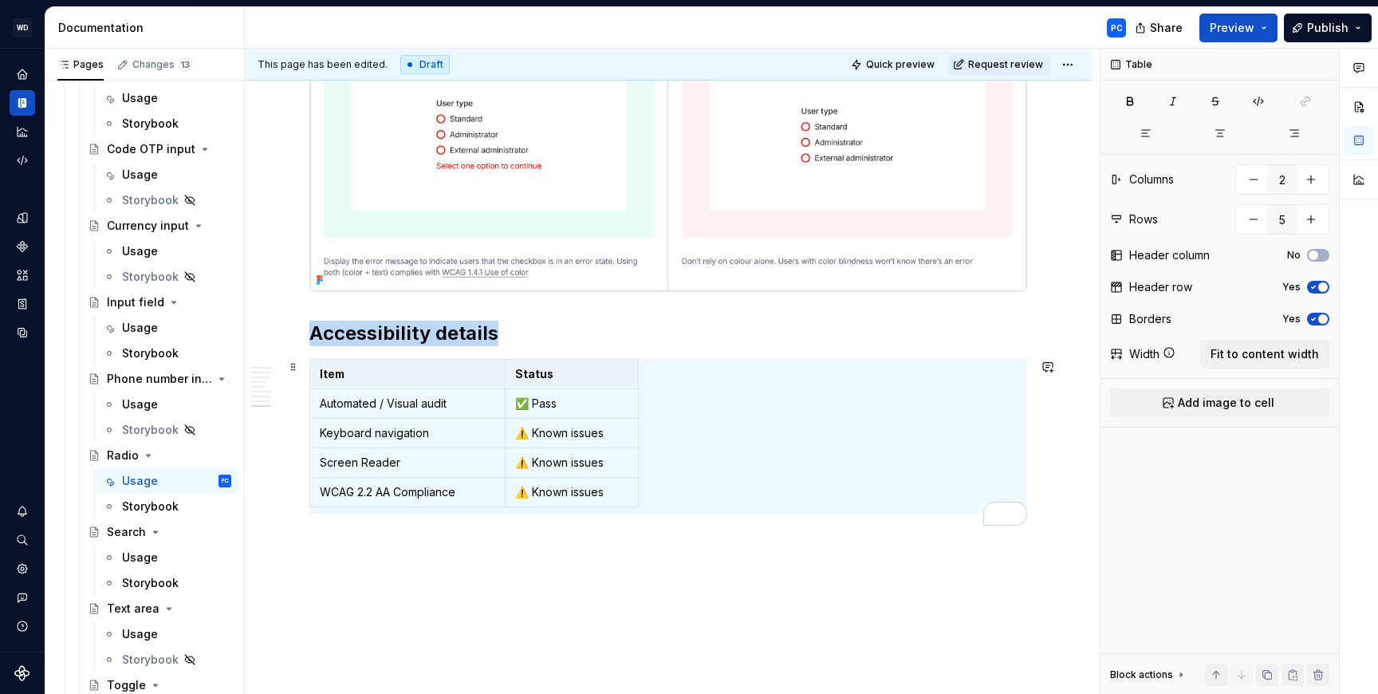
click at [588, 419] on td "⚠️ Known issues" at bounding box center [572, 434] width 133 height 30
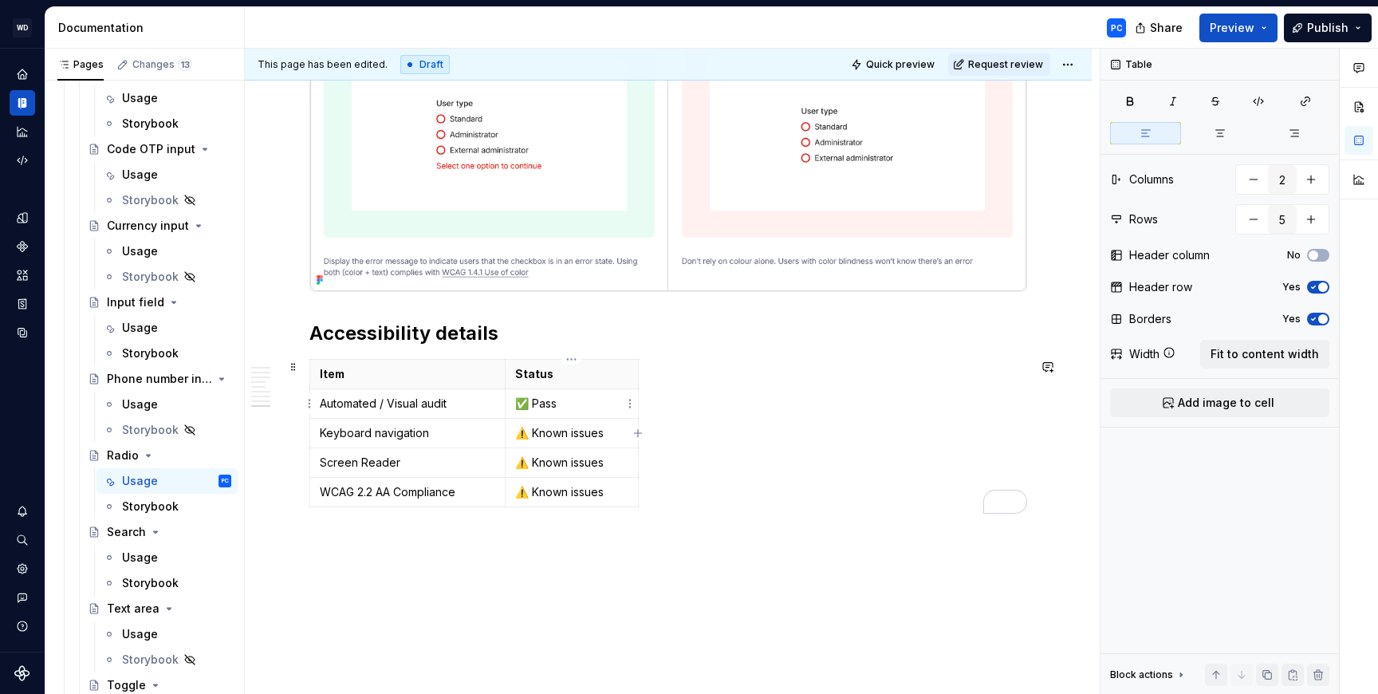
click at [595, 410] on p "✅ Pass" at bounding box center [571, 403] width 113 height 16
copy p "✅ Pass"
drag, startPoint x: 609, startPoint y: 434, endPoint x: 517, endPoint y: 435, distance: 91.7
click at [517, 435] on p "⚠️ Known issues" at bounding box center [571, 433] width 113 height 16
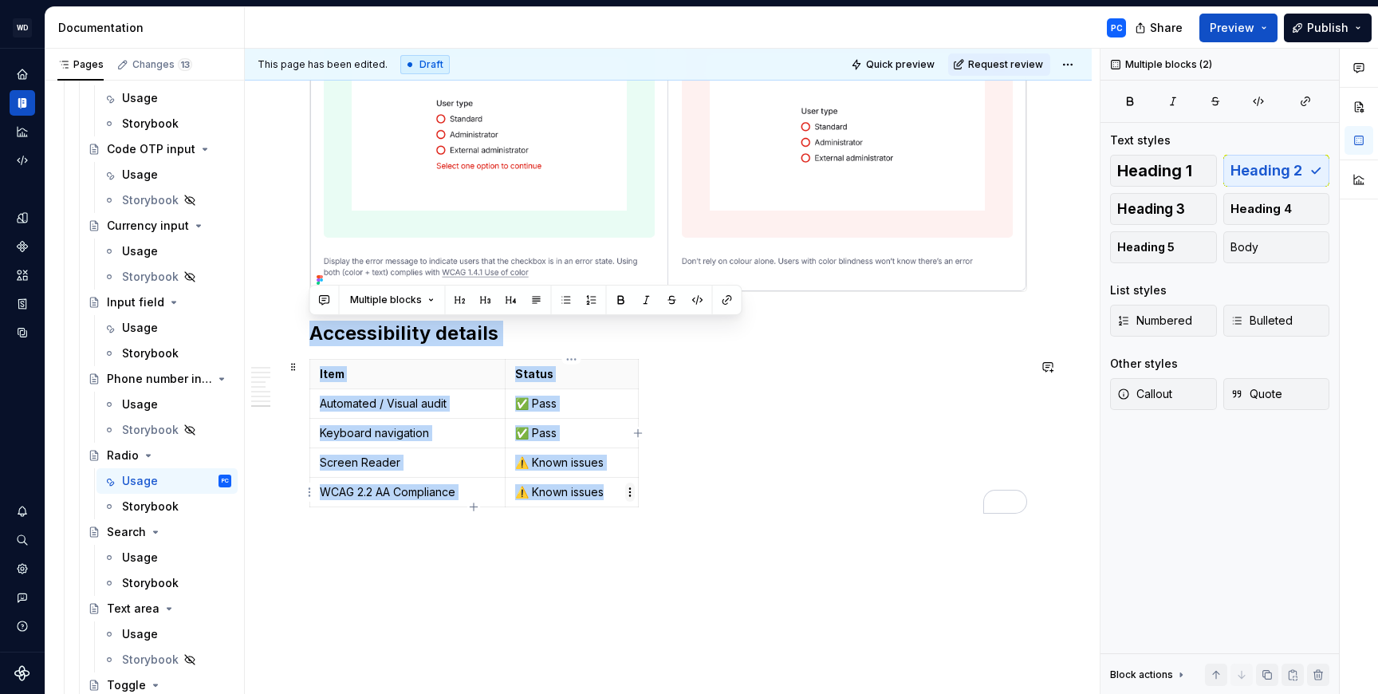
drag, startPoint x: 310, startPoint y: 334, endPoint x: 634, endPoint y: 495, distance: 361.6
click at [634, 495] on body "WD Worldpay Design System PC Design system data Documentation PC Share Preview …" at bounding box center [689, 347] width 1378 height 694
copy div "Accessibility details Item Status Automated / Visual audit ✅ Pass Keyboard navi…"
click at [995, 61] on span "Request review" at bounding box center [1005, 64] width 75 height 13
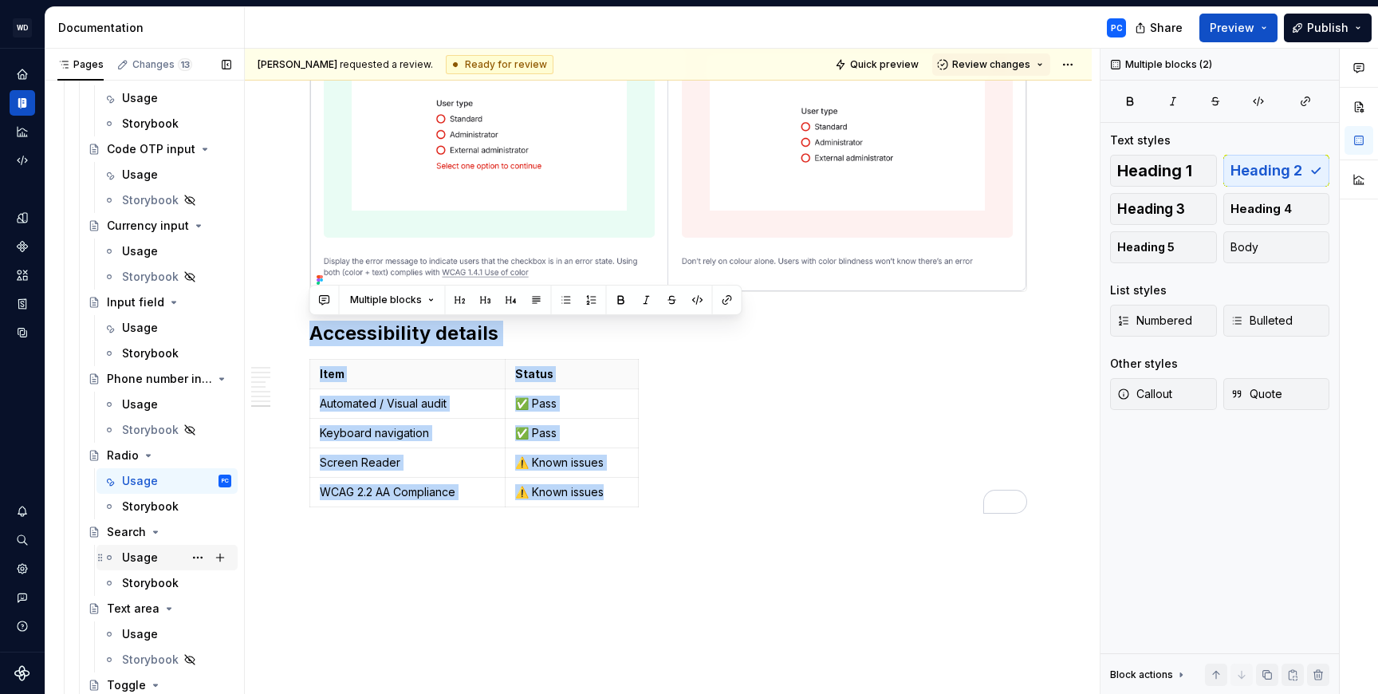
click at [157, 556] on div "Usage" at bounding box center [176, 557] width 109 height 22
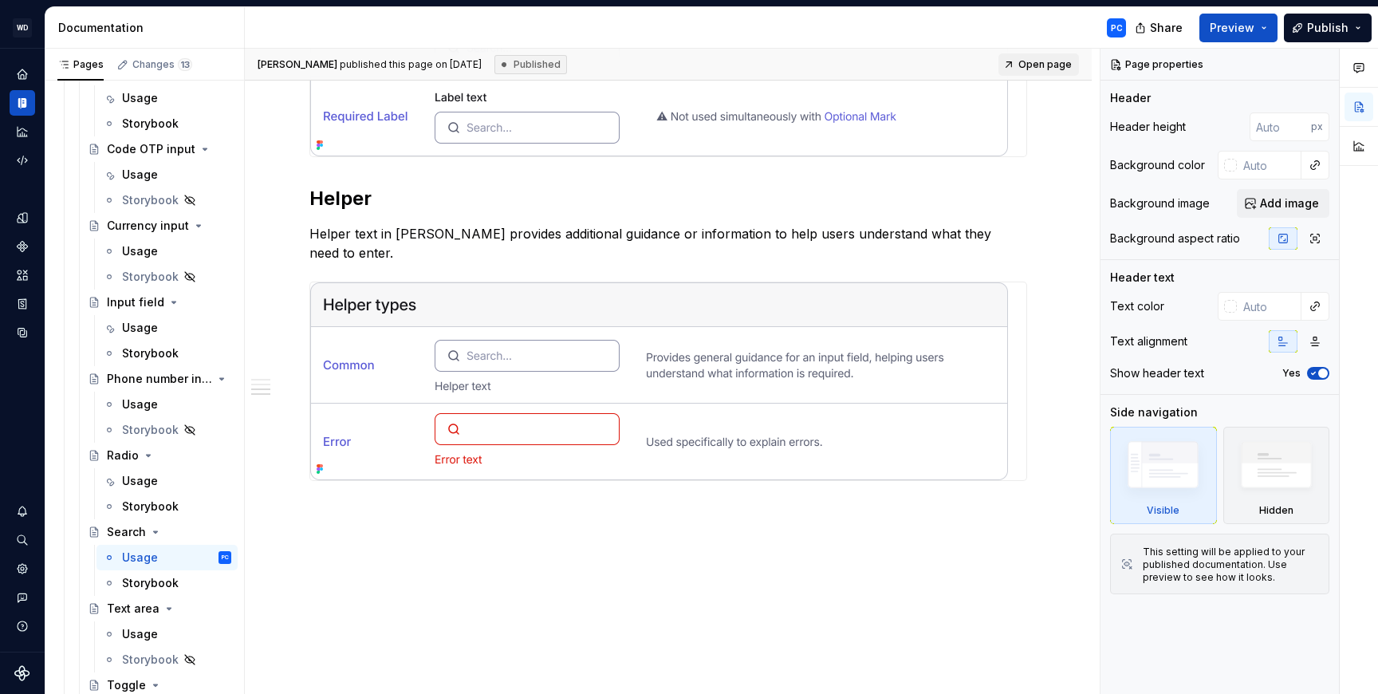
scroll to position [3272, 0]
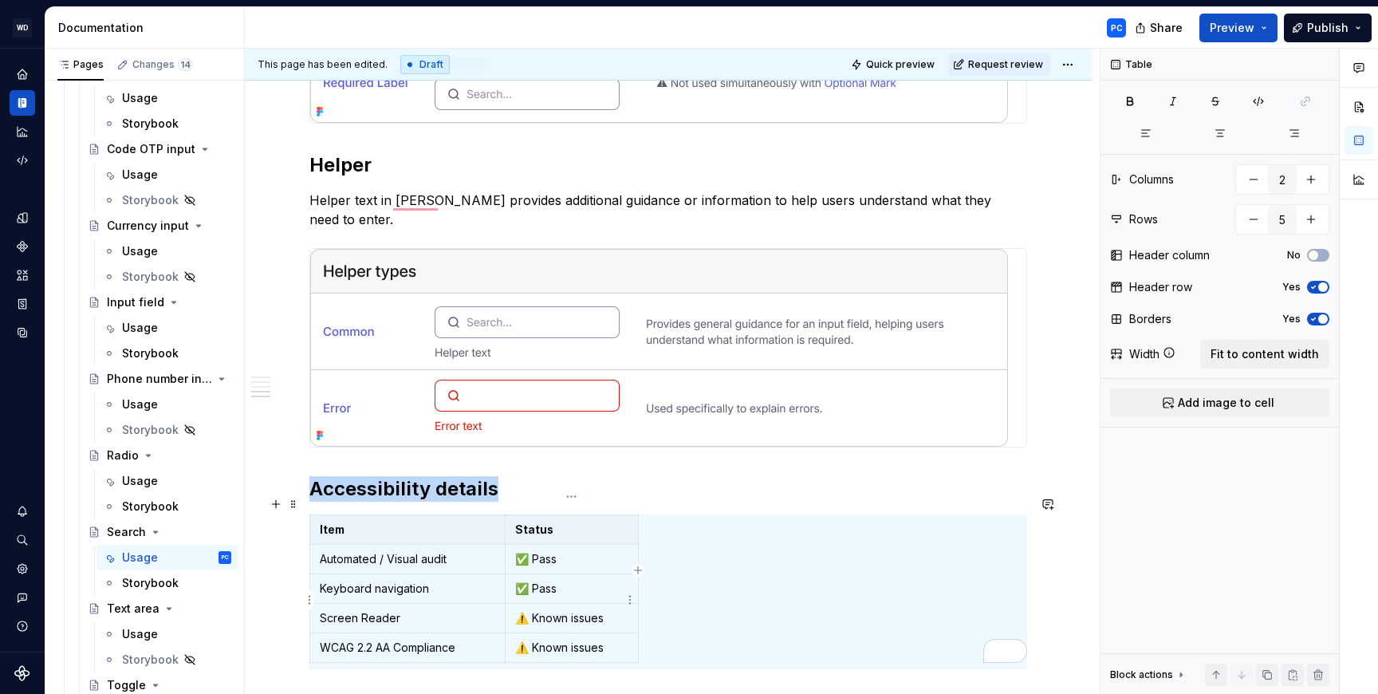
click at [604, 610] on p "⚠️ Known issues" at bounding box center [571, 618] width 113 height 16
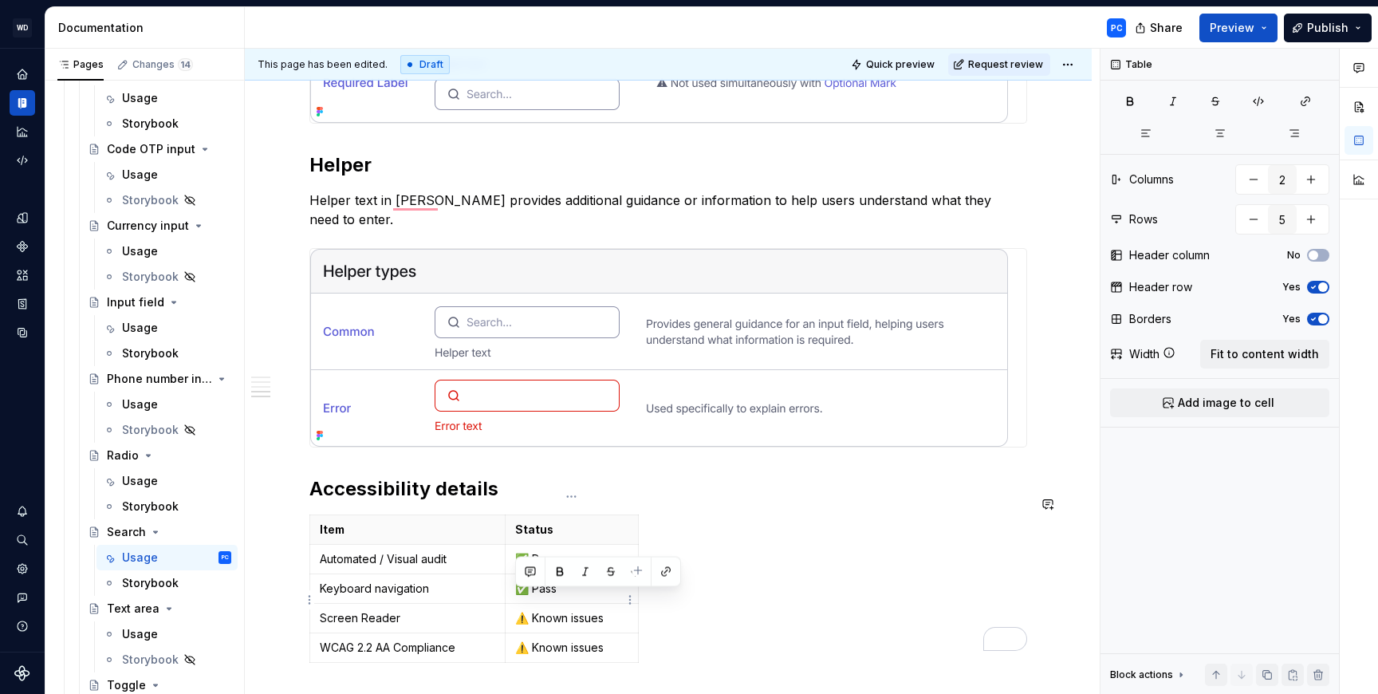
copy p "⚠️ Known issues"
click at [475, 580] on p "Keyboard navigation" at bounding box center [407, 588] width 175 height 16
click at [566, 580] on p "✅ Pass" at bounding box center [571, 588] width 113 height 16
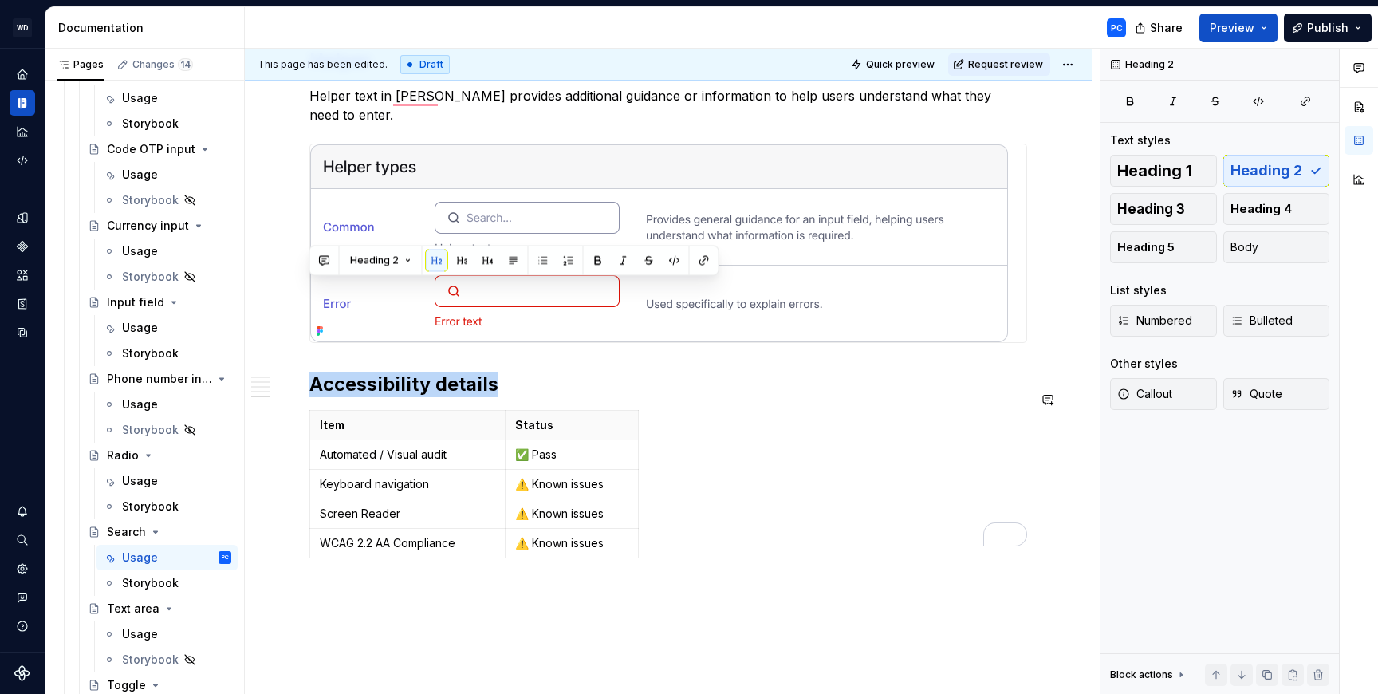
scroll to position [3455, 0]
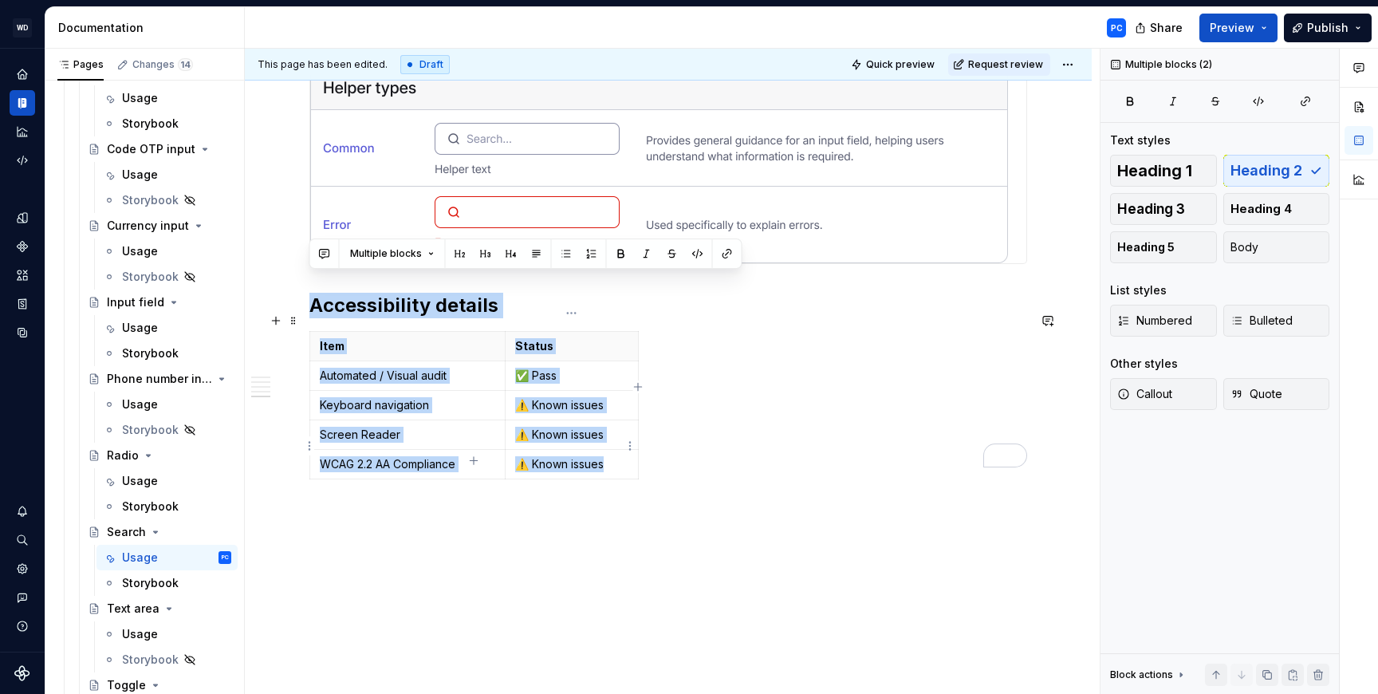
drag, startPoint x: 313, startPoint y: 472, endPoint x: 615, endPoint y: 450, distance: 302.2
copy div "Accessibility details Item Status Automated / Visual audit ✅ Pass Keyboard navi…"
click at [1007, 61] on span "Request review" at bounding box center [1005, 64] width 75 height 13
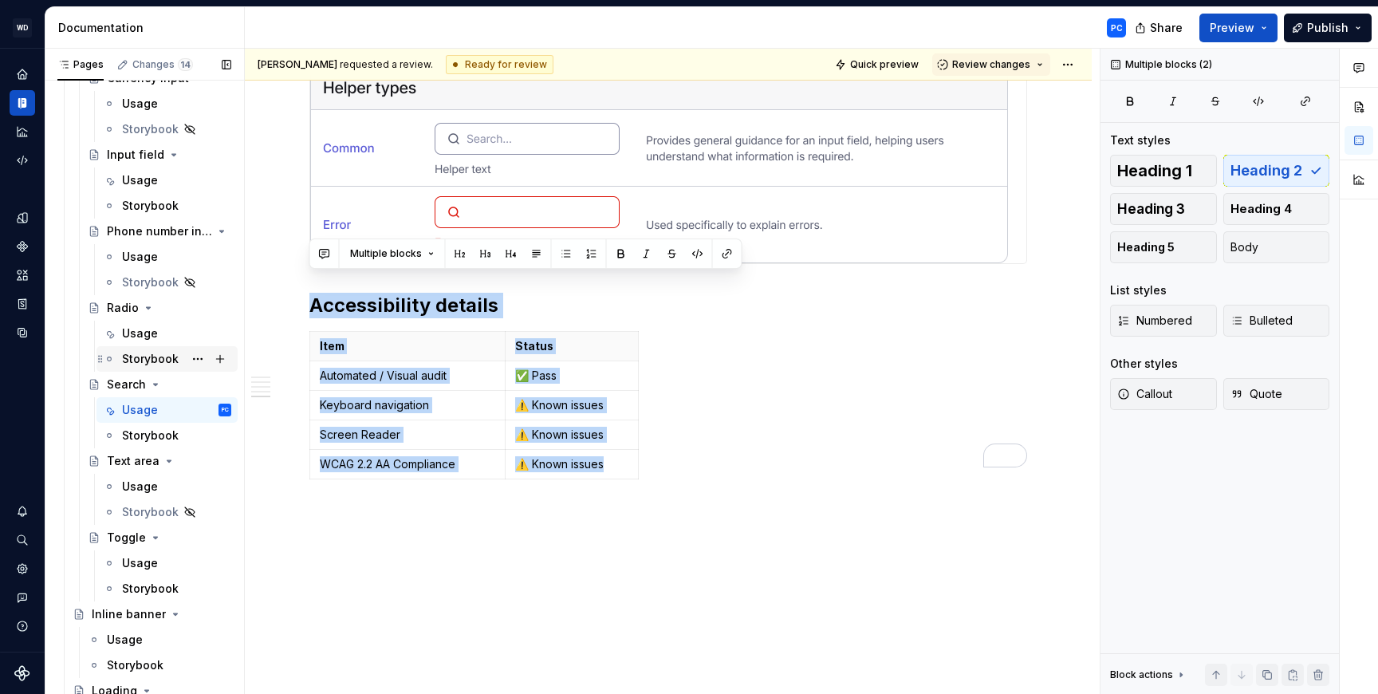
scroll to position [1089, 0]
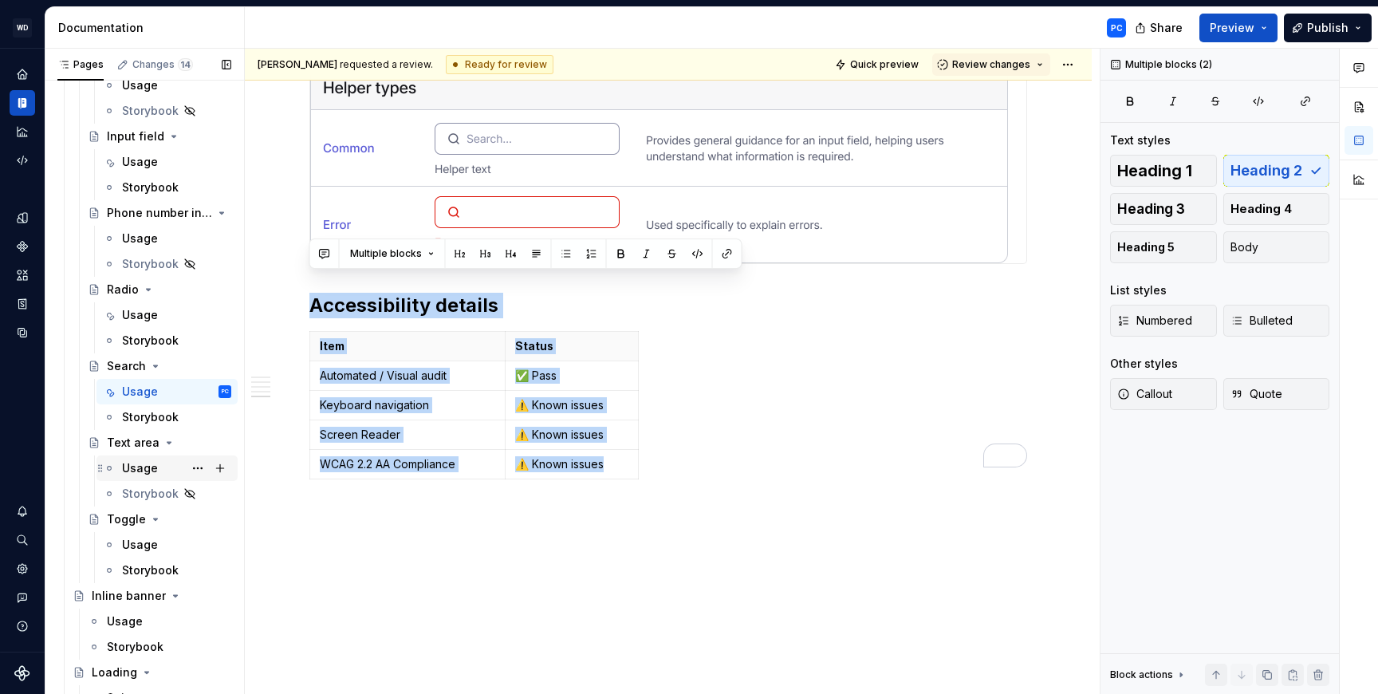
click at [142, 472] on div "Usage" at bounding box center [140, 468] width 36 height 16
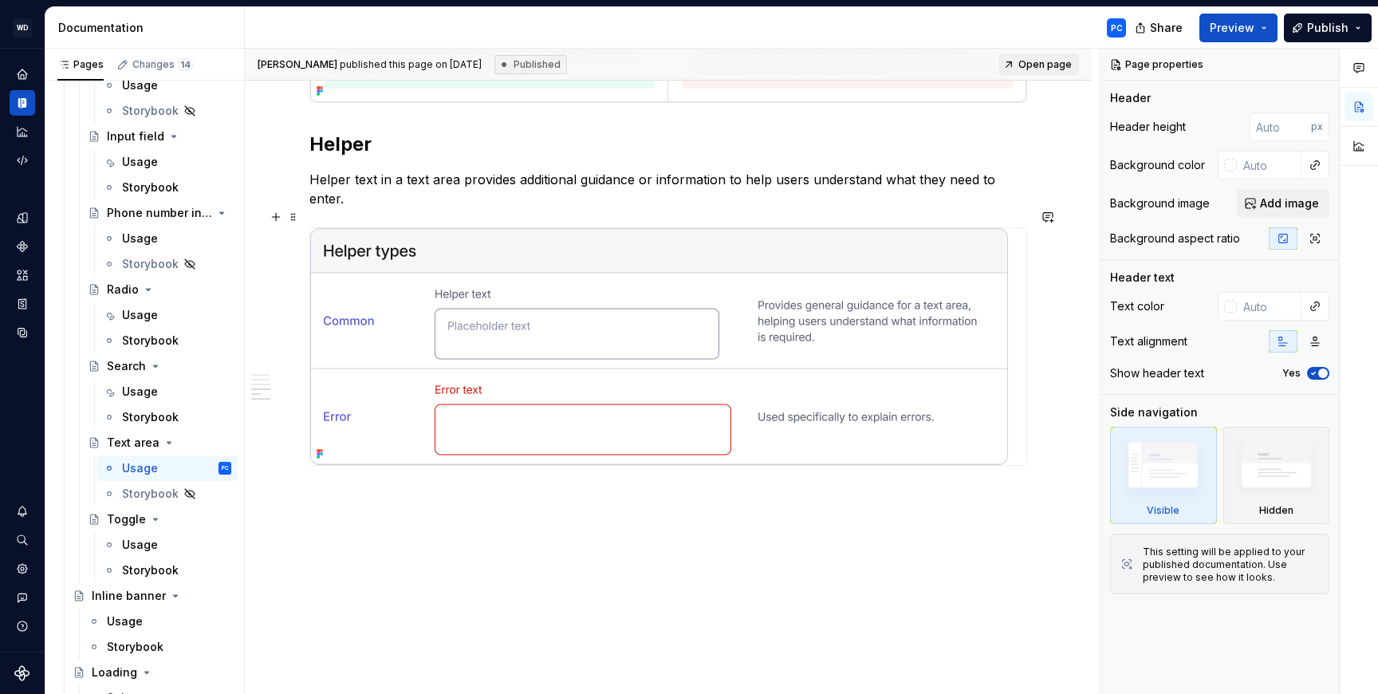
scroll to position [3649, 0]
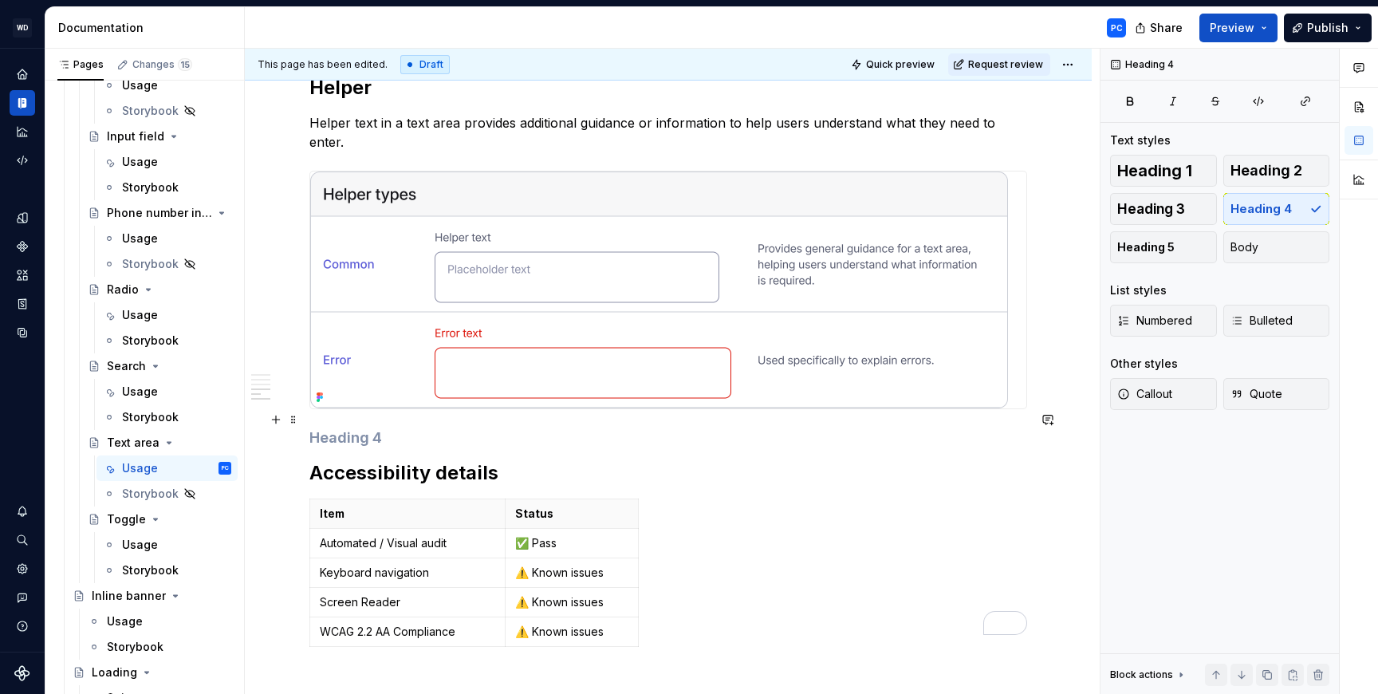
click at [482, 428] on h4 "To enrich screen reader interactions, please activate Accessibility in Grammarl…" at bounding box center [668, 437] width 718 height 19
click at [1257, 242] on button "Body" at bounding box center [1276, 247] width 107 height 32
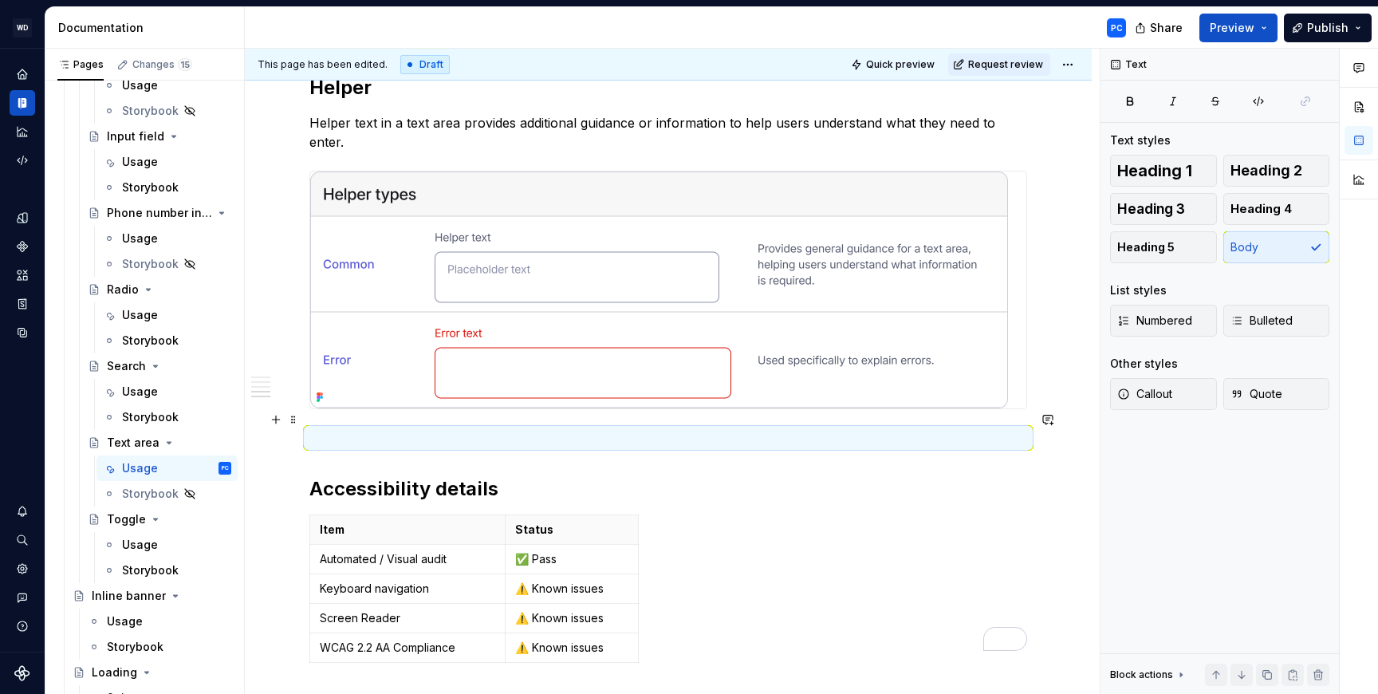
click at [611, 428] on p "To enrich screen reader interactions, please activate Accessibility in Grammarl…" at bounding box center [668, 437] width 718 height 19
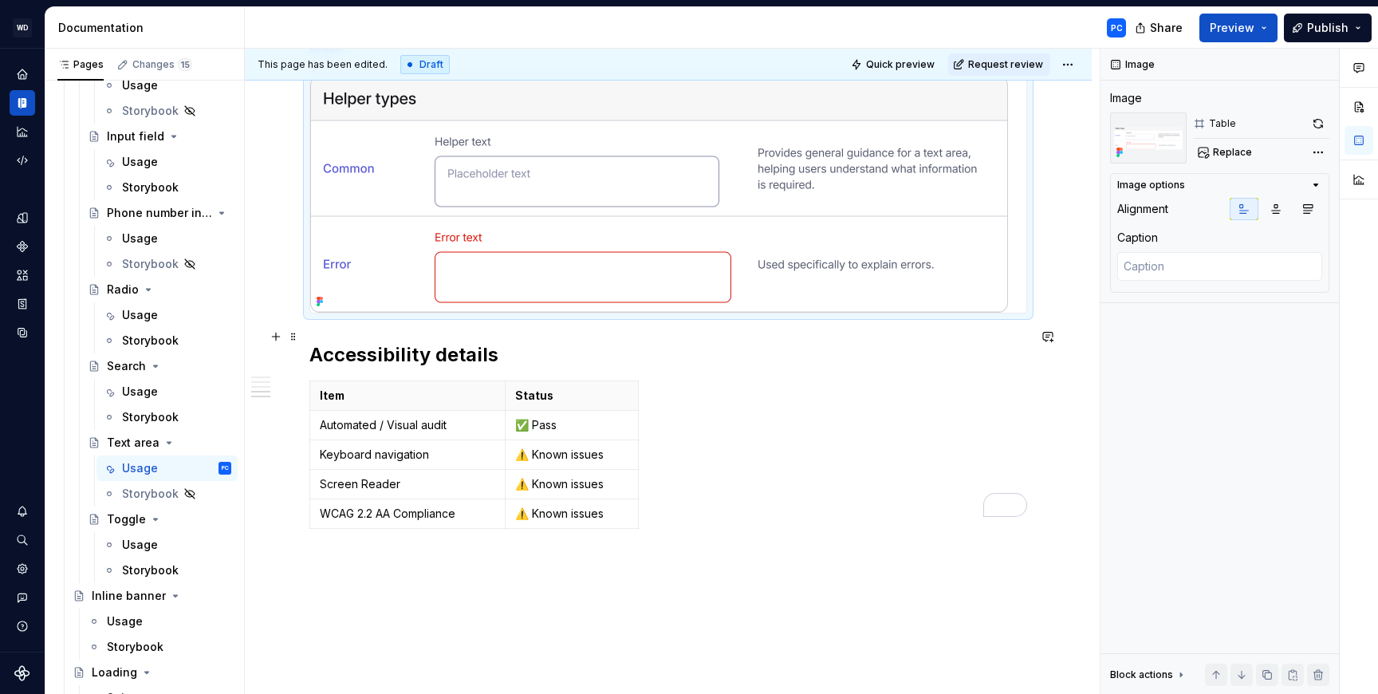
scroll to position [3757, 0]
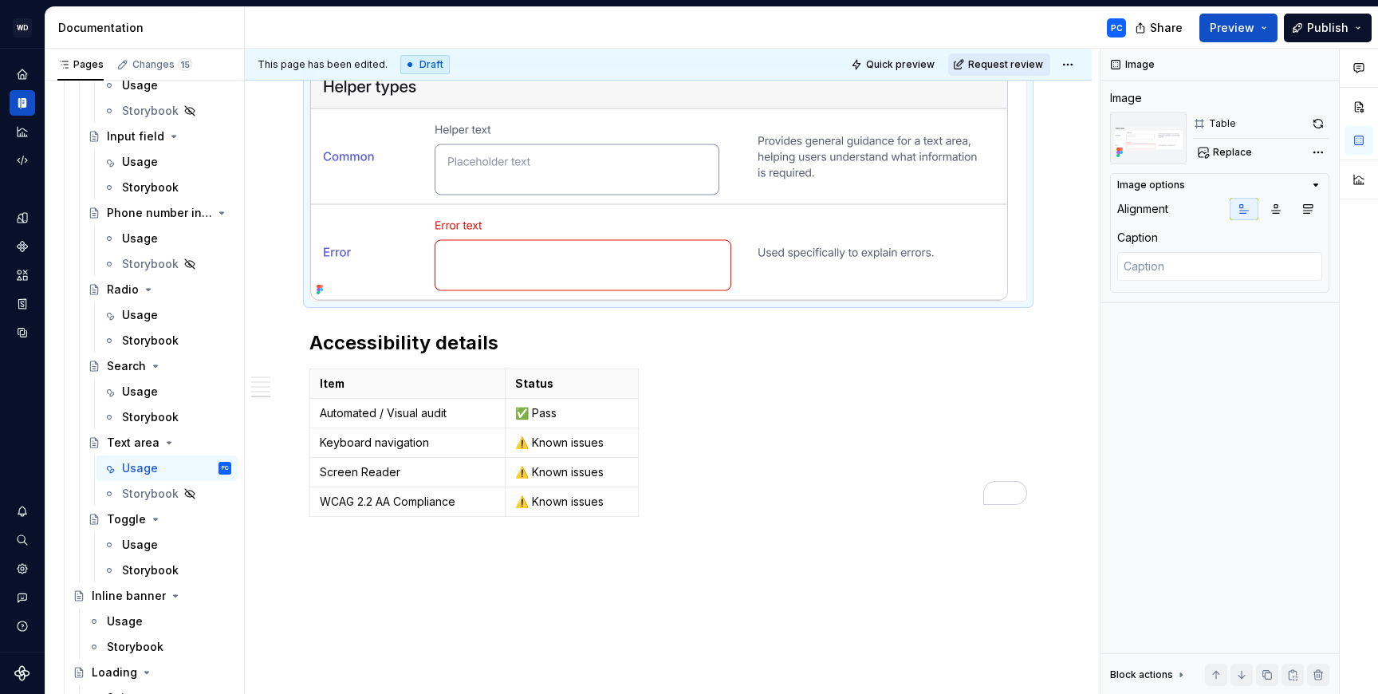
click at [1011, 59] on span "Request review" at bounding box center [1005, 64] width 75 height 13
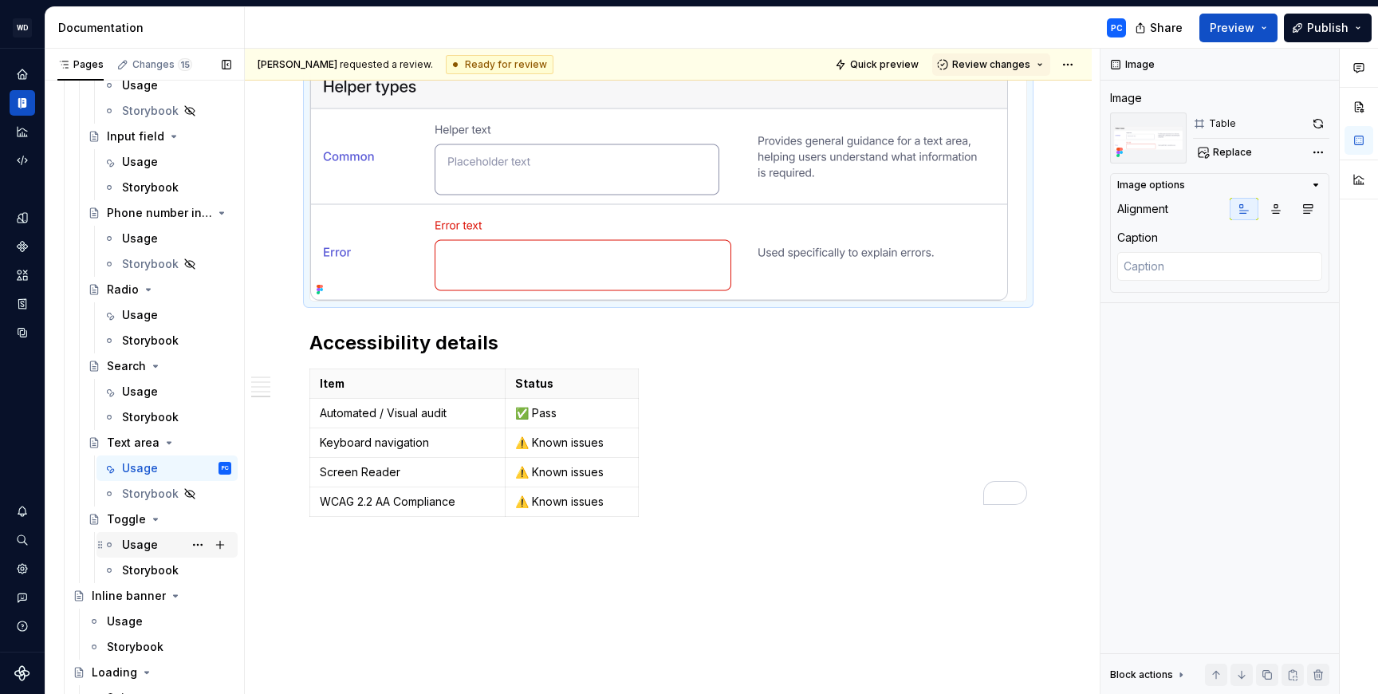
click at [145, 545] on div "Usage" at bounding box center [140, 545] width 36 height 16
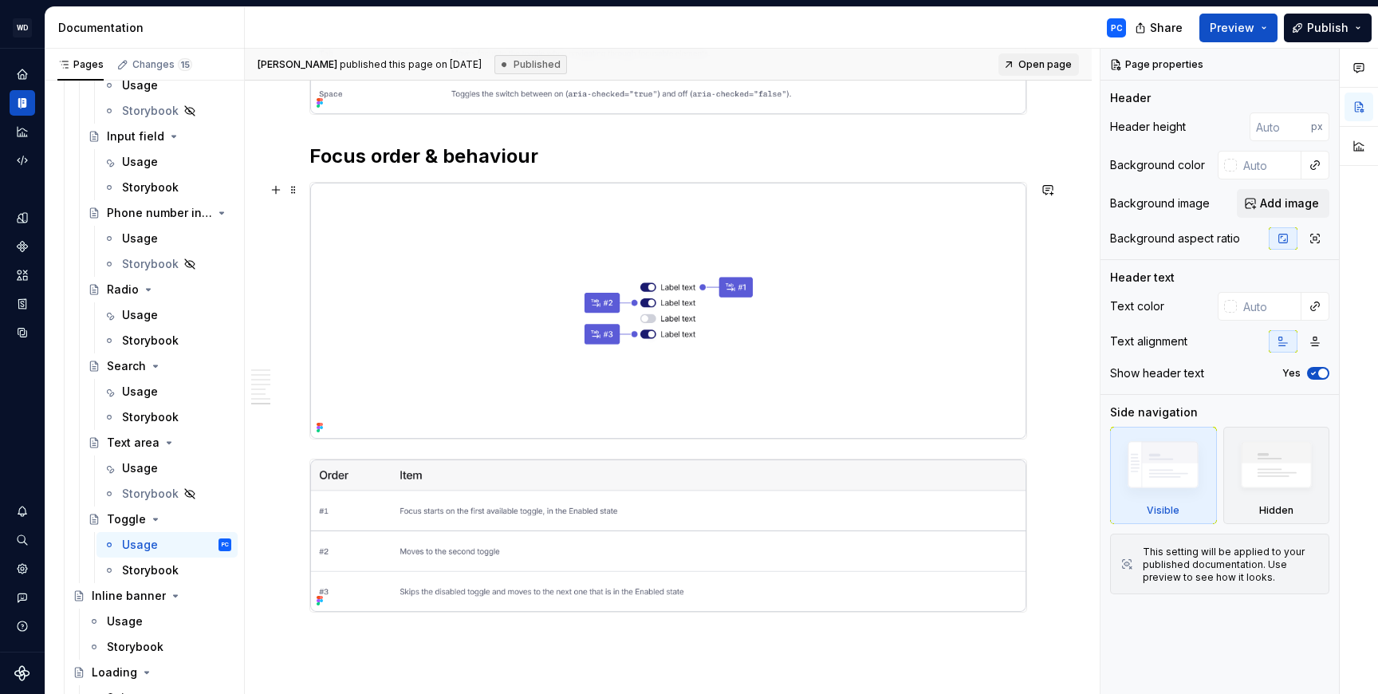
scroll to position [4054, 0]
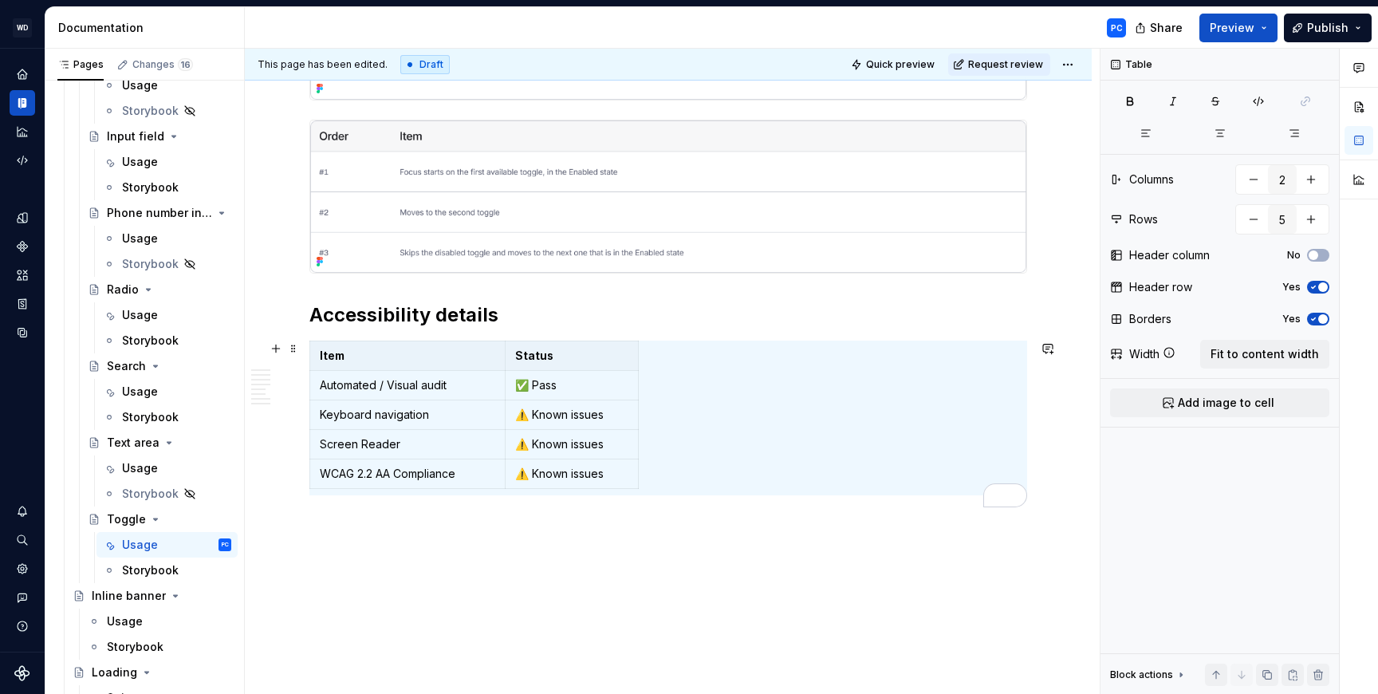
scroll to position [4249, 0]
click at [580, 381] on p "✅ Pass" at bounding box center [571, 385] width 113 height 16
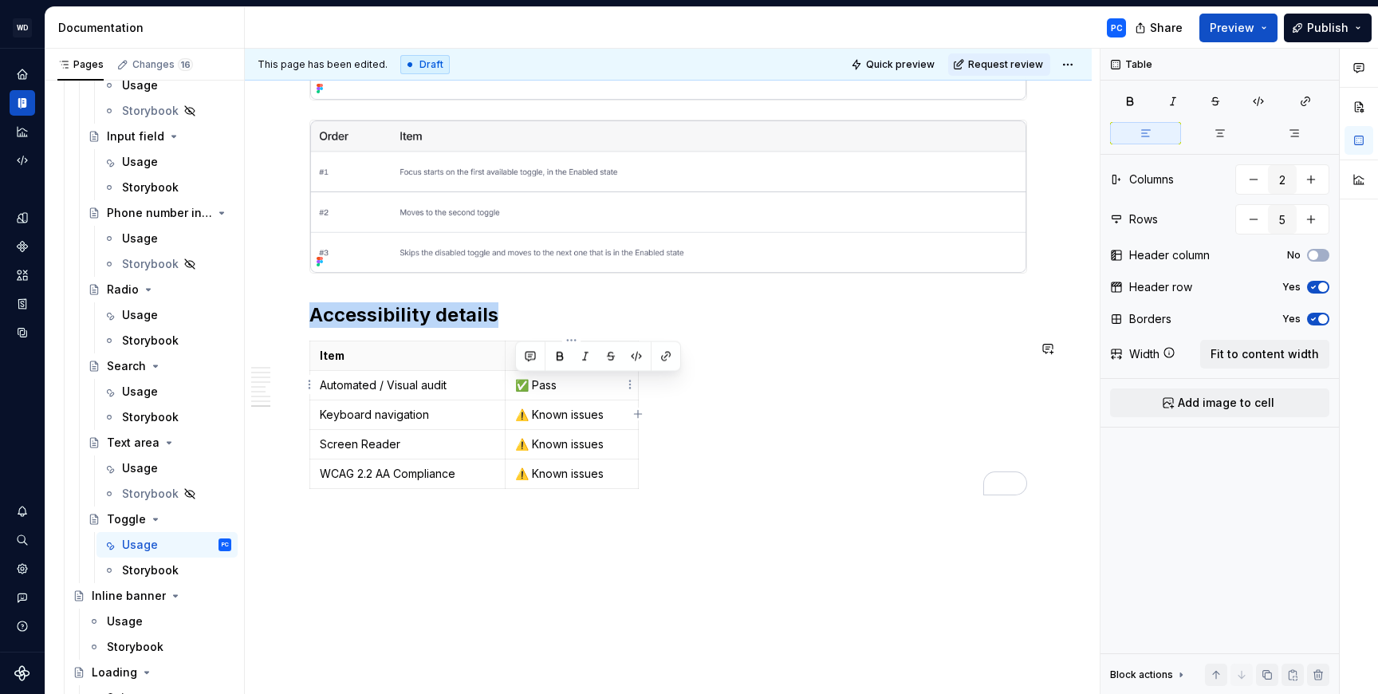
copy p "✅ Pass"
drag, startPoint x: 608, startPoint y: 413, endPoint x: 518, endPoint y: 411, distance: 90.1
click at [518, 411] on p "⚠️ Known issues" at bounding box center [571, 415] width 113 height 16
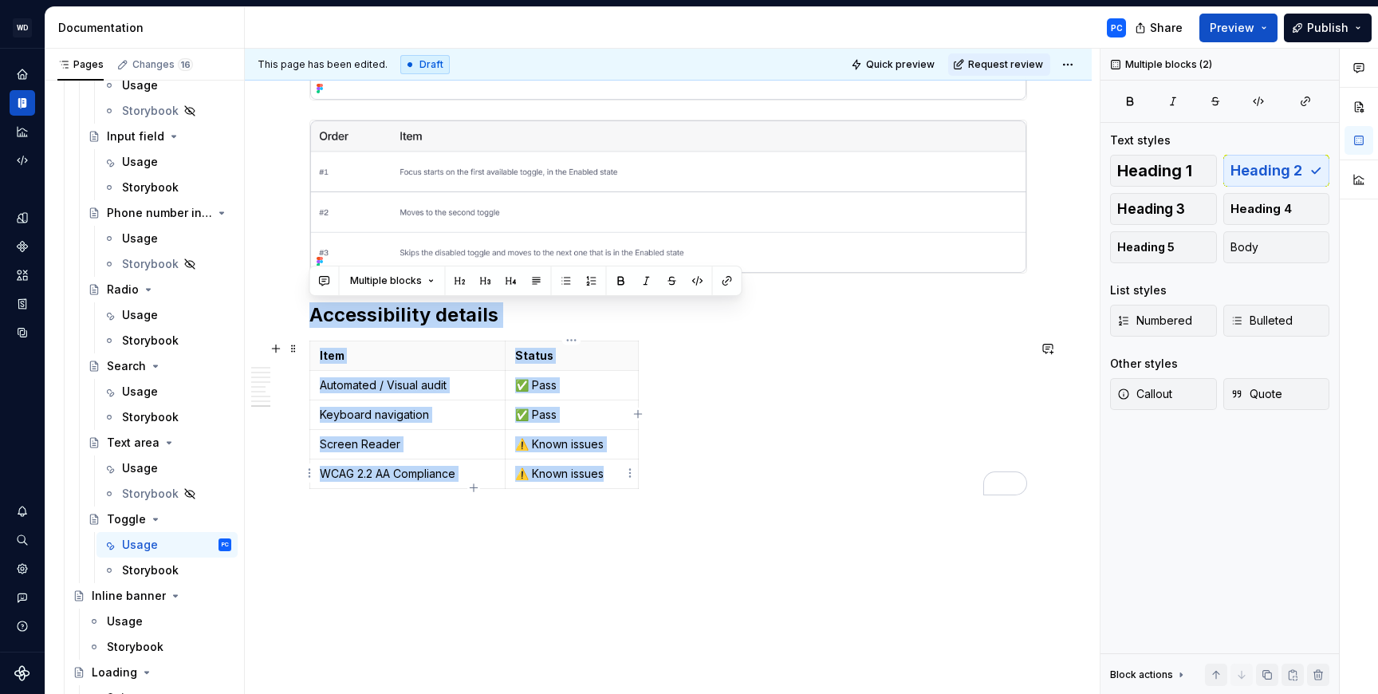
drag, startPoint x: 311, startPoint y: 317, endPoint x: 620, endPoint y: 478, distance: 348.8
copy div "Accessibility details Item Status Automated / Visual audit ✅ Pass Keyboard navi…"
click at [983, 55] on button "Request review" at bounding box center [999, 64] width 102 height 22
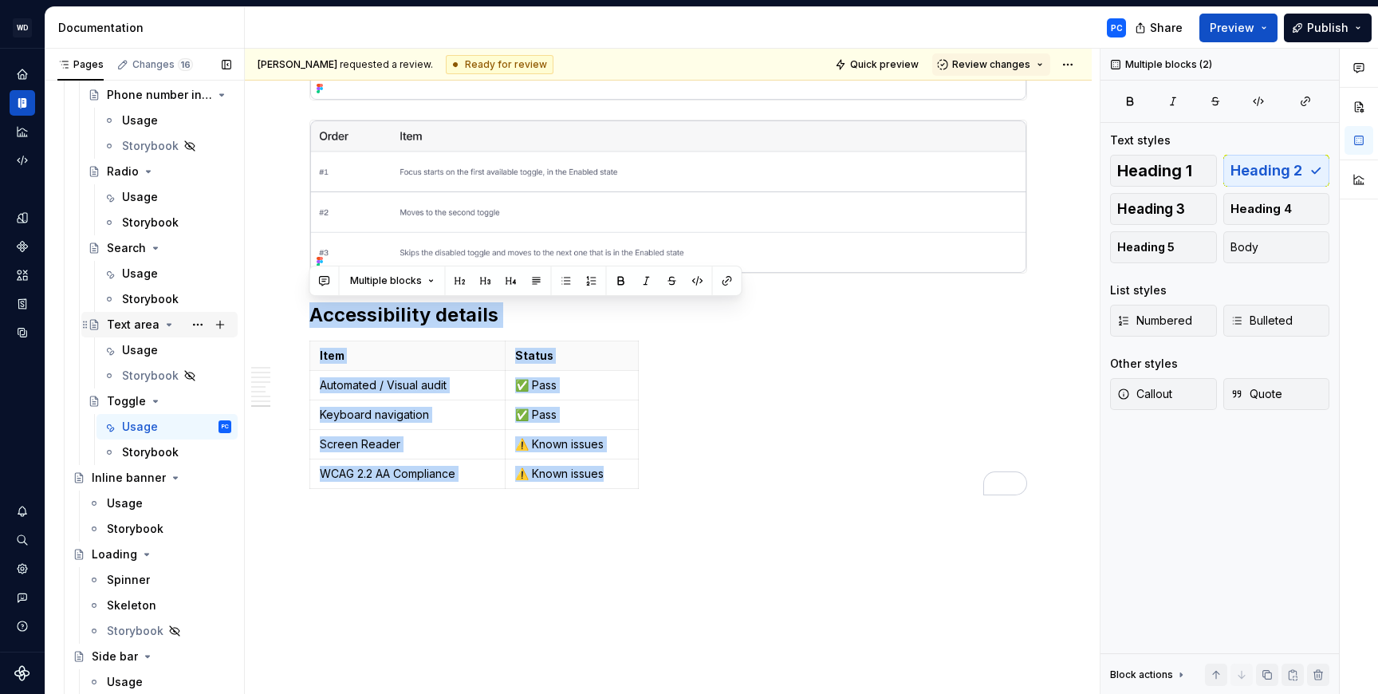
scroll to position [1254, 0]
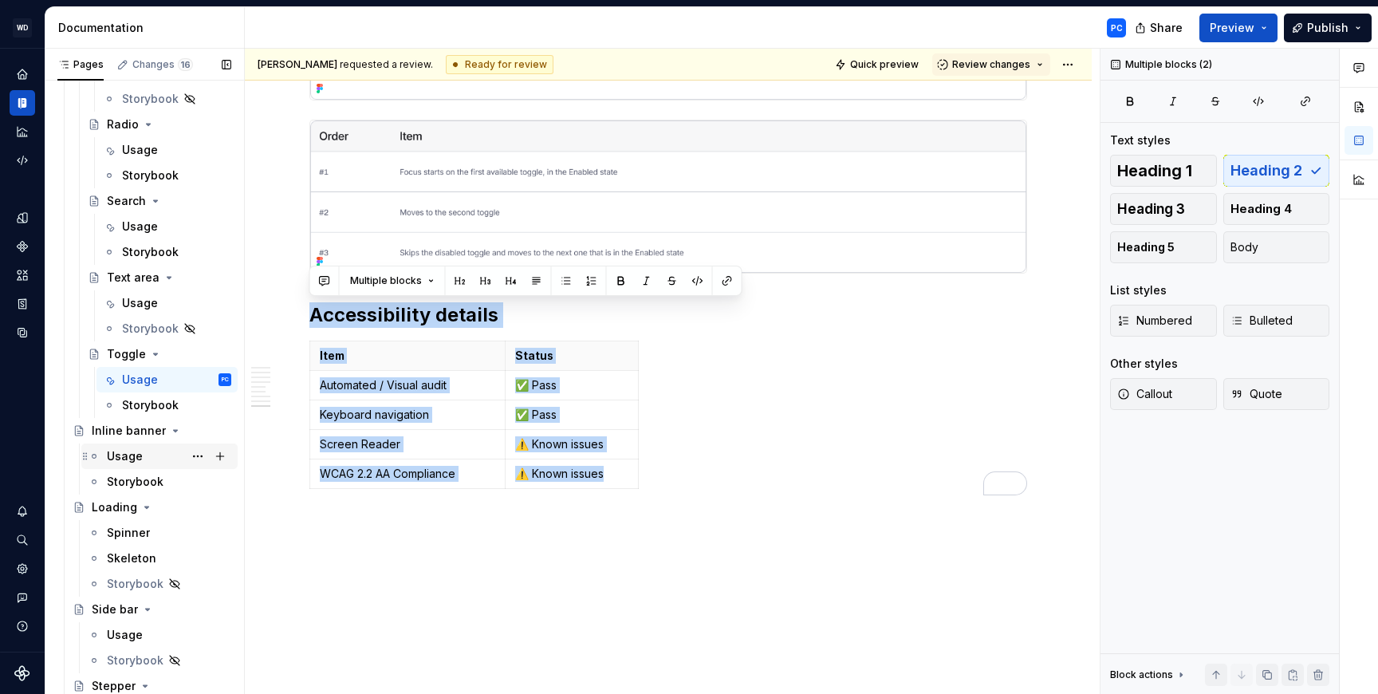
click at [143, 458] on div "Usage" at bounding box center [169, 456] width 124 height 22
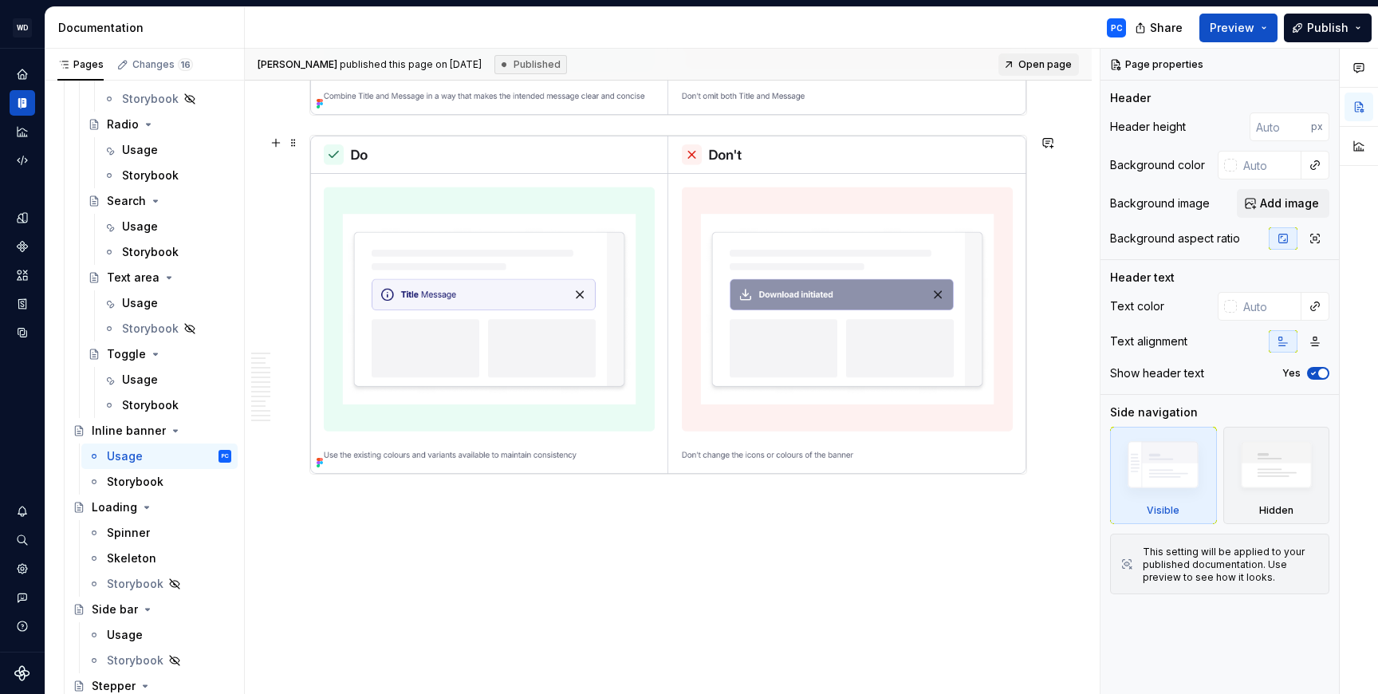
scroll to position [6988, 0]
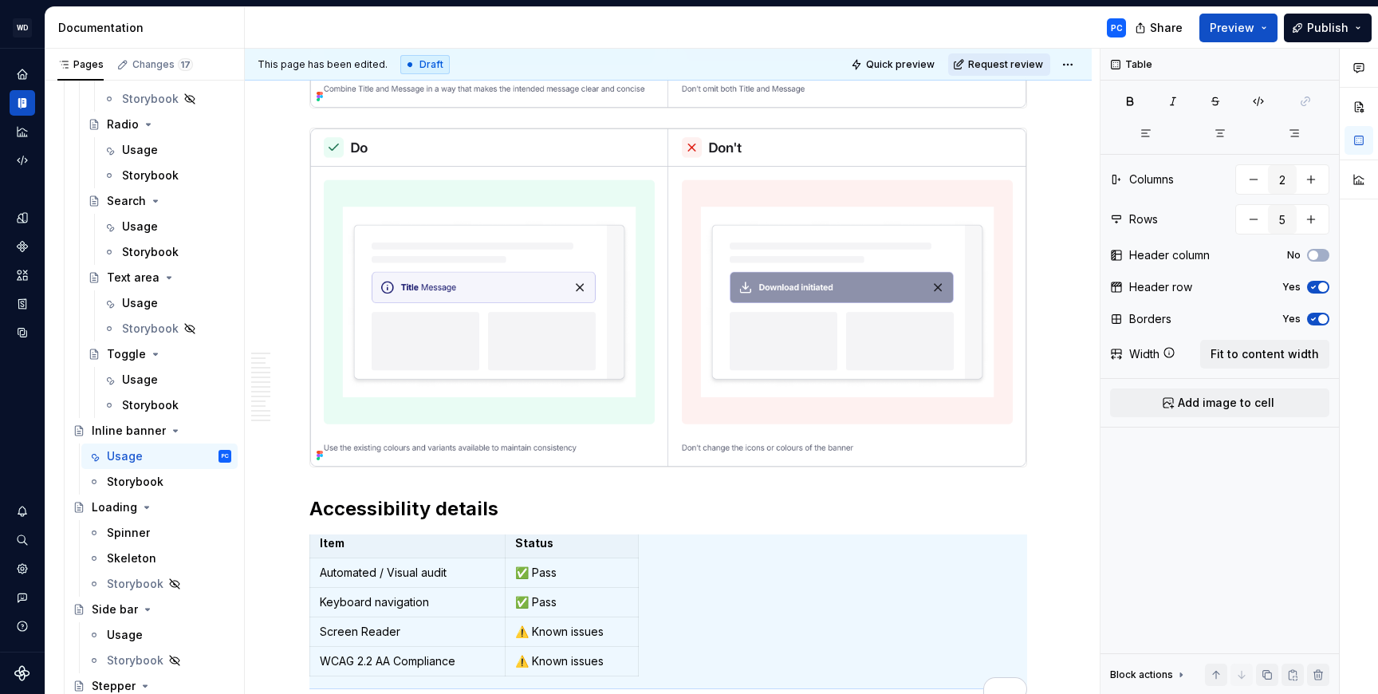
click at [1018, 67] on span "Request review" at bounding box center [1005, 64] width 75 height 13
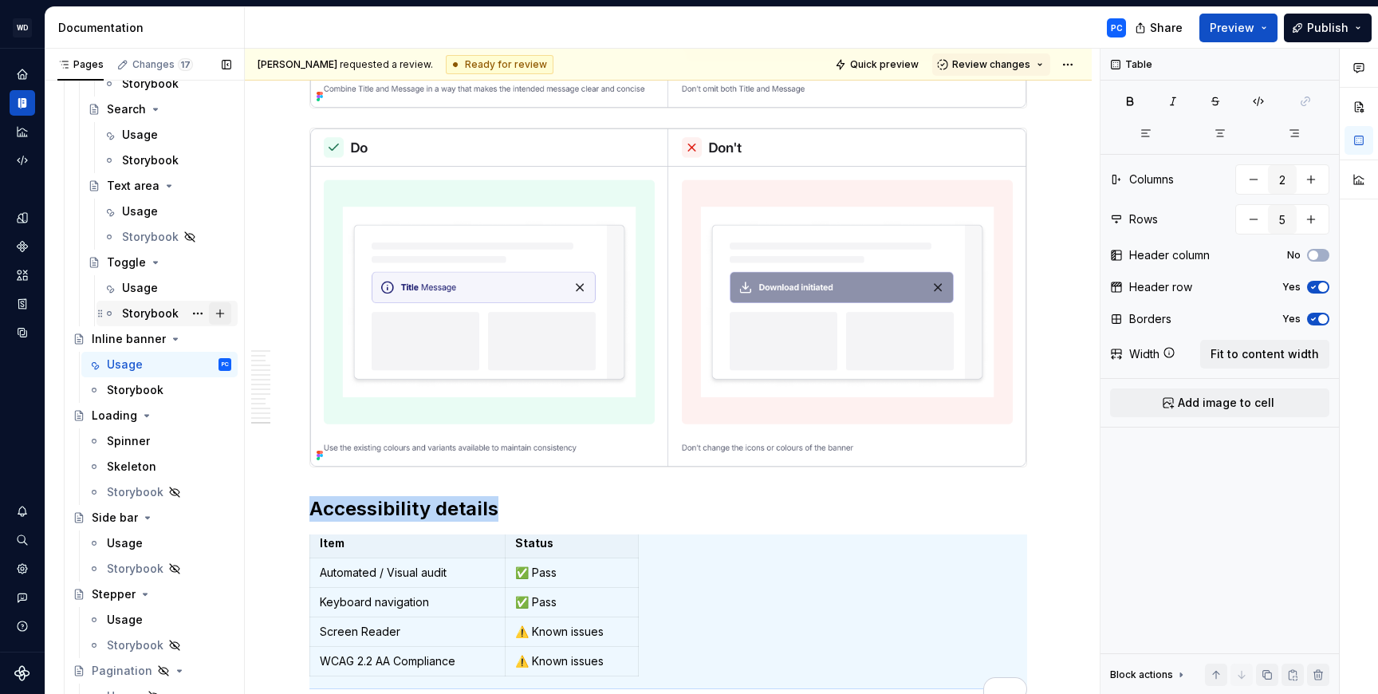
scroll to position [1409, 0]
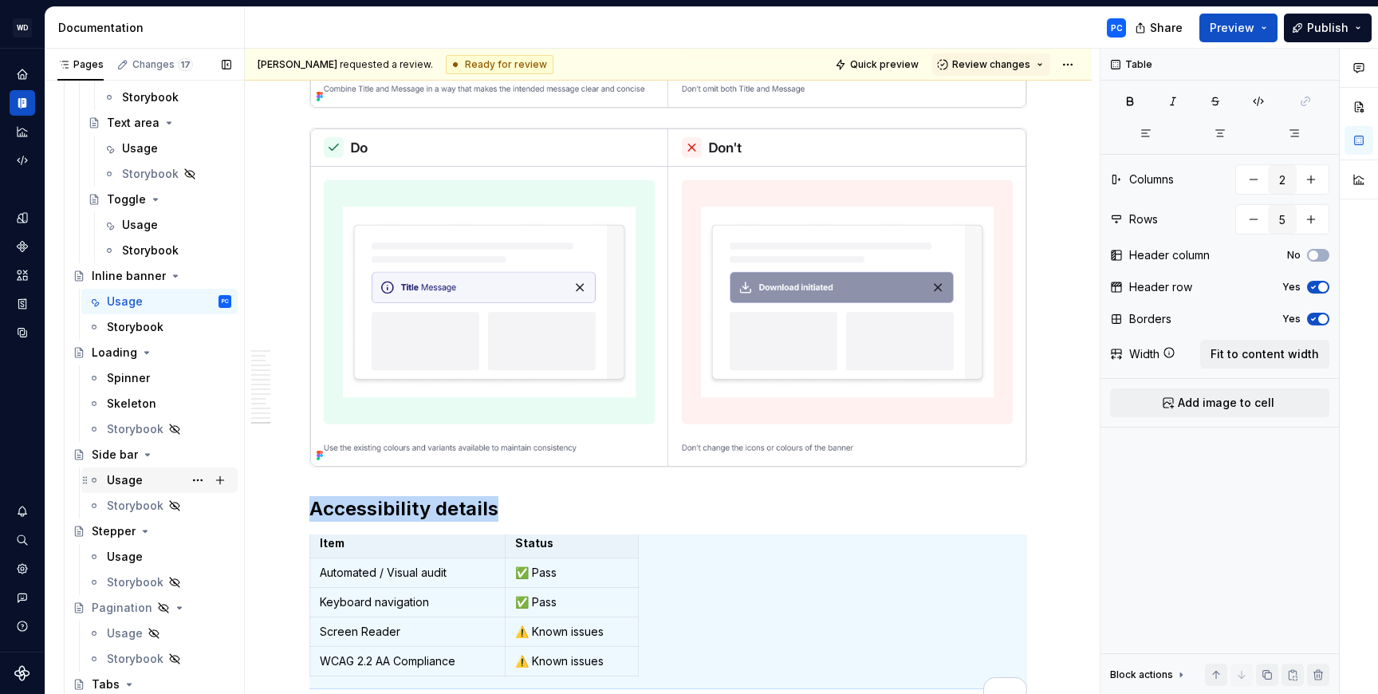
click at [149, 482] on div "Usage" at bounding box center [169, 480] width 124 height 22
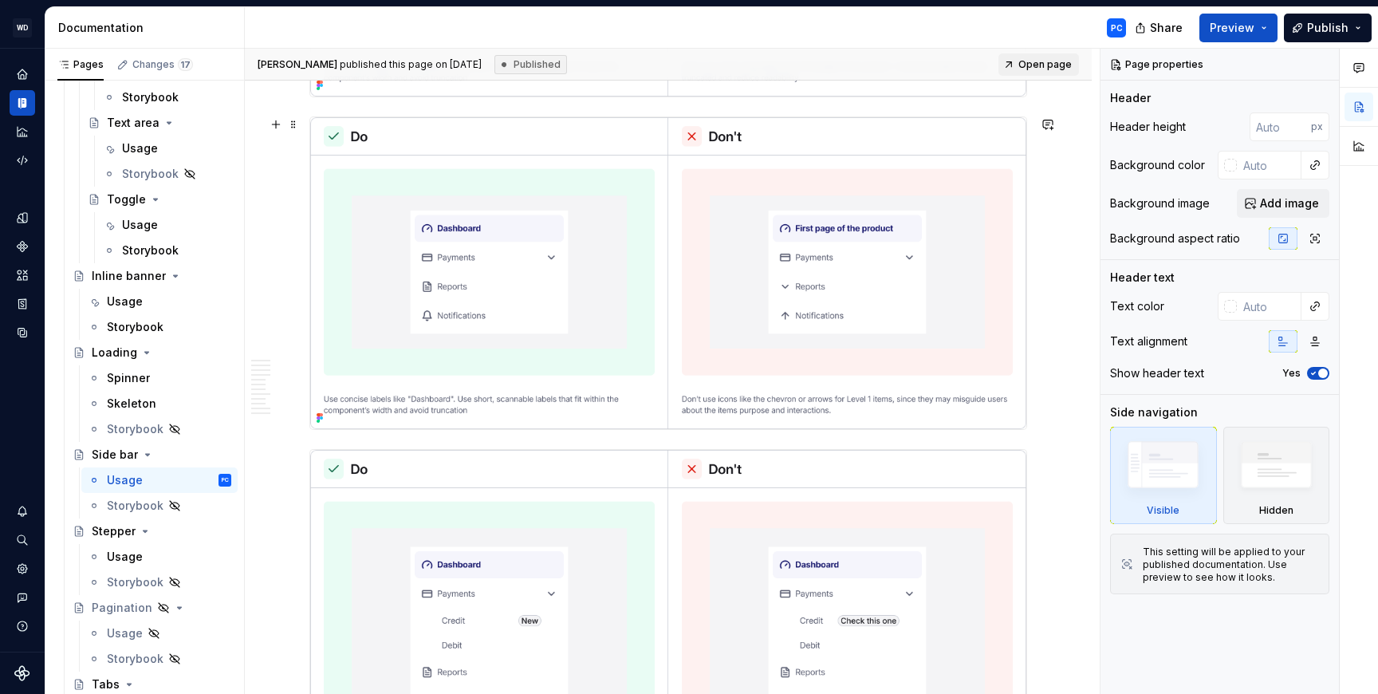
scroll to position [5935, 0]
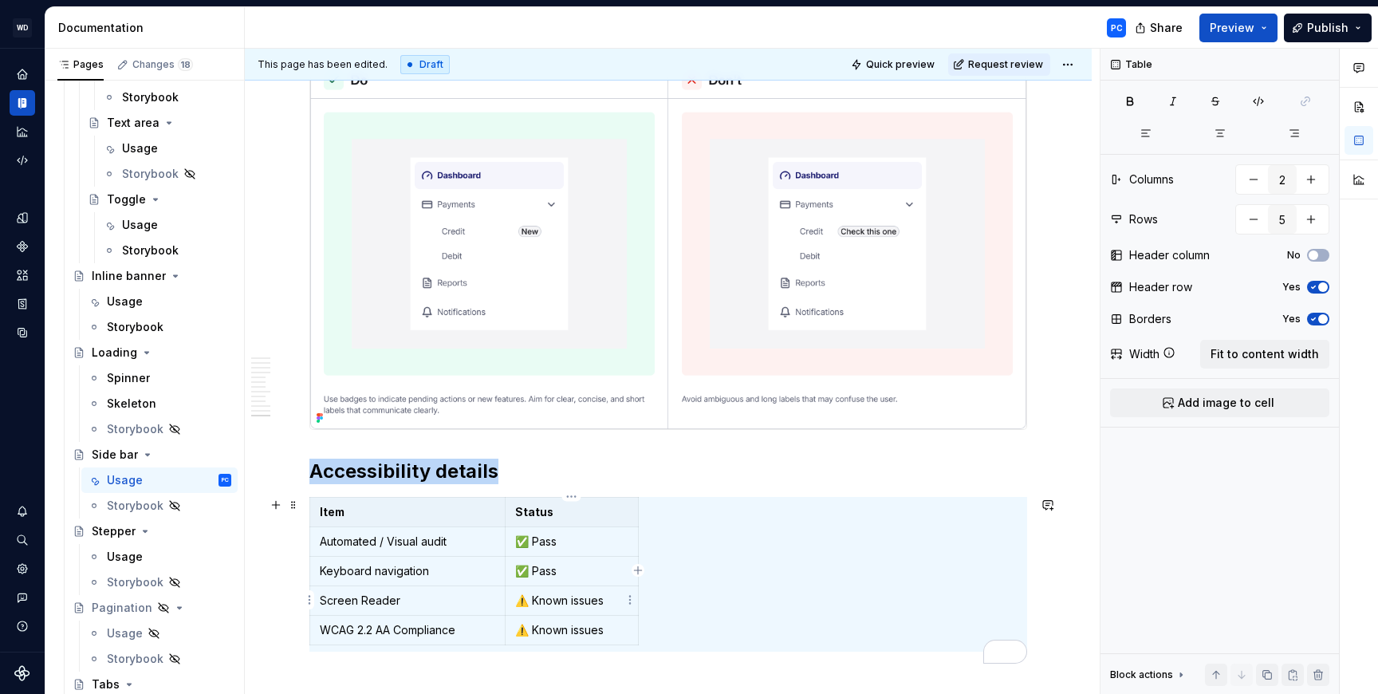
click at [596, 603] on p "⚠️ Known issues" at bounding box center [571, 600] width 113 height 16
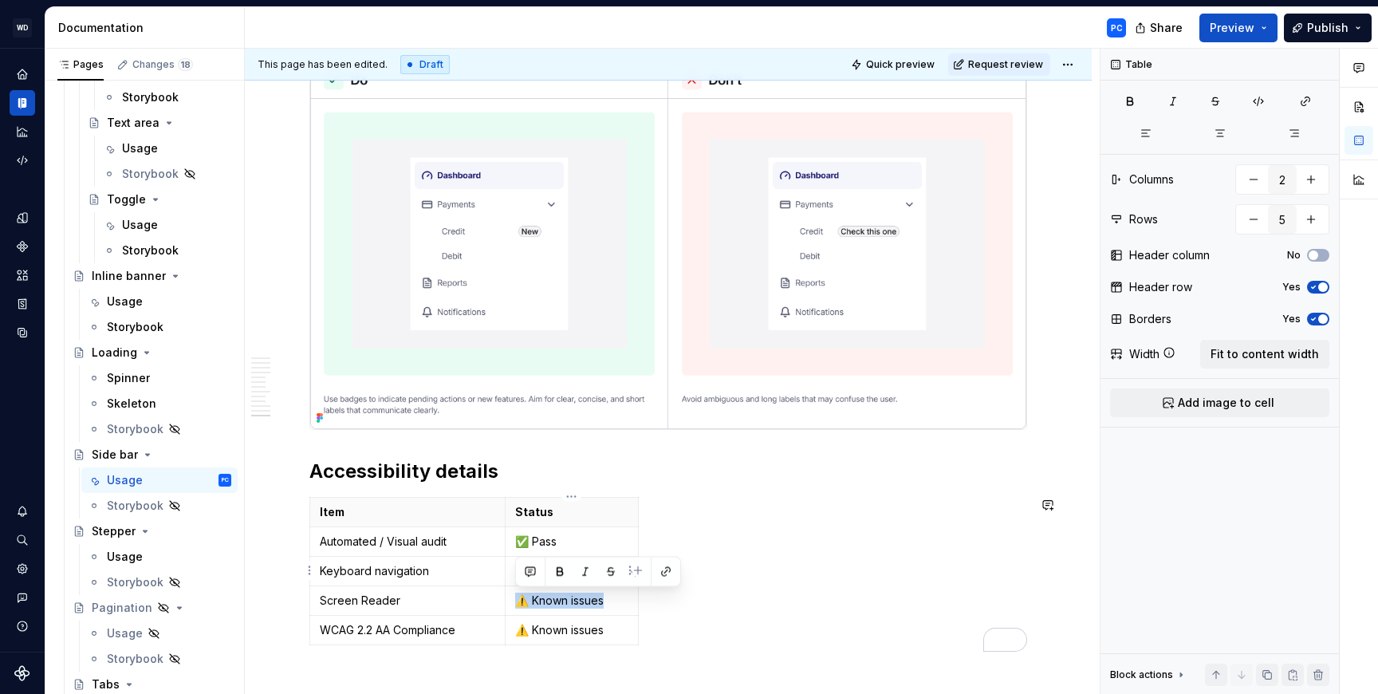
copy p "⚠️ Known issues"
click at [482, 572] on p "Keyboard navigation" at bounding box center [407, 571] width 175 height 16
click at [565, 571] on p "✅ Pass" at bounding box center [571, 571] width 113 height 16
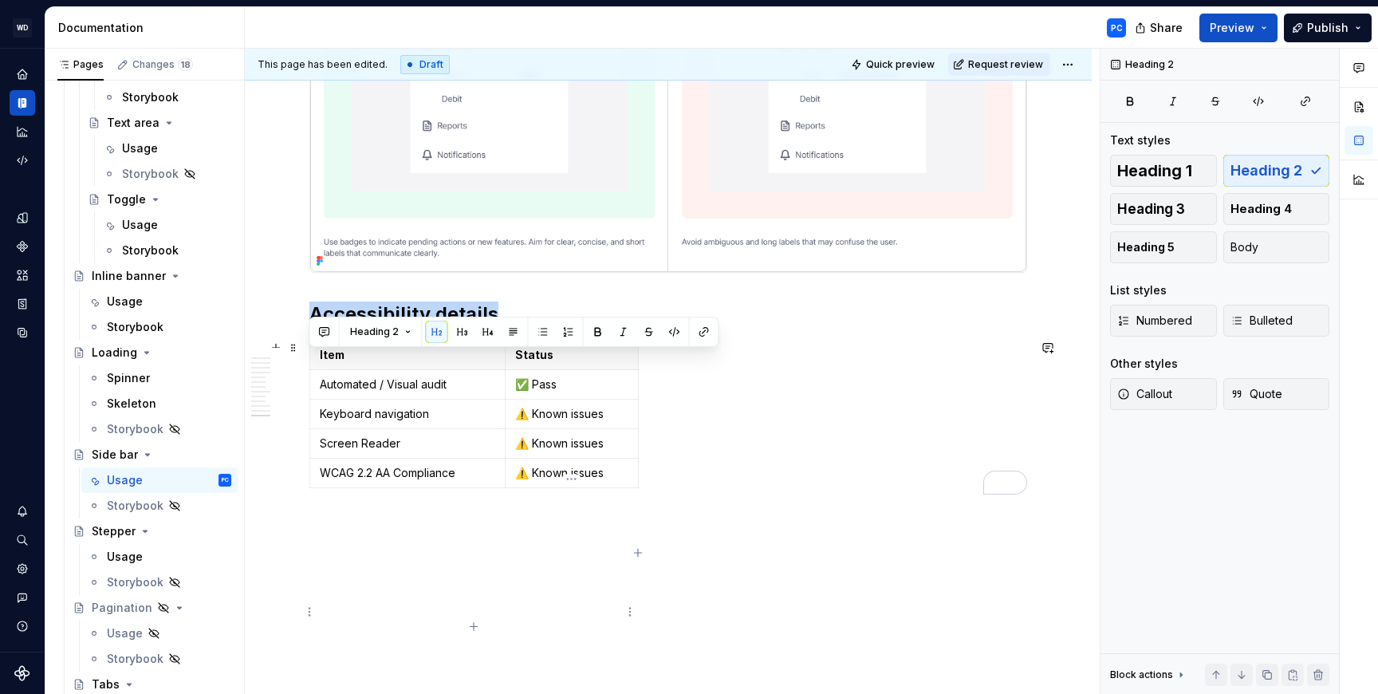
scroll to position [6119, 0]
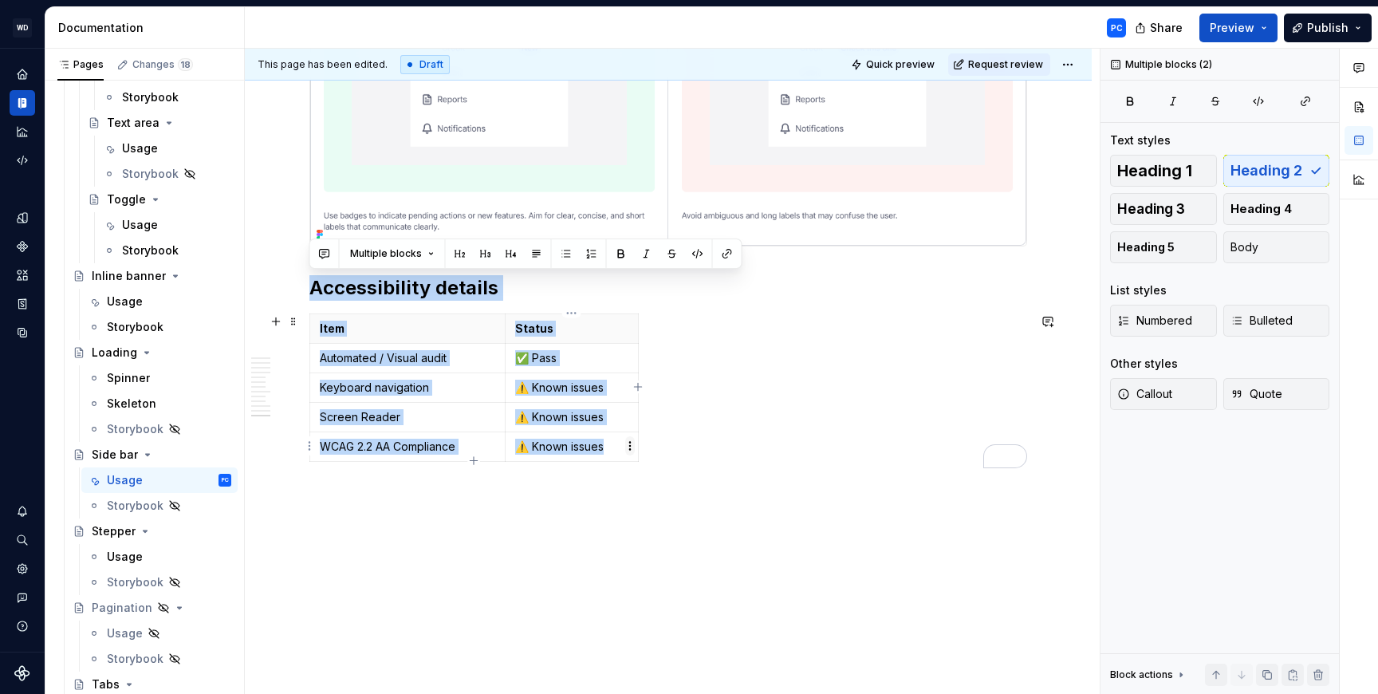
drag, startPoint x: 309, startPoint y: 473, endPoint x: 624, endPoint y: 447, distance: 316.8
click at [624, 447] on body "WD Worldpay Design System PC Design system data Documentation PC Share Preview …" at bounding box center [689, 347] width 1378 height 694
copy div "Accessibility details Item Status Automated / Visual audit ✅ Pass Keyboard navi…"
click at [990, 66] on span "Request review" at bounding box center [1005, 64] width 75 height 13
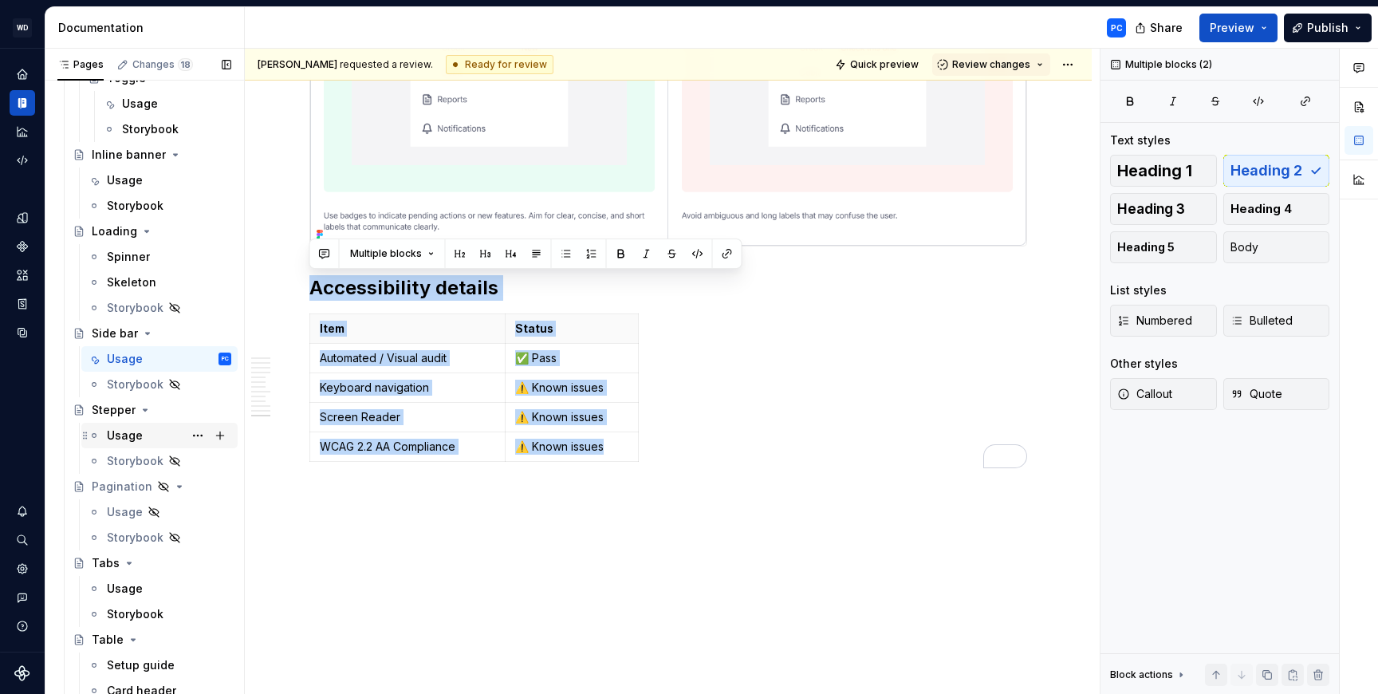
scroll to position [1542, 0]
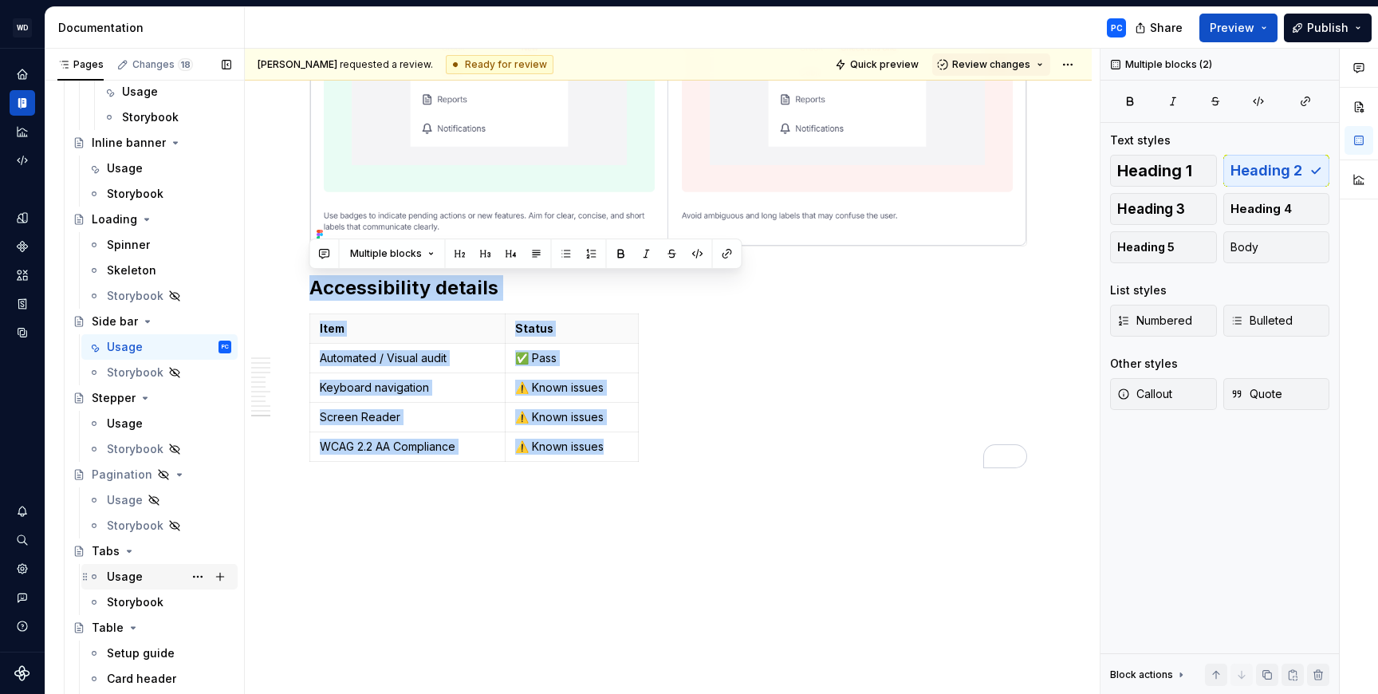
click at [142, 569] on div "Usage" at bounding box center [169, 576] width 124 height 22
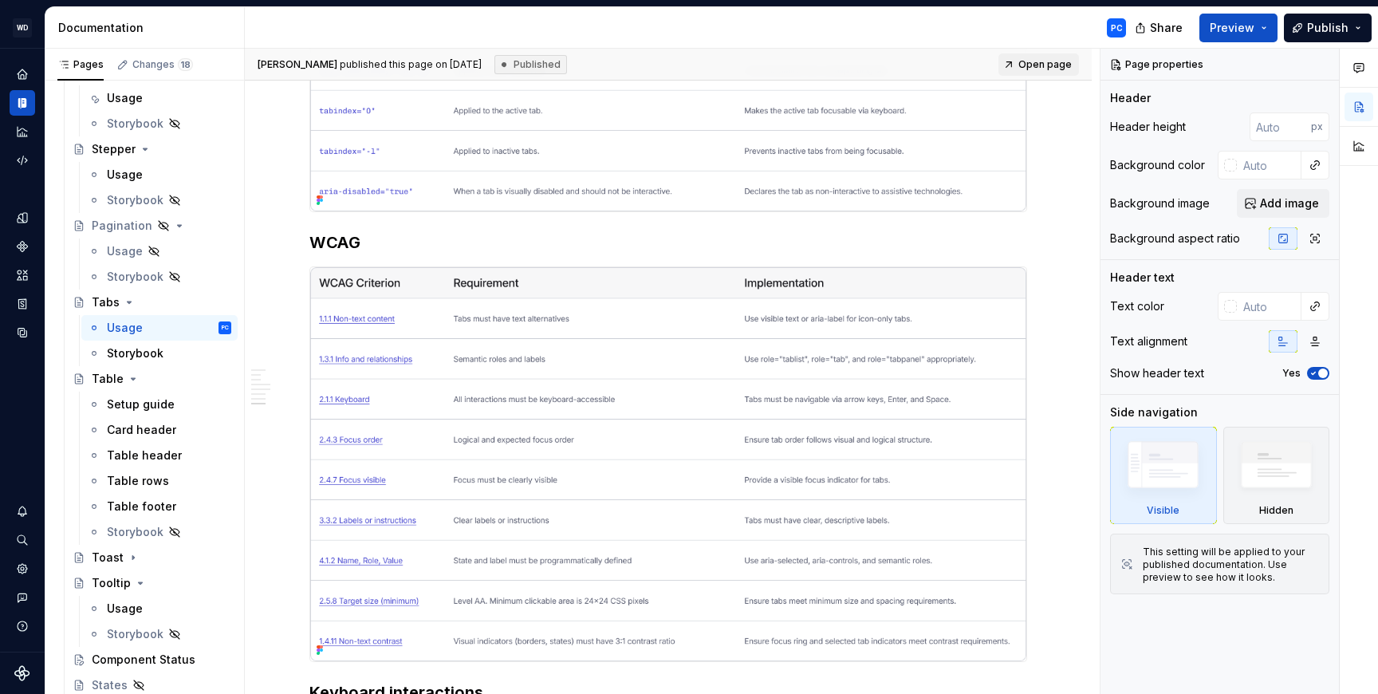
scroll to position [3523, 0]
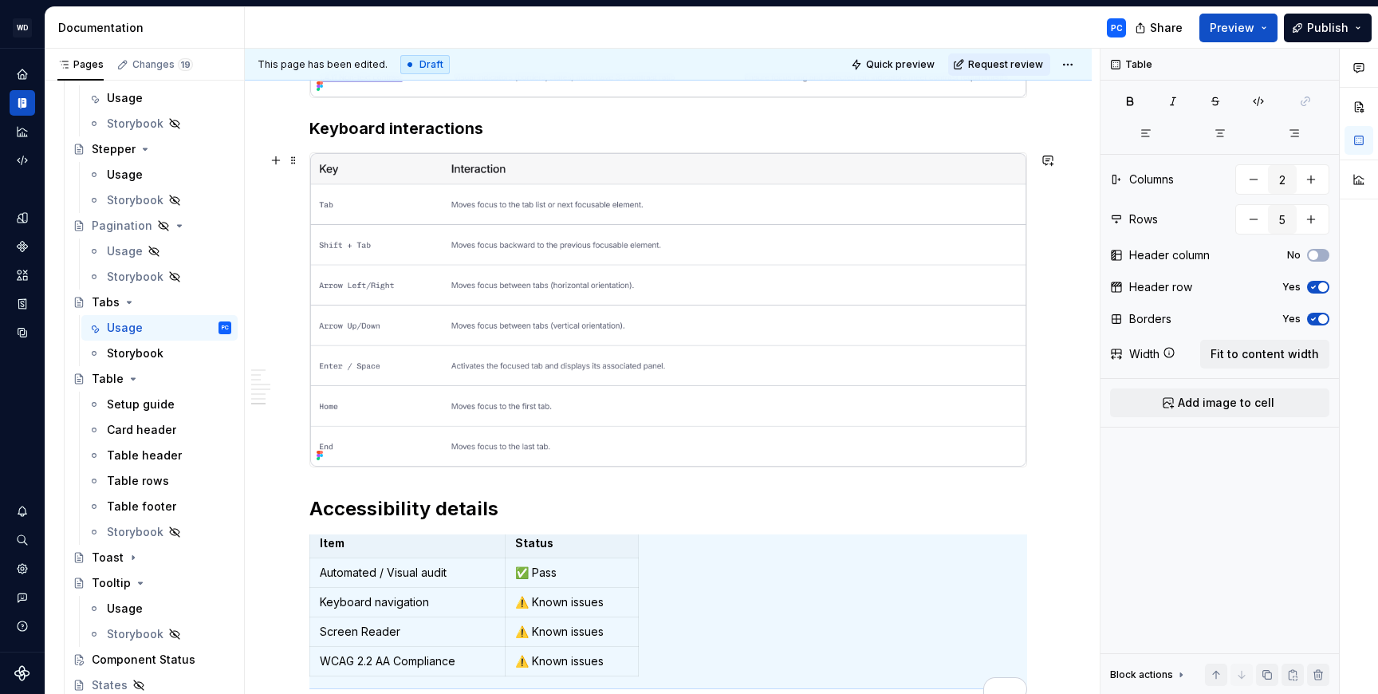
type textarea "*"
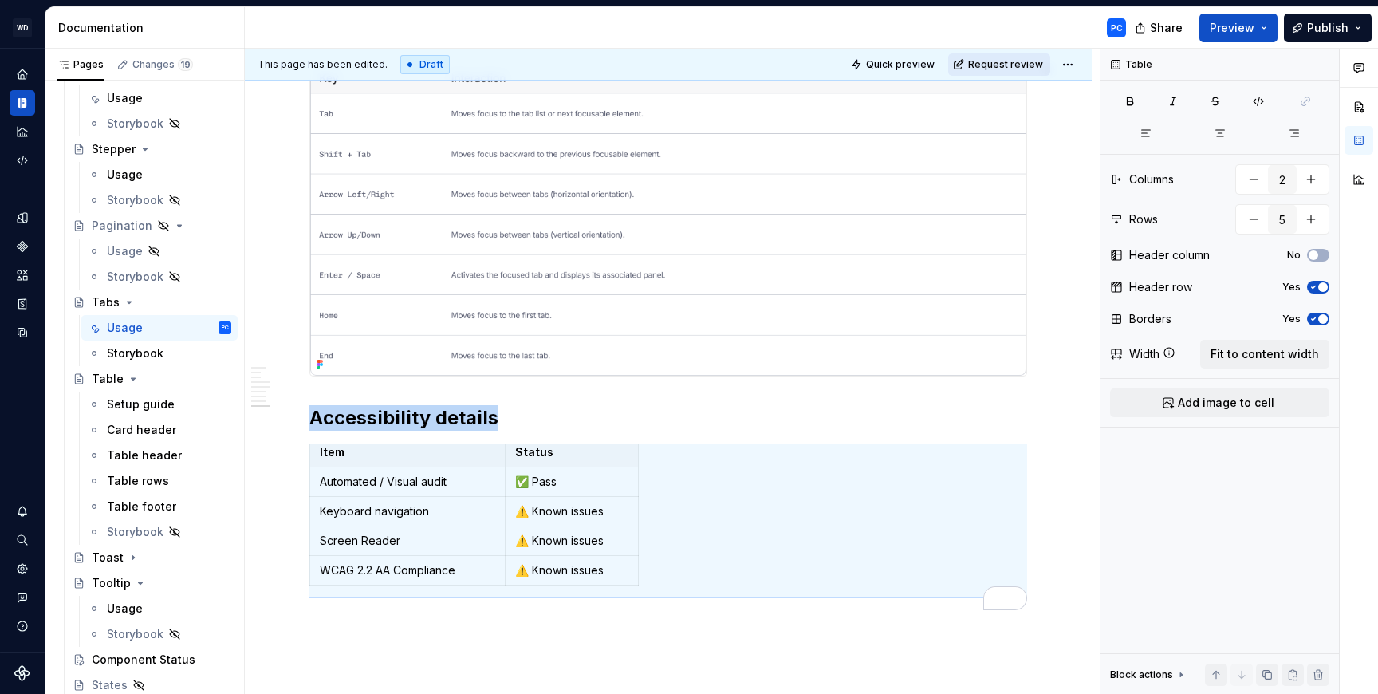
click at [1011, 65] on span "Request review" at bounding box center [1005, 64] width 75 height 13
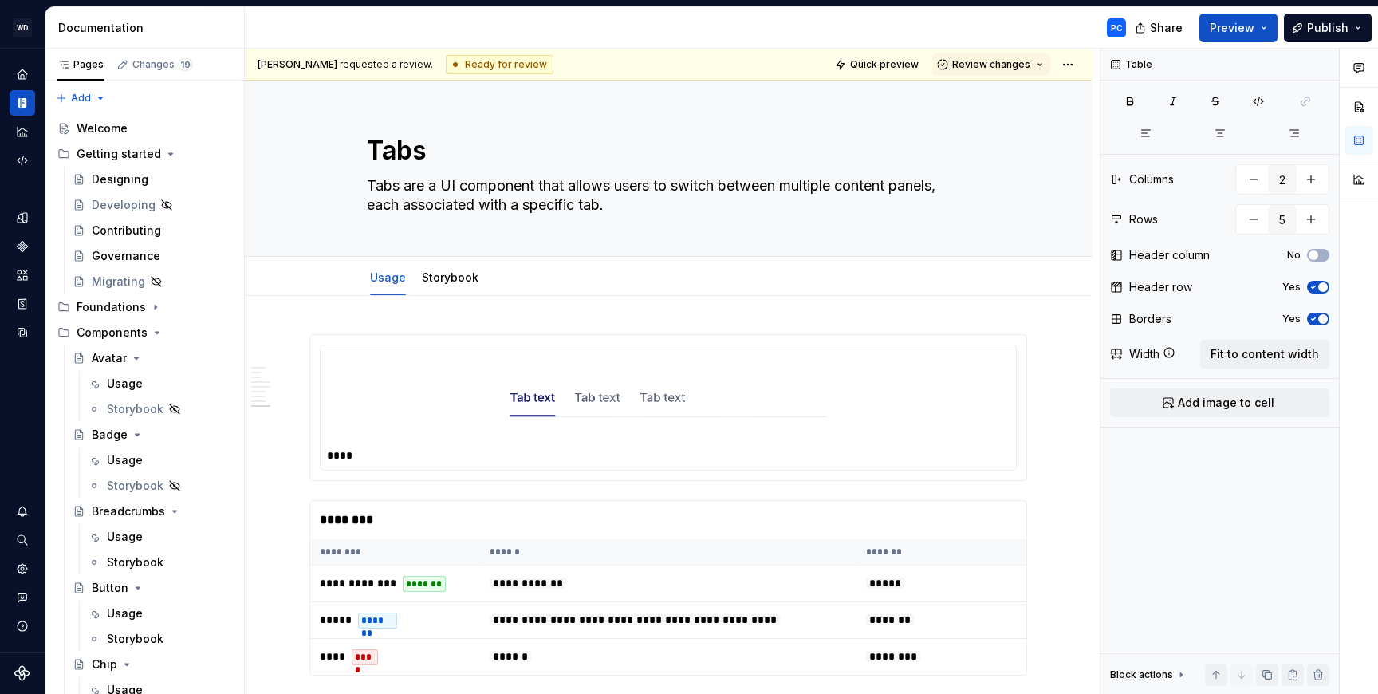
scroll to position [3614, 0]
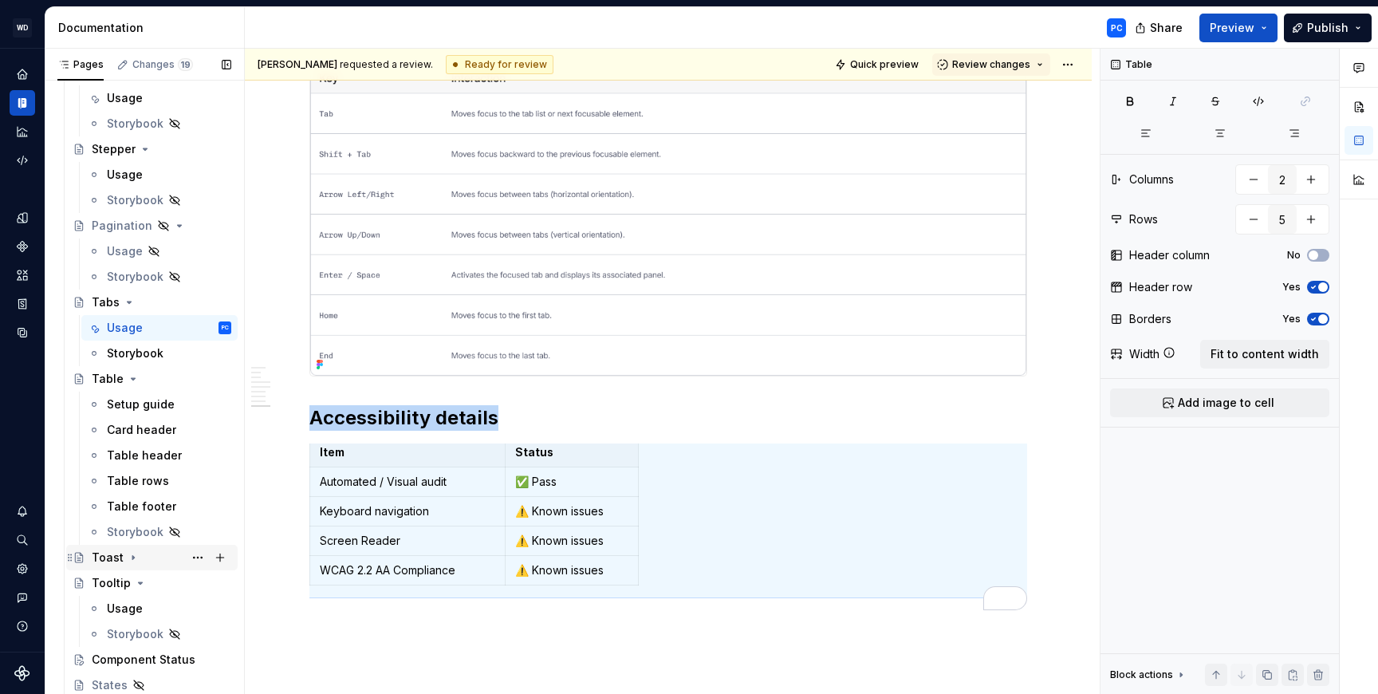
click at [131, 560] on icon "Page tree" at bounding box center [133, 557] width 13 height 13
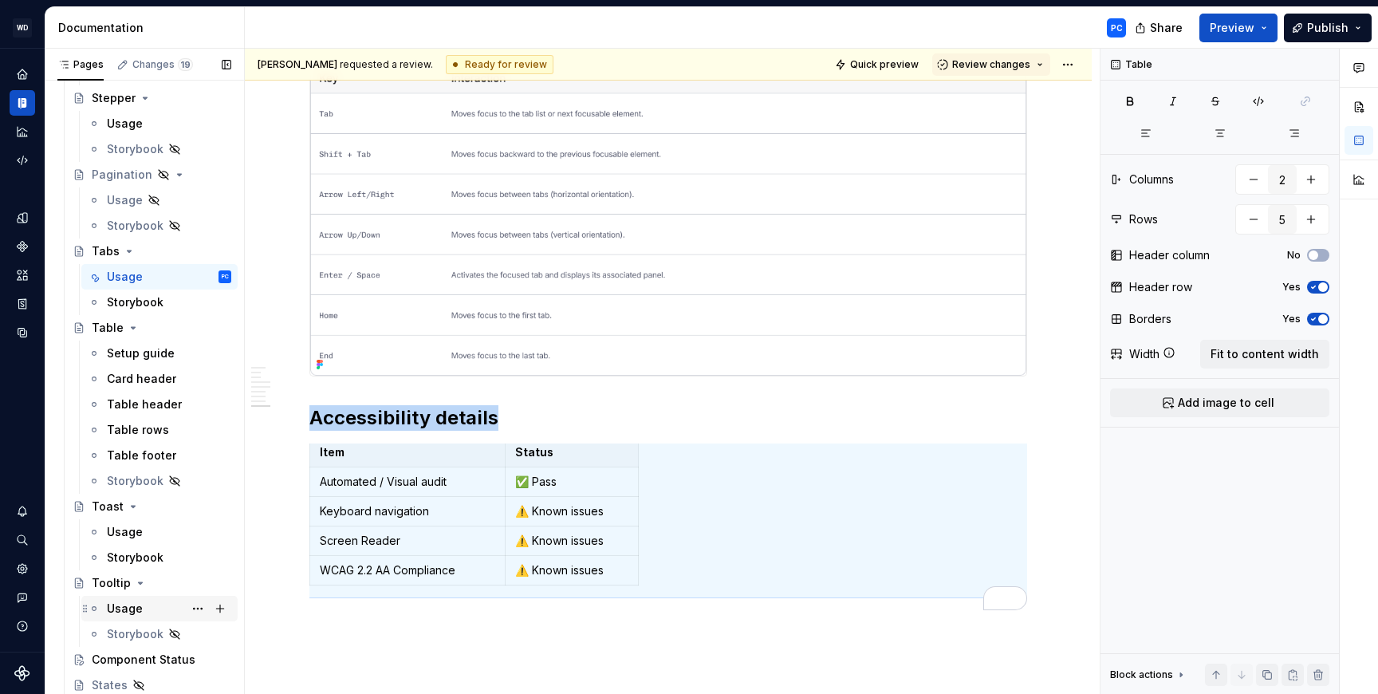
click at [124, 600] on div "Usage" at bounding box center [125, 608] width 36 height 16
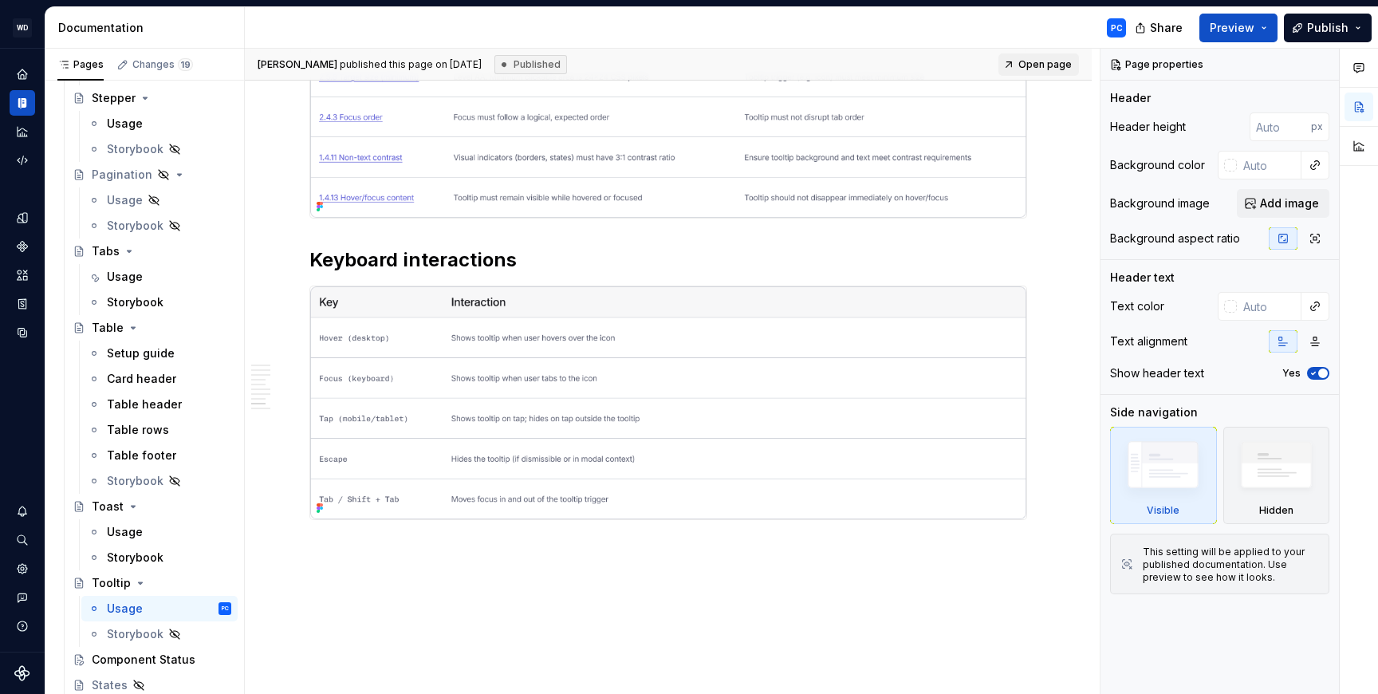
scroll to position [5072, 0]
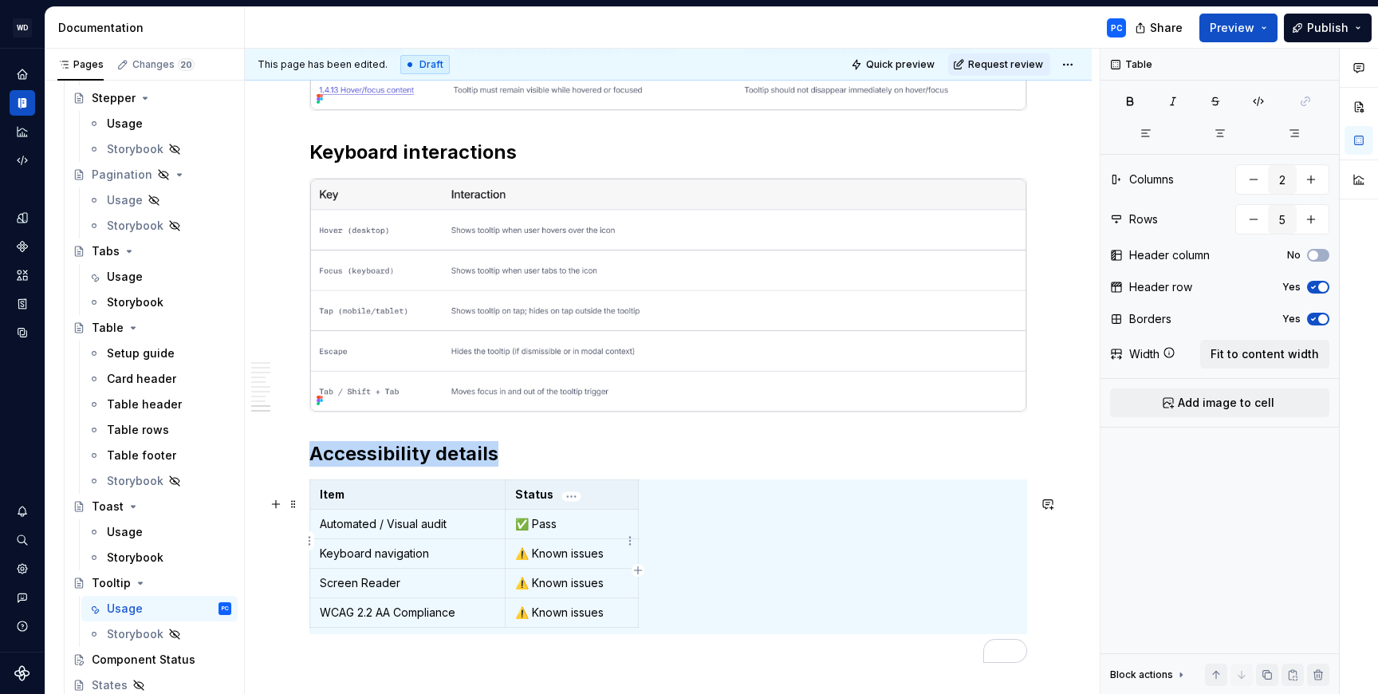
click at [584, 532] on p "✅ Pass" at bounding box center [571, 524] width 113 height 16
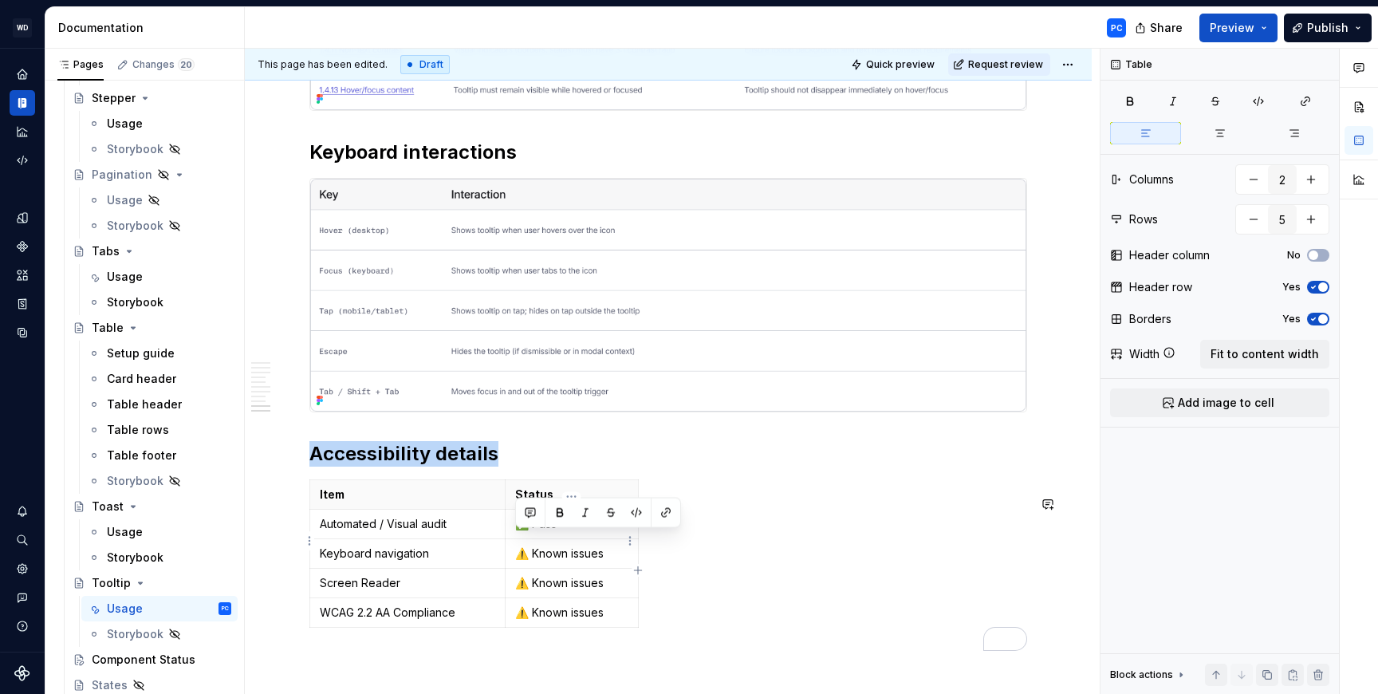
copy p "✅ Pass"
click at [604, 561] on p "⚠️ Known issues" at bounding box center [571, 553] width 113 height 16
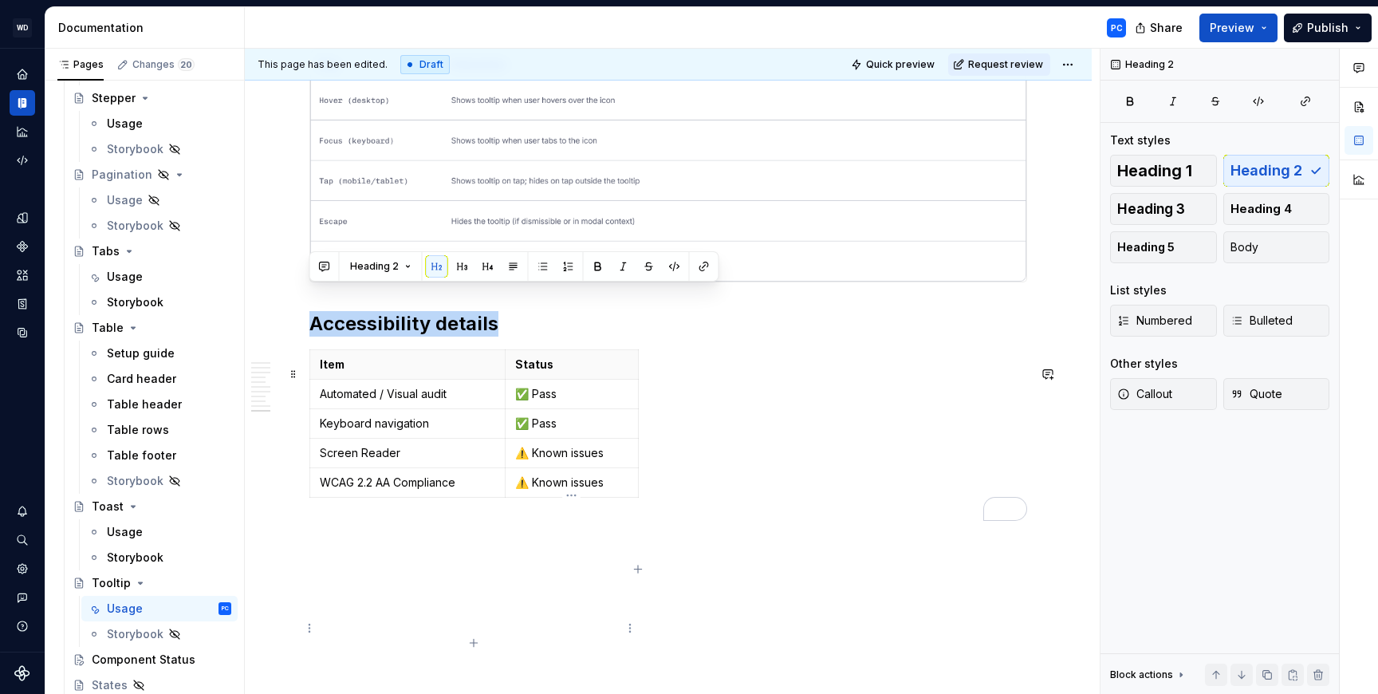
scroll to position [5255, 0]
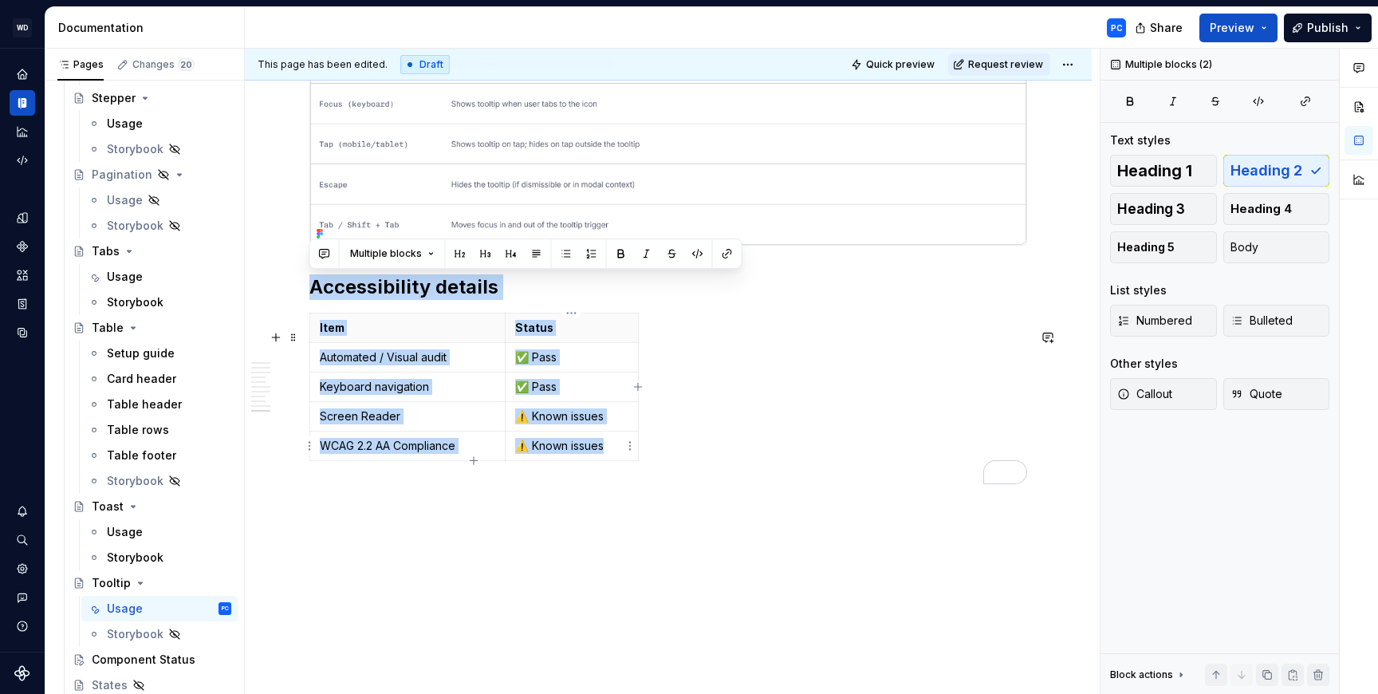
drag, startPoint x: 310, startPoint y: 471, endPoint x: 615, endPoint y: 445, distance: 305.7
copy div "Accessibility details Item Status Automated / Visual audit ✅ Pass Keyboard navi…"
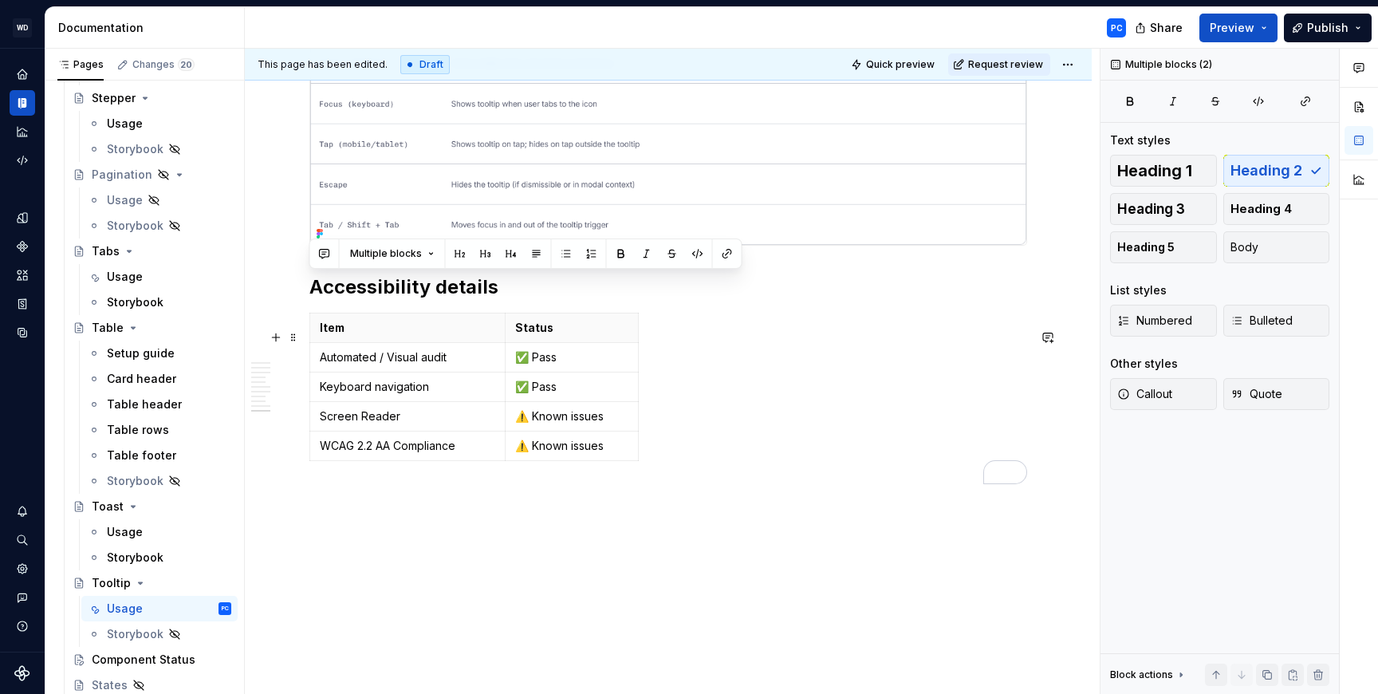
click at [670, 420] on div "Item Status Automated / Visual audit ✅ Pass Keyboard navigation ✅ Pass Screen R…" at bounding box center [668, 390] width 718 height 155
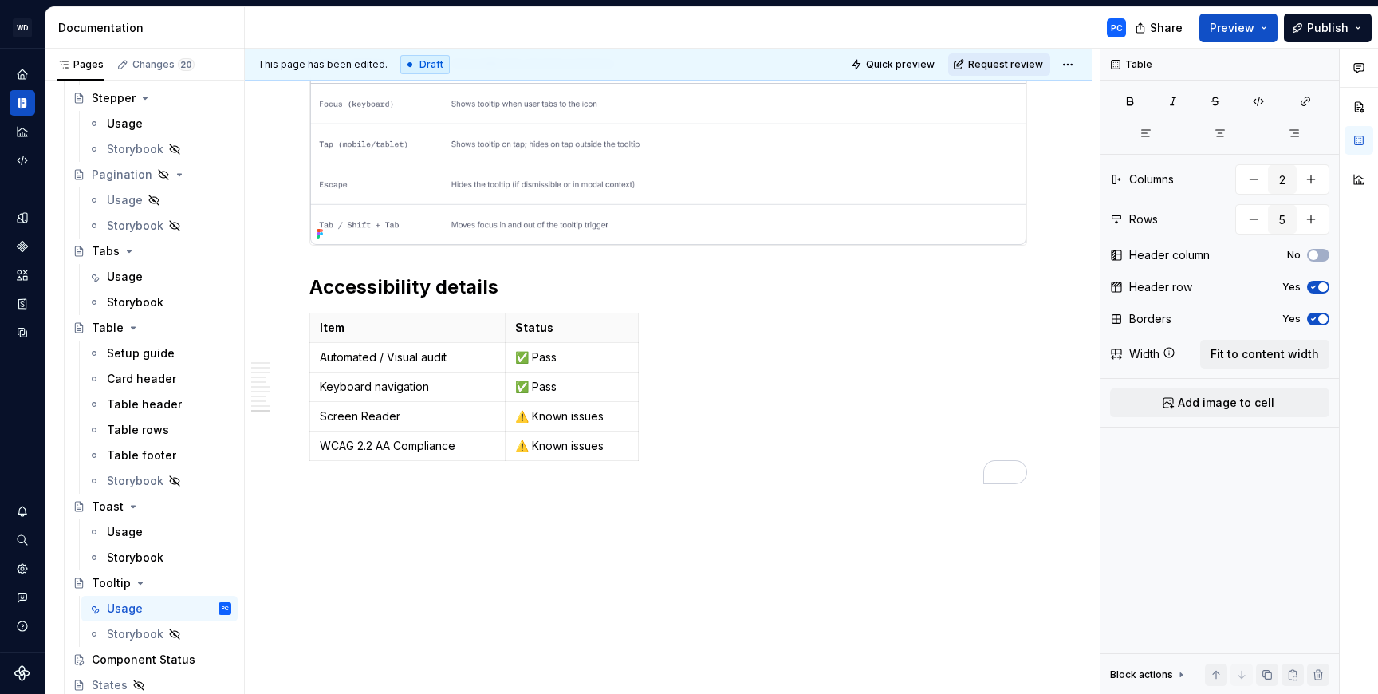
click at [996, 63] on span "Request review" at bounding box center [1005, 64] width 75 height 13
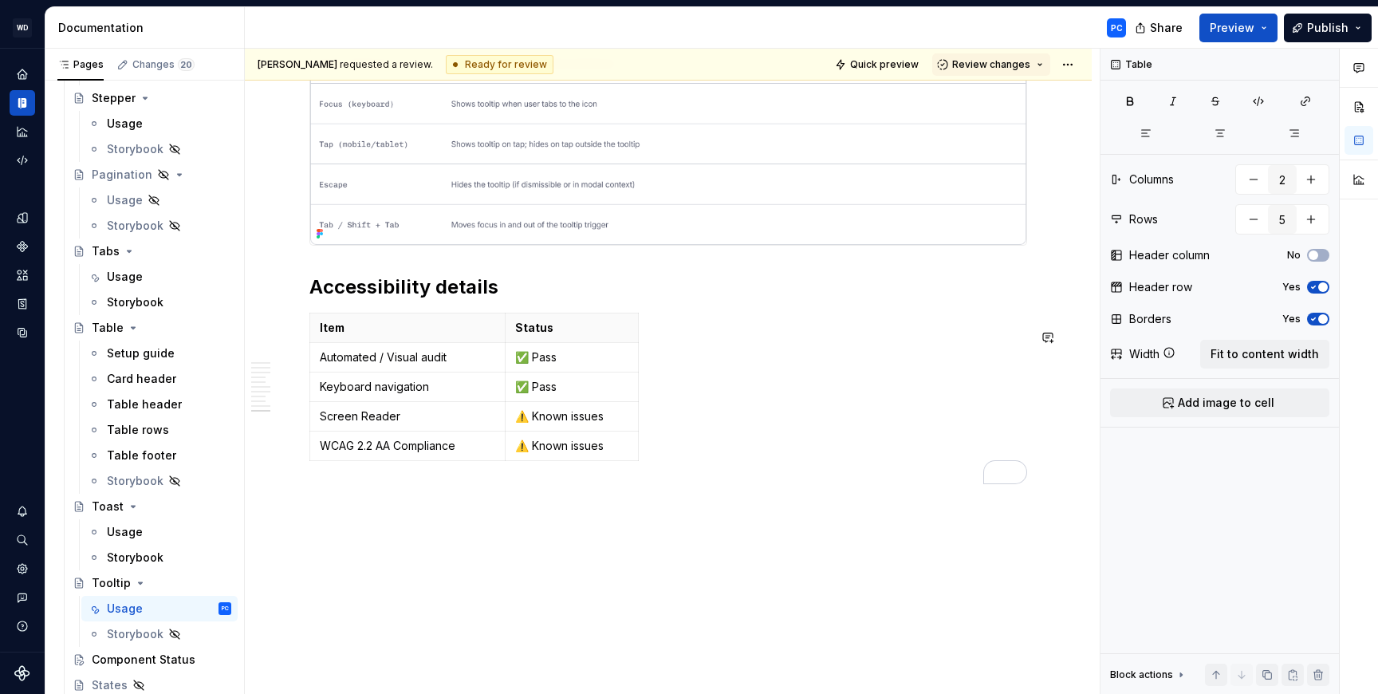
type textarea "*"
